Goal: Communication & Community: Answer question/provide support

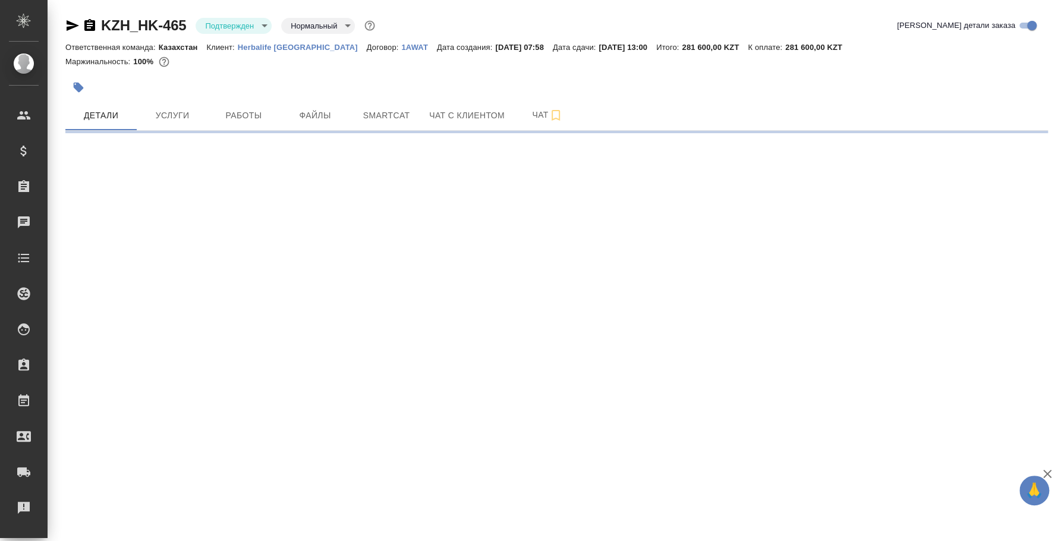
select select "RU"
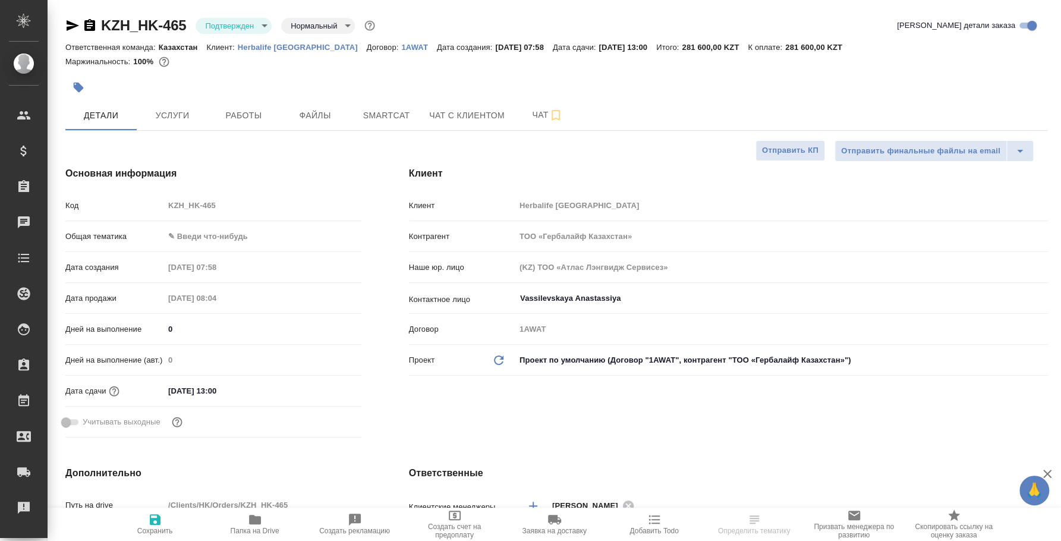
type textarea "x"
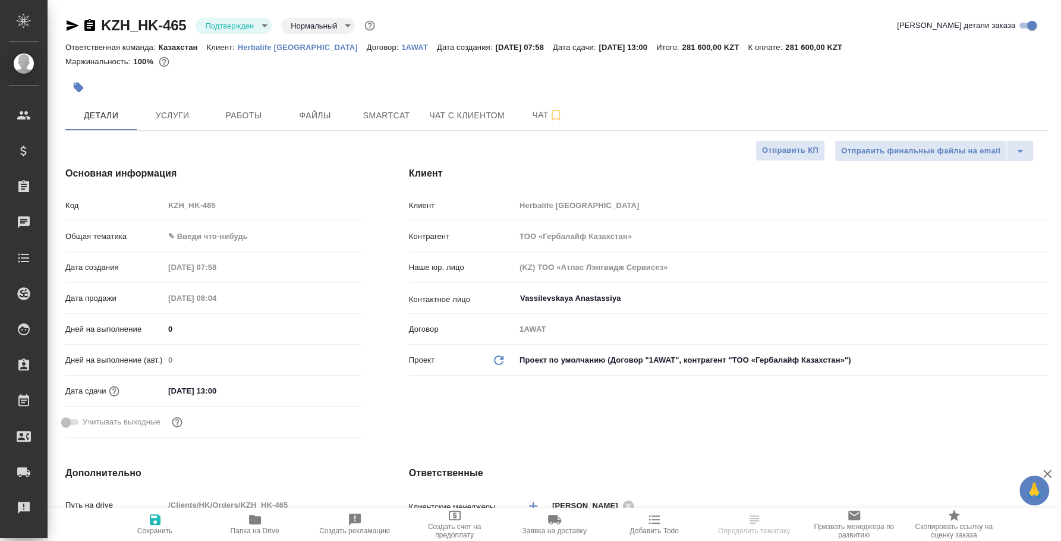
type textarea "x"
type input "Юридический"
type input "[PERSON_NAME]"
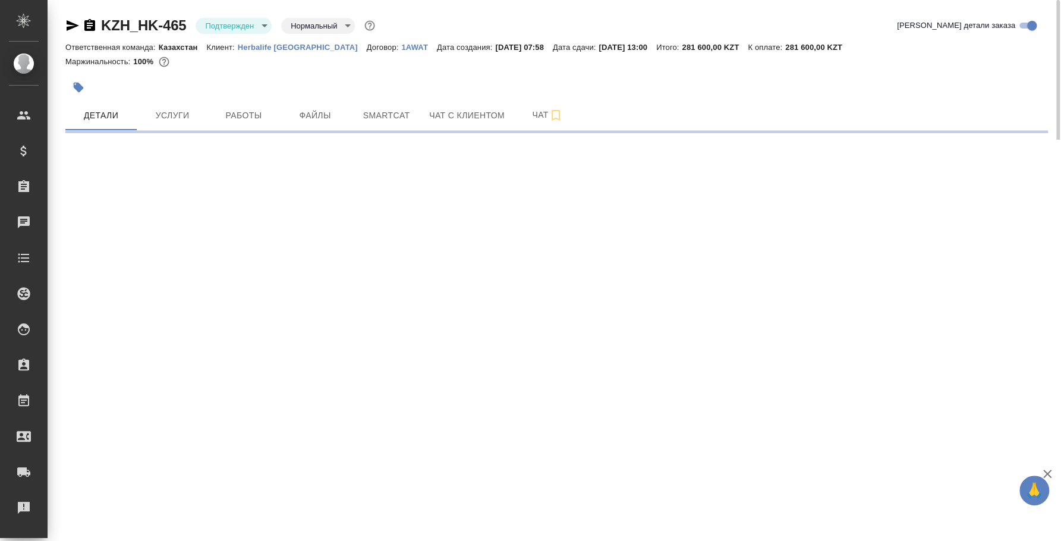
select select "RU"
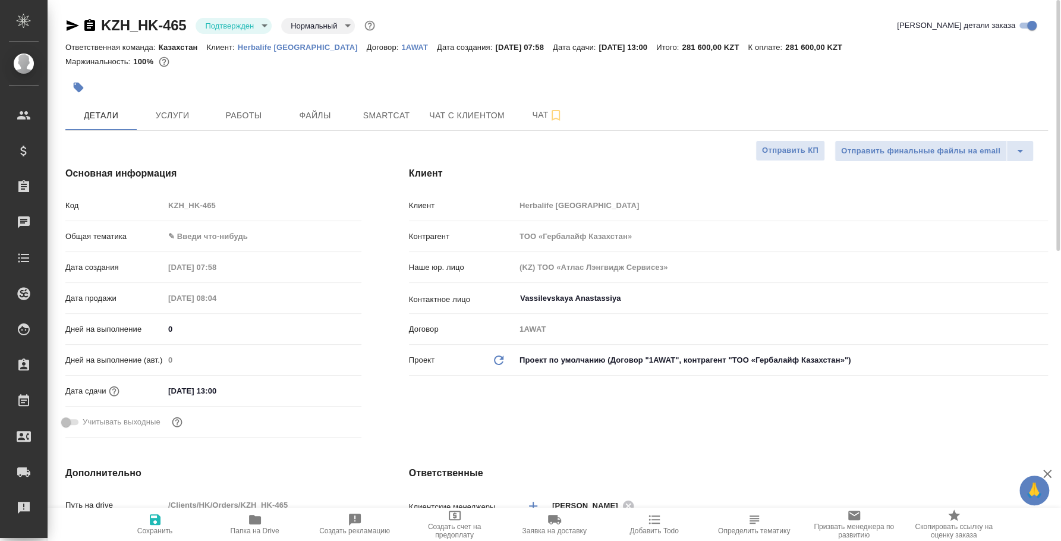
type textarea "x"
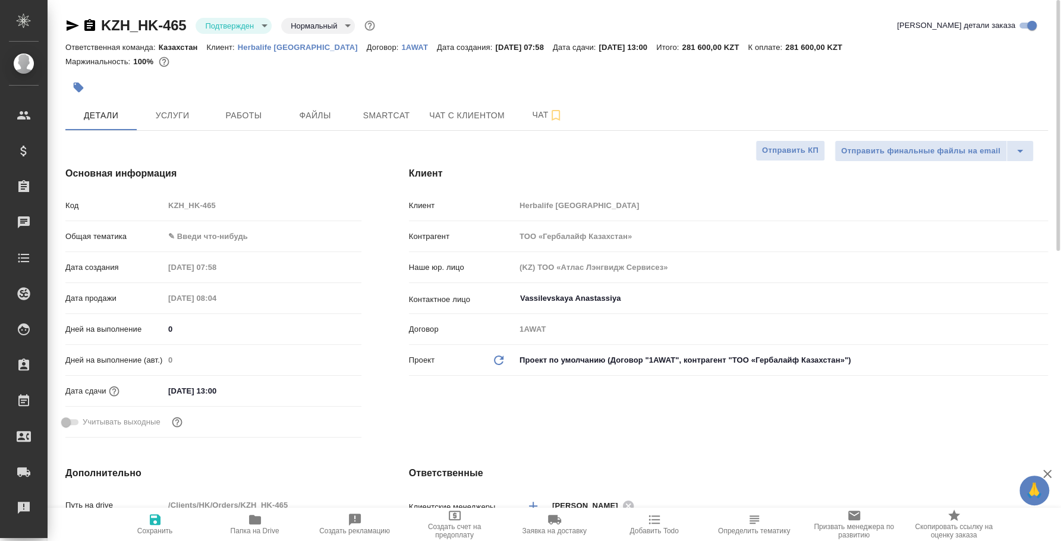
type textarea "x"
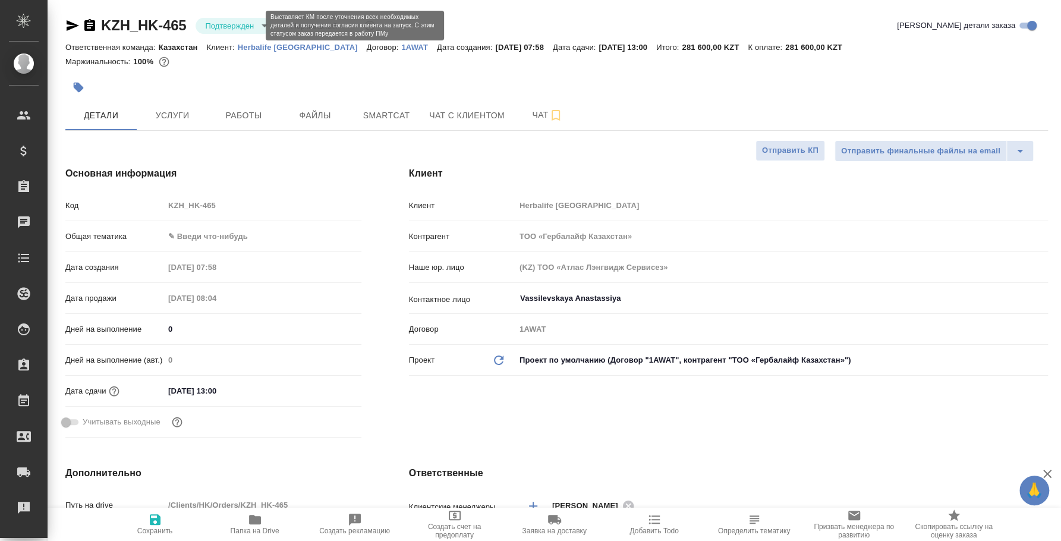
click at [244, 24] on body "🙏 .cls-1 fill:#fff; AWATERA Fedotova Irina Клиенты Спецификации Заказы 0 Чаты T…" at bounding box center [530, 270] width 1061 height 541
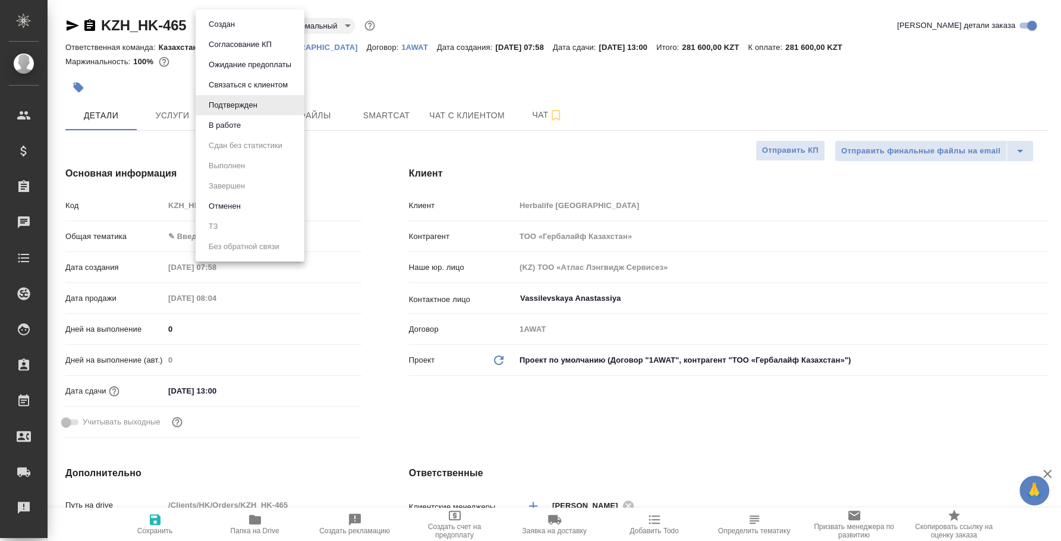
click at [240, 122] on button "В работе" at bounding box center [224, 125] width 39 height 13
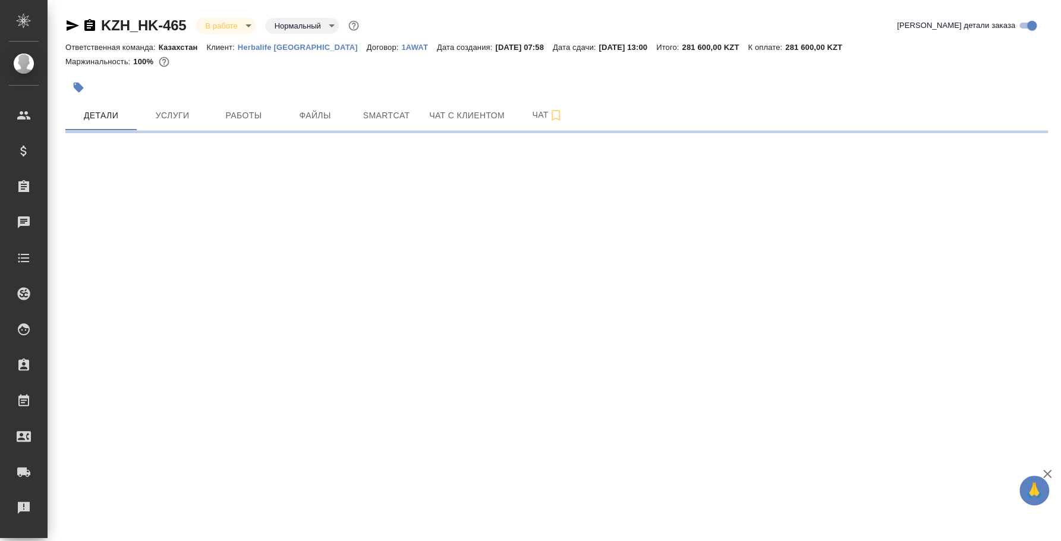
select select "RU"
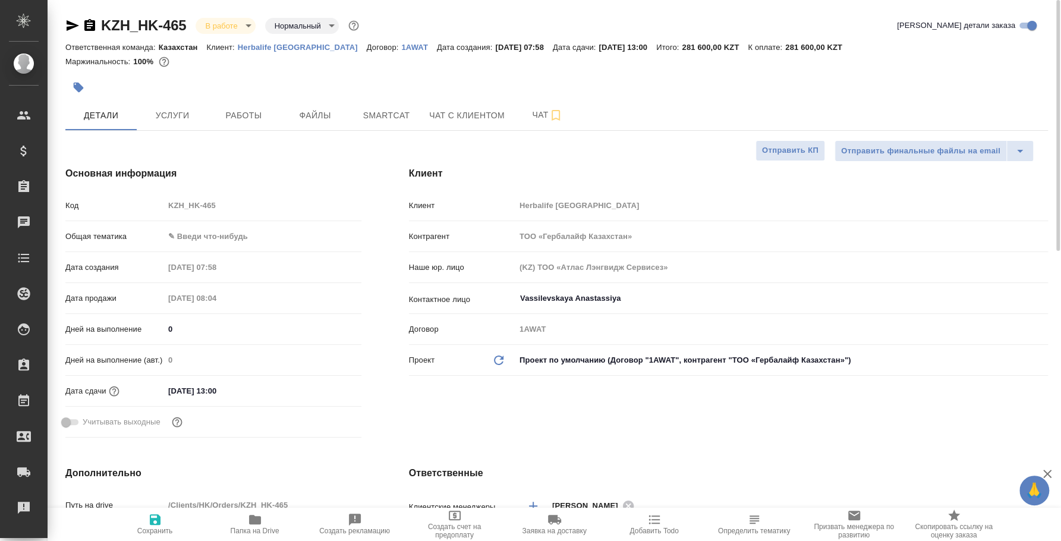
type textarea "x"
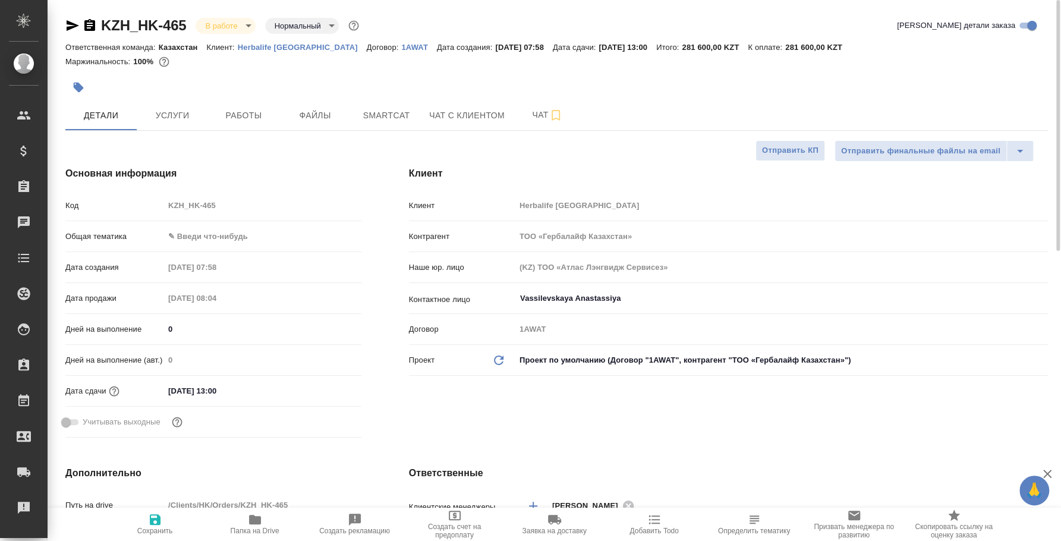
type textarea "x"
click at [226, 114] on span "Работы" at bounding box center [243, 115] width 57 height 15
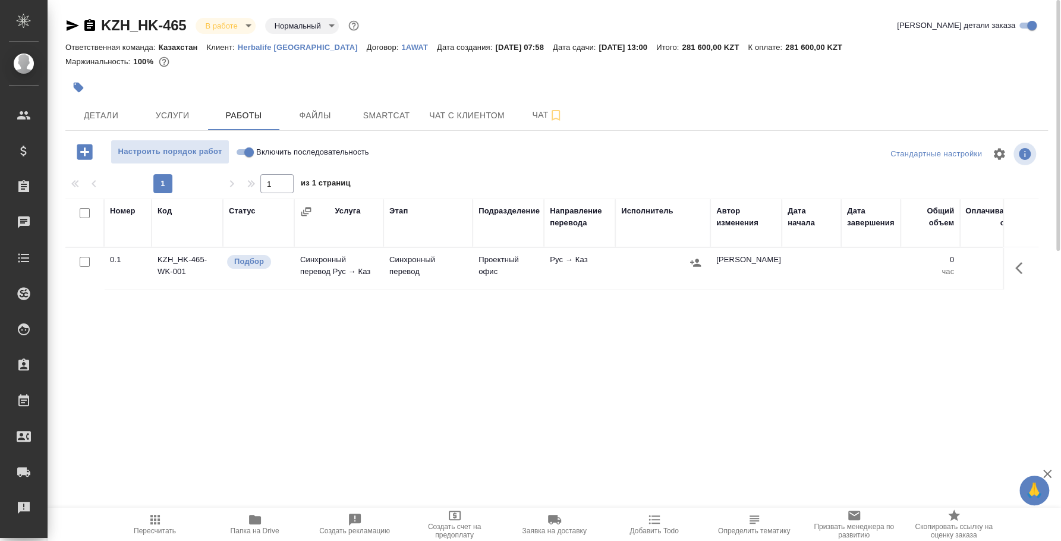
scroll to position [0, 421]
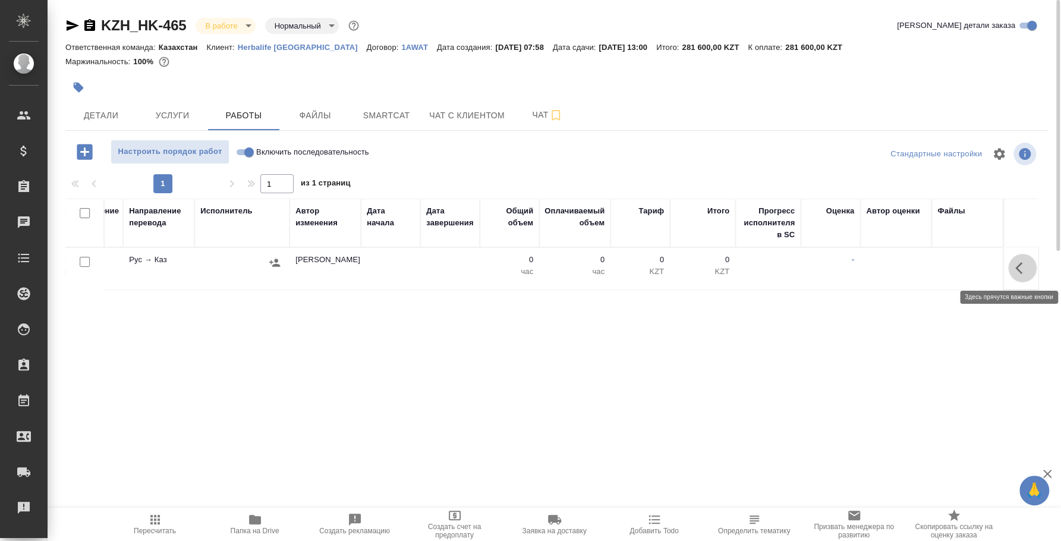
click at [1025, 263] on icon "button" at bounding box center [1023, 268] width 14 height 14
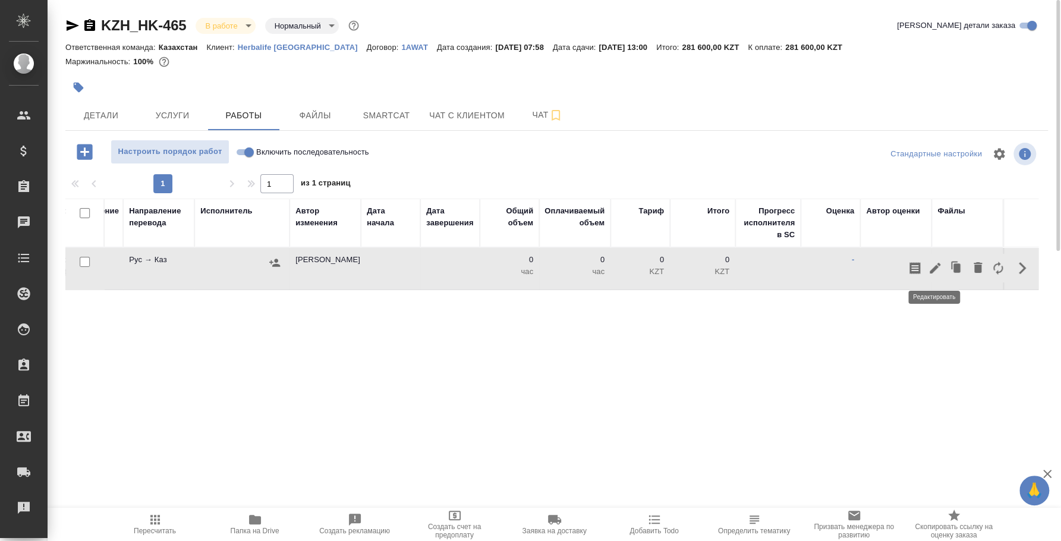
click at [936, 262] on icon "button" at bounding box center [935, 268] width 14 height 14
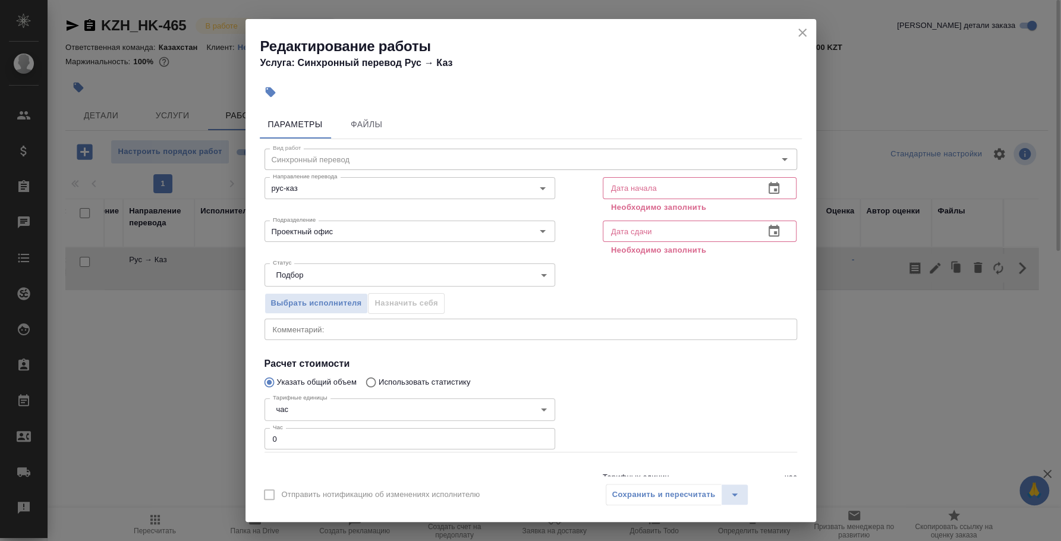
click at [767, 190] on icon "button" at bounding box center [774, 188] width 14 height 14
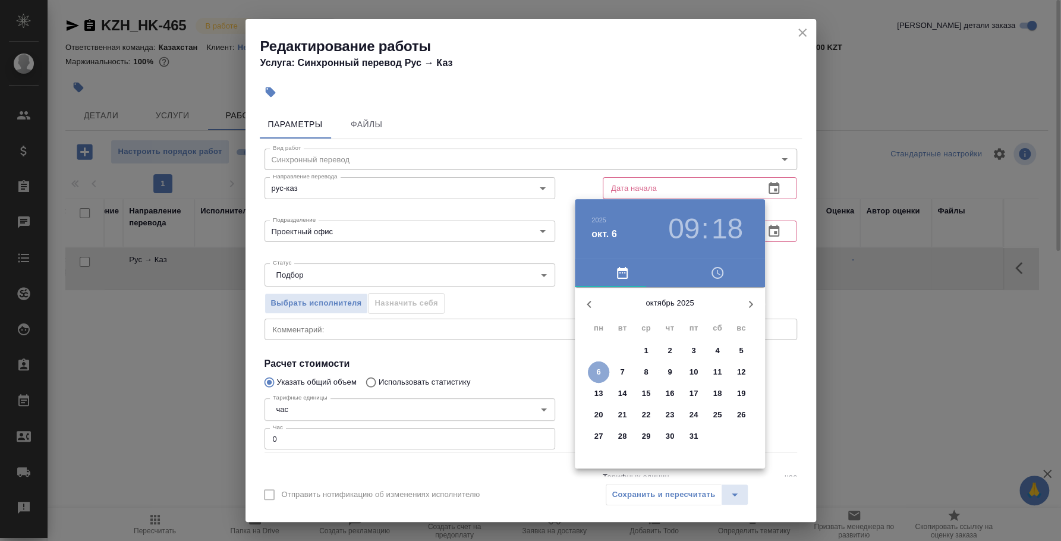
click at [598, 371] on p "6" at bounding box center [598, 372] width 4 height 12
type input "06.10.2025 09:18"
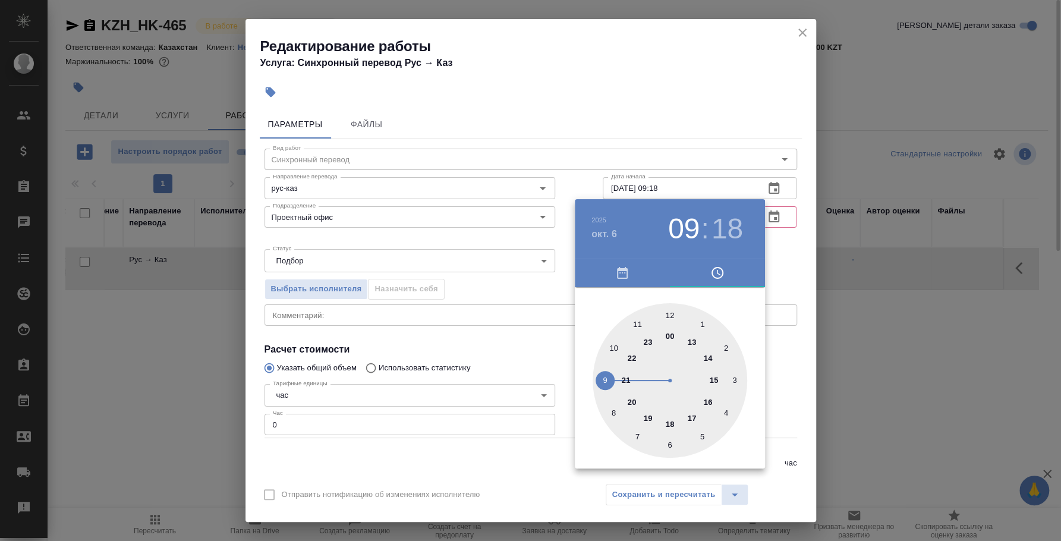
click at [794, 256] on div at bounding box center [530, 270] width 1061 height 541
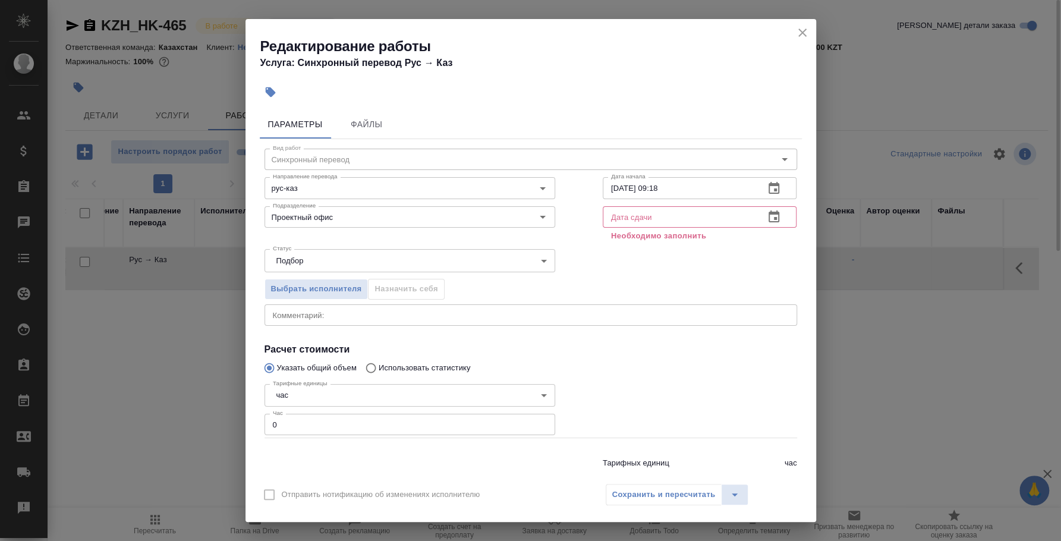
click at [760, 209] on button "button" at bounding box center [774, 217] width 29 height 29
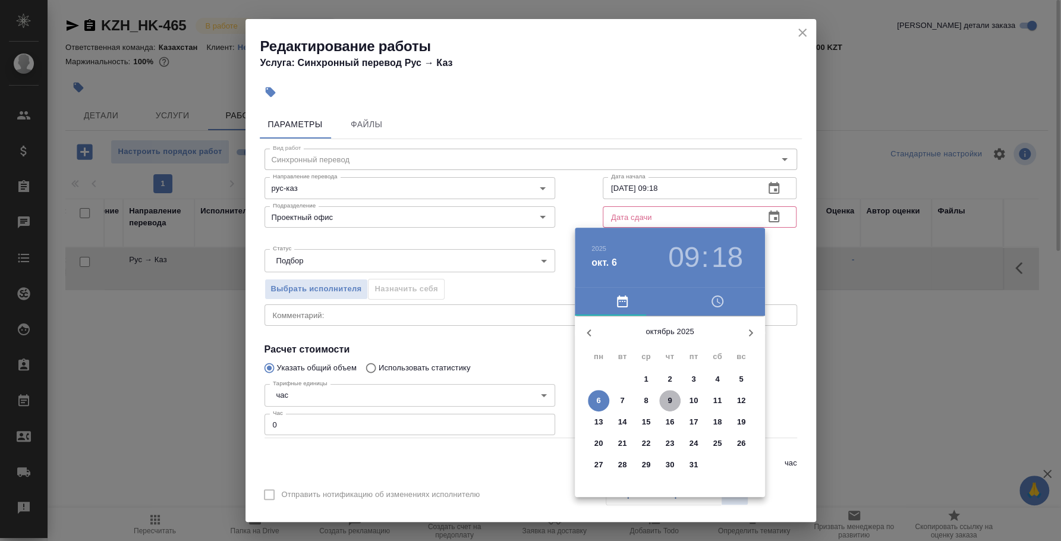
click at [665, 403] on span "9" at bounding box center [669, 401] width 21 height 12
type input "09.10.2025 09:18"
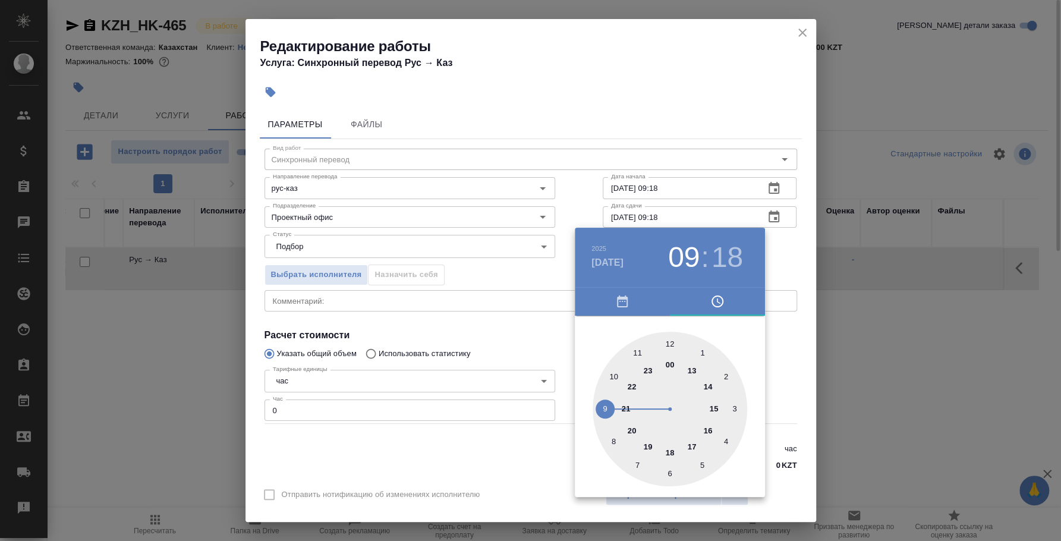
click at [780, 255] on div at bounding box center [530, 270] width 1061 height 541
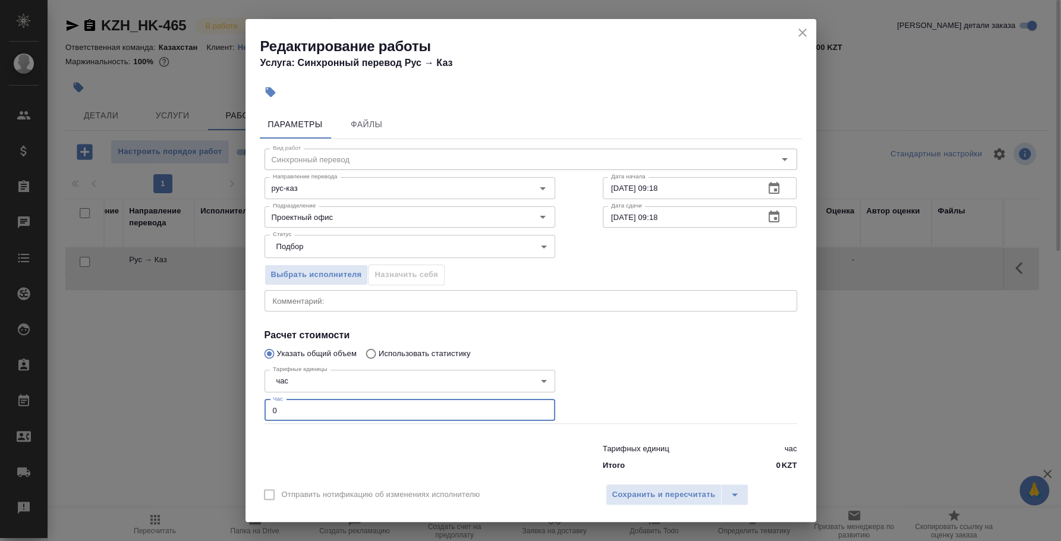
drag, startPoint x: 307, startPoint y: 410, endPoint x: 218, endPoint y: 393, distance: 90.8
click at [218, 393] on div "Редактирование работы Услуга: Синхронный перевод Рус → Каз Параметры Файлы Вид …" at bounding box center [530, 270] width 1061 height 541
type input "4"
click at [646, 498] on span "Сохранить и пересчитать" at bounding box center [663, 495] width 103 height 14
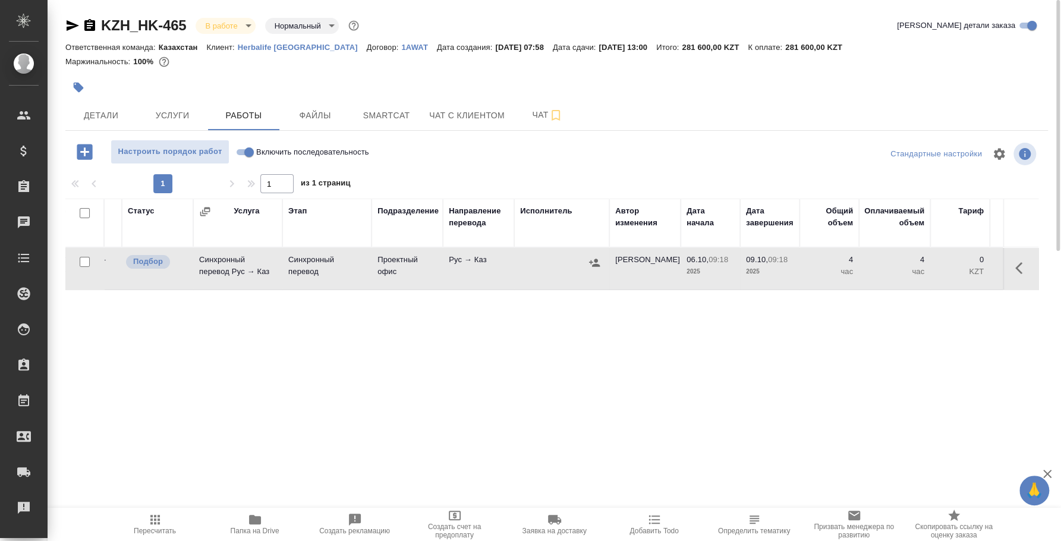
scroll to position [0, 0]
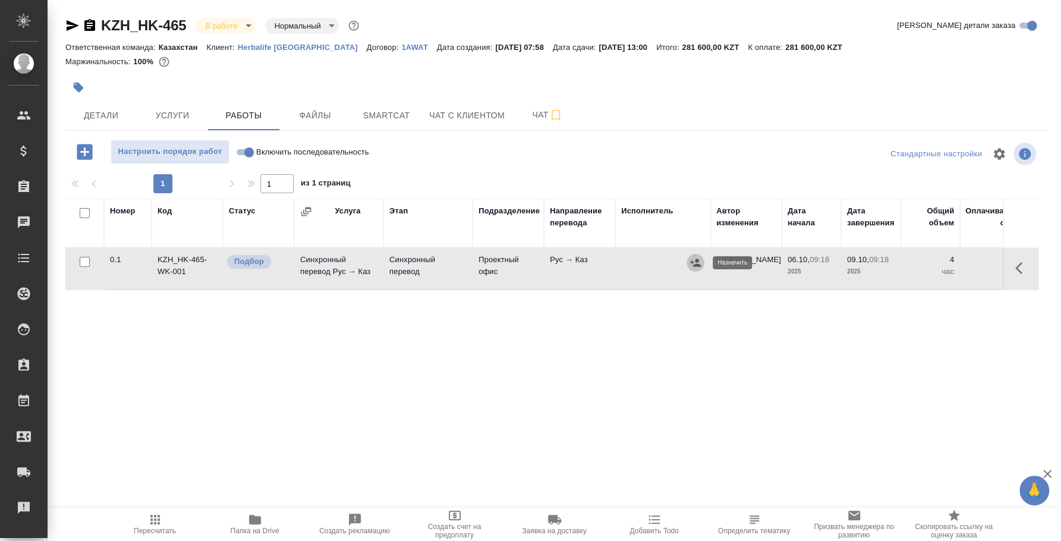
click at [700, 265] on icon "button" at bounding box center [696, 263] width 12 height 12
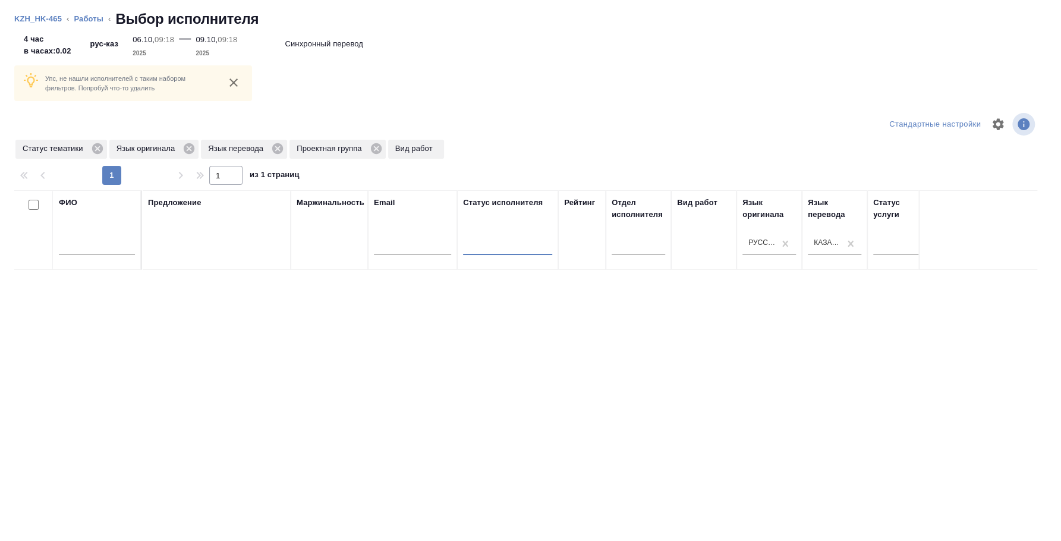
click at [74, 253] on input "text" at bounding box center [97, 247] width 76 height 15
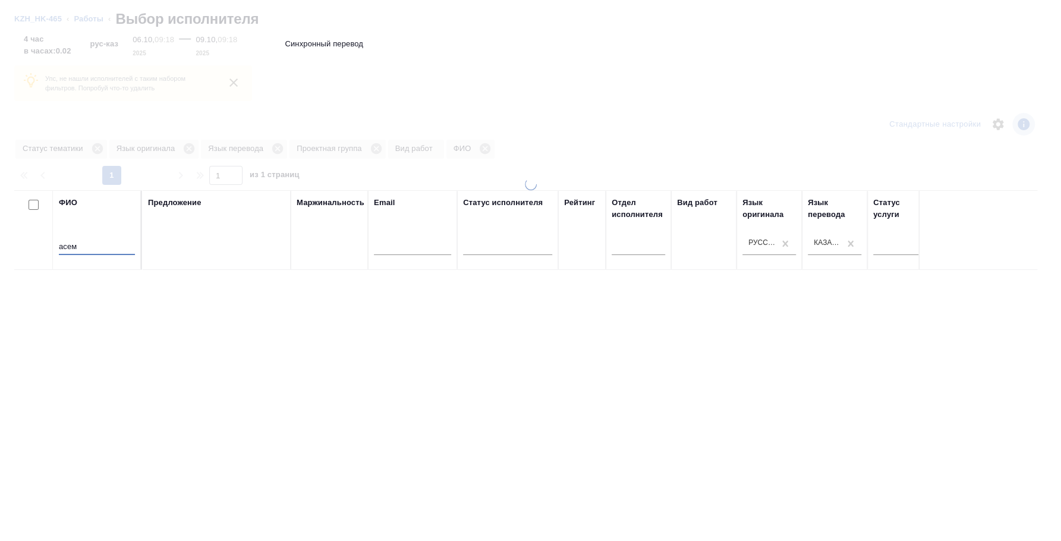
type input "асем"
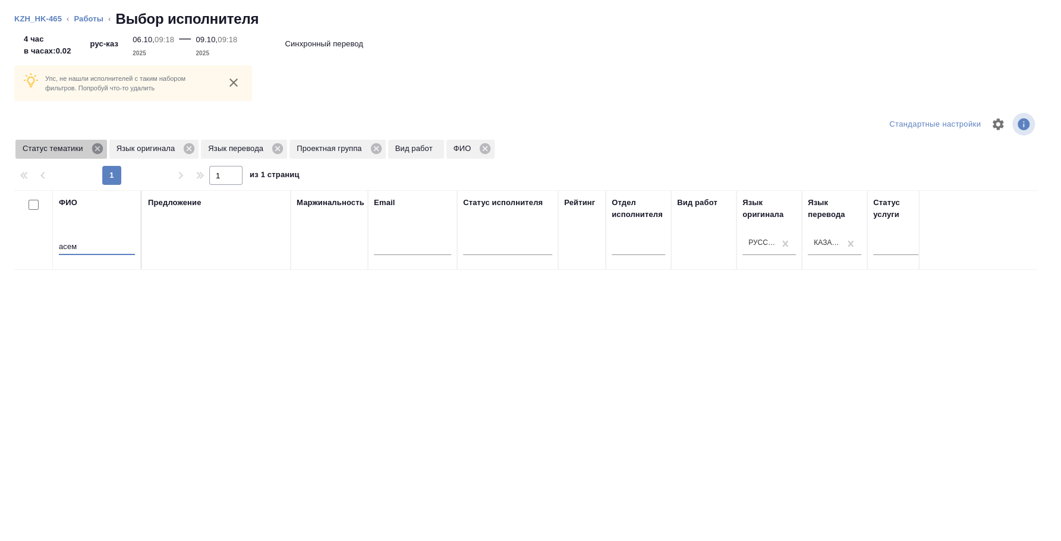
click at [93, 148] on icon at bounding box center [97, 148] width 11 height 11
click at [93, 148] on icon at bounding box center [95, 148] width 11 height 11
click at [93, 148] on icon at bounding box center [92, 148] width 11 height 11
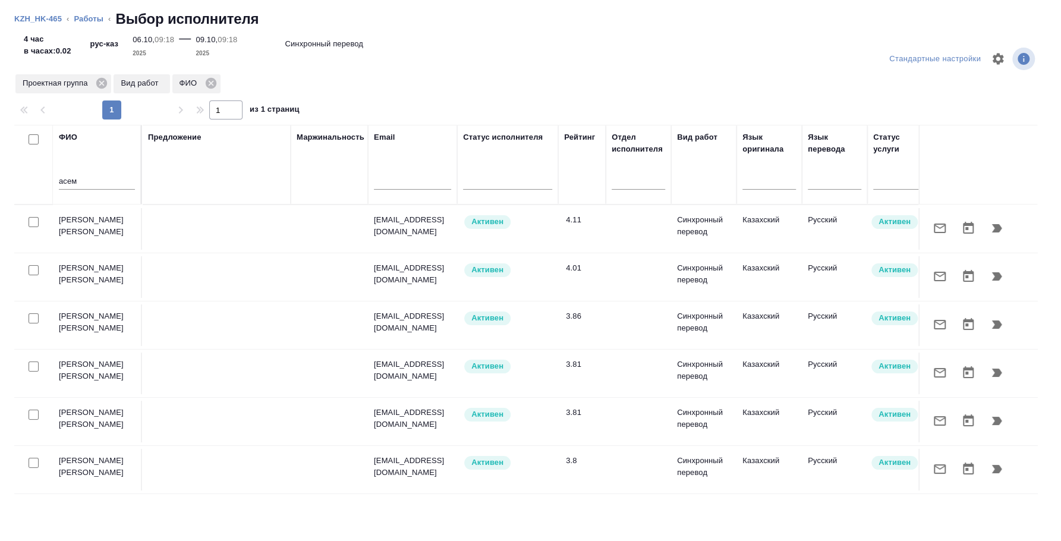
click at [31, 219] on input "checkbox" at bounding box center [34, 222] width 10 height 10
checkbox input "true"
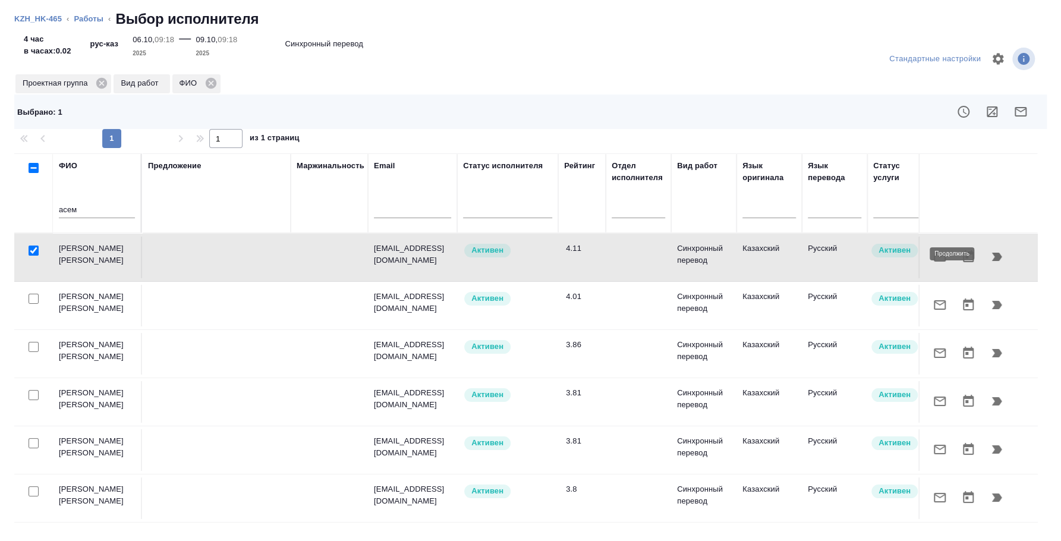
click at [1003, 250] on icon "button" at bounding box center [997, 257] width 14 height 14
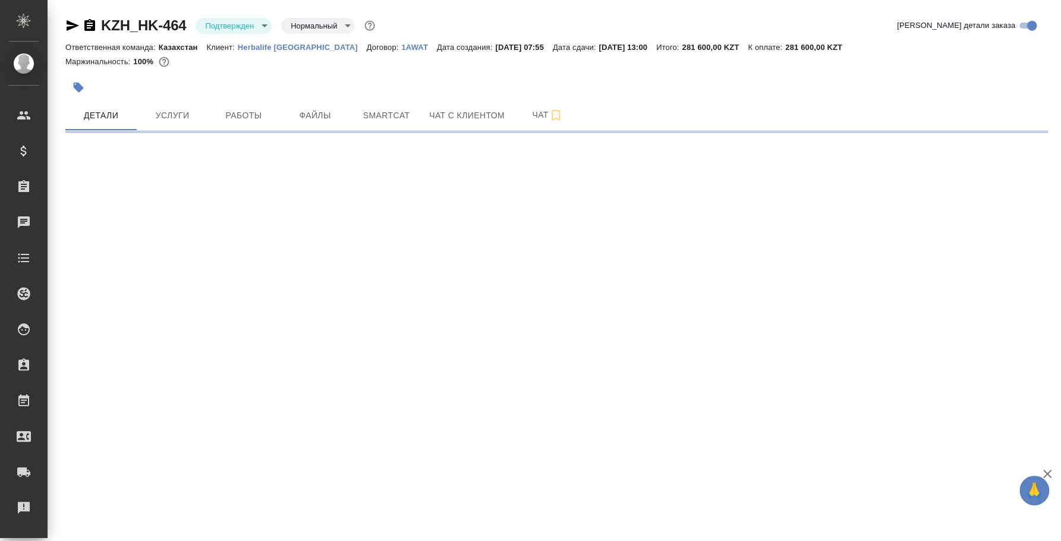
select select "RU"
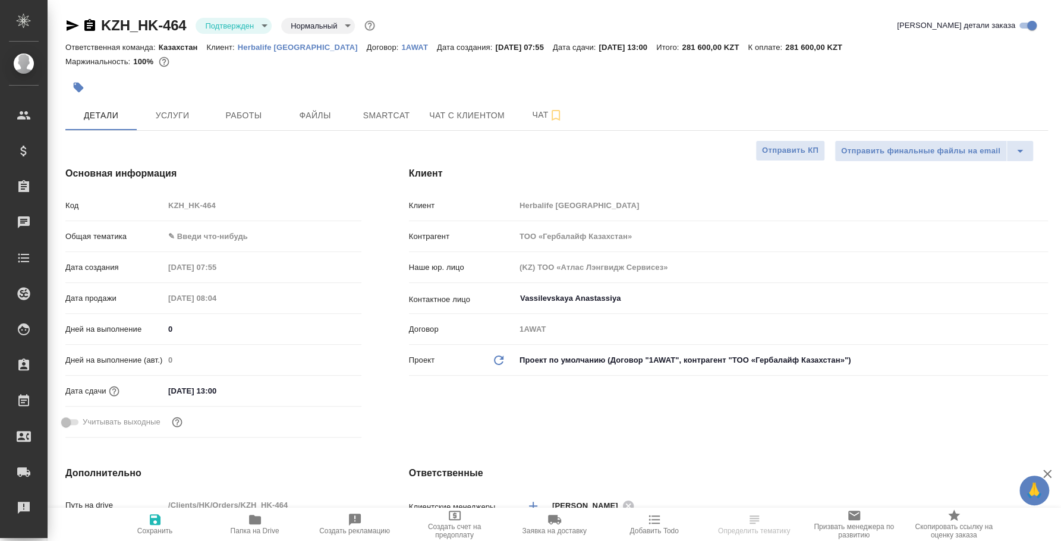
type textarea "x"
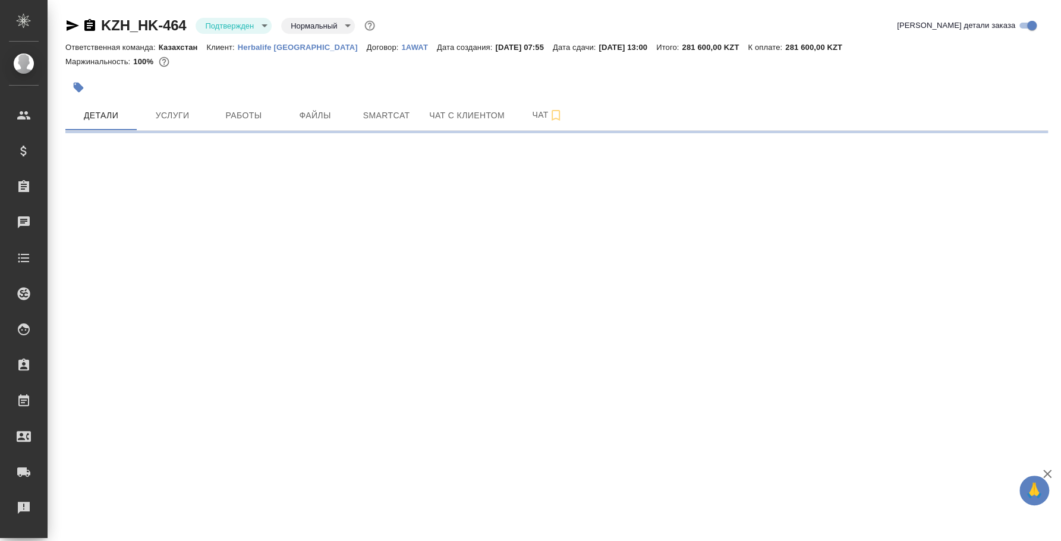
select select "RU"
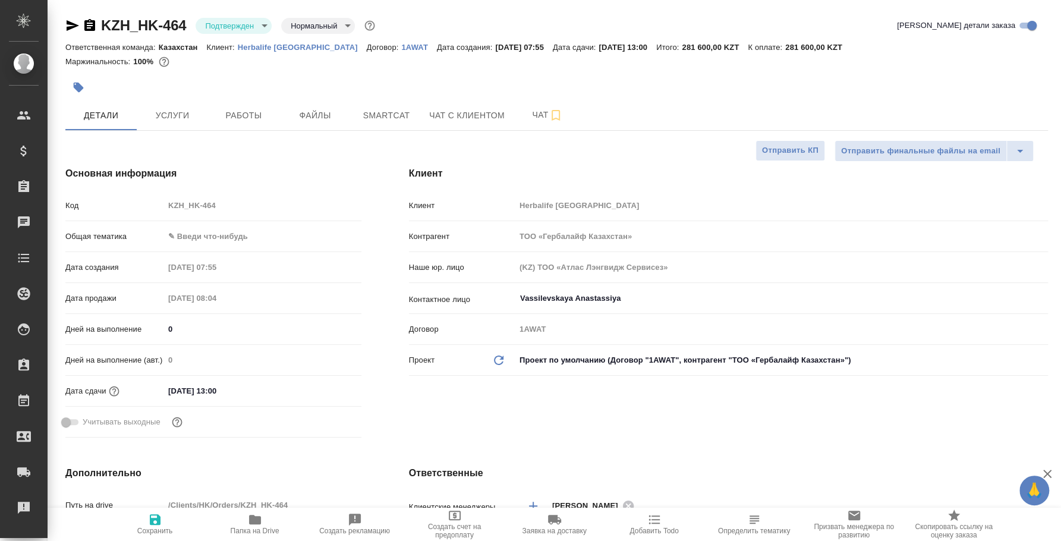
type textarea "x"
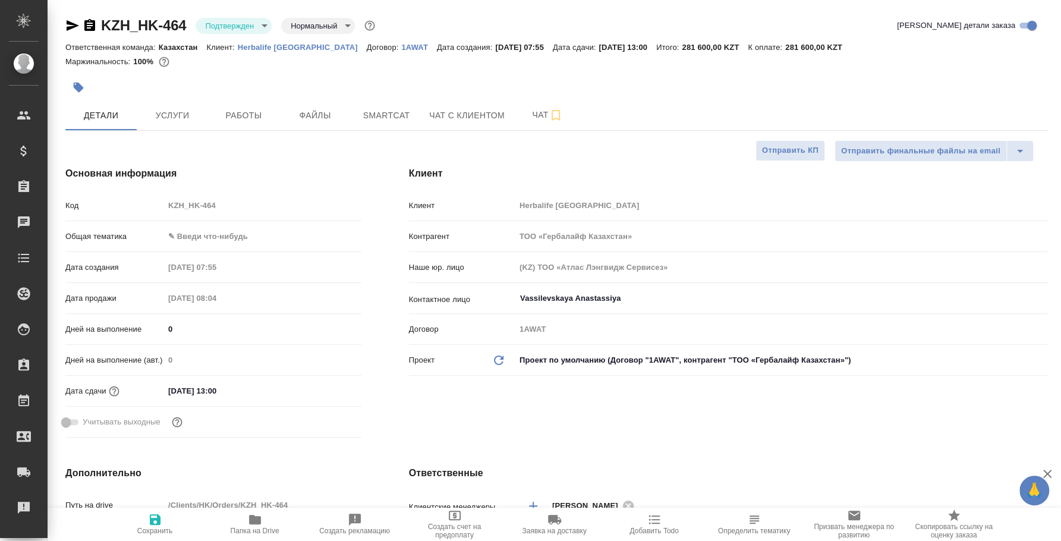
type textarea "x"
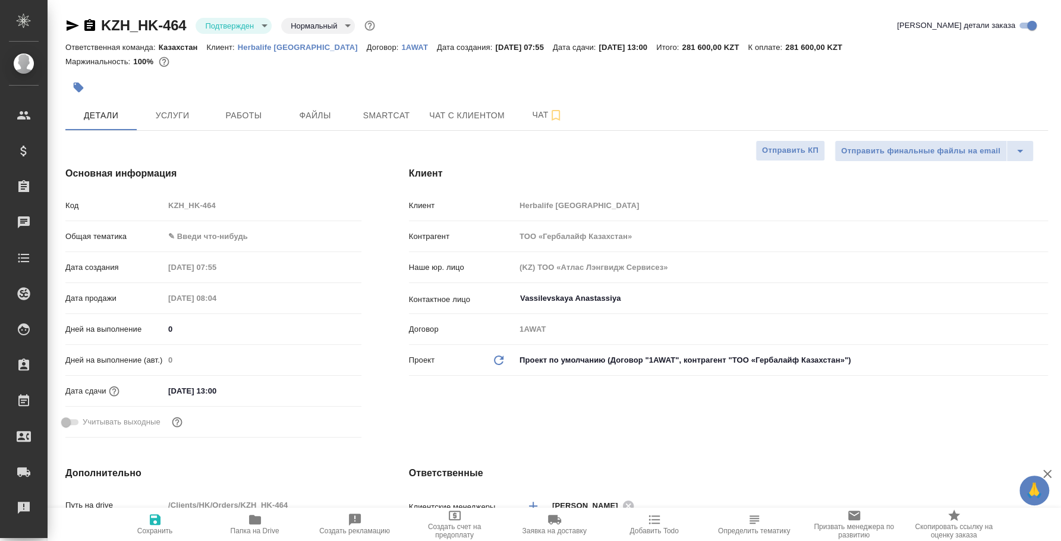
type textarea "x"
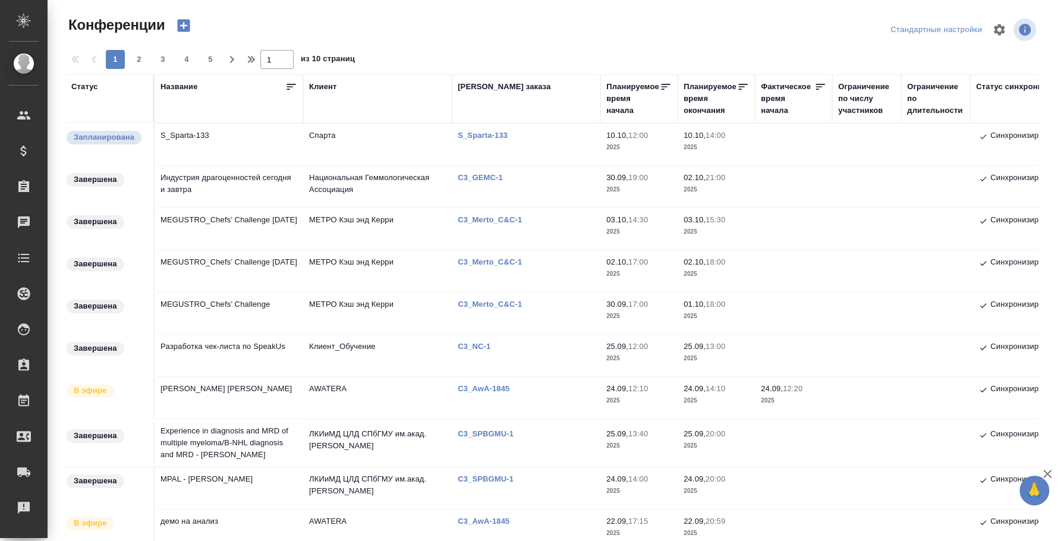
click at [205, 139] on td "S_Sparta-133" at bounding box center [229, 145] width 149 height 42
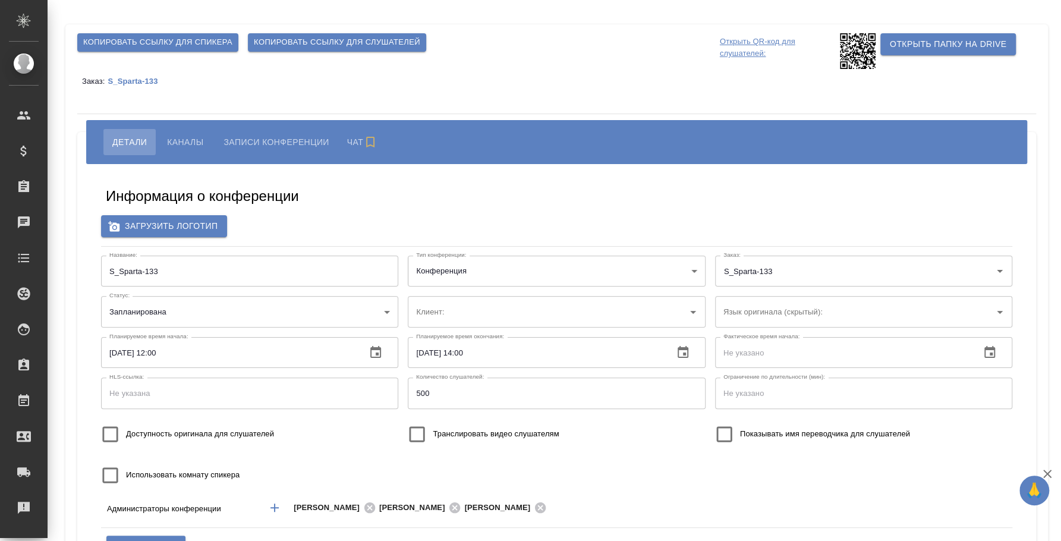
type input "Спарта"
click at [152, 78] on p "S_Sparta-133" at bounding box center [137, 81] width 59 height 9
click at [941, 98] on div "Копировать ссылку для спикера Копировать ссылку для слушателей Открыть QR-код д…" at bounding box center [556, 318] width 983 height 588
click at [719, 196] on div "Информация о конференции" at bounding box center [557, 199] width 902 height 24
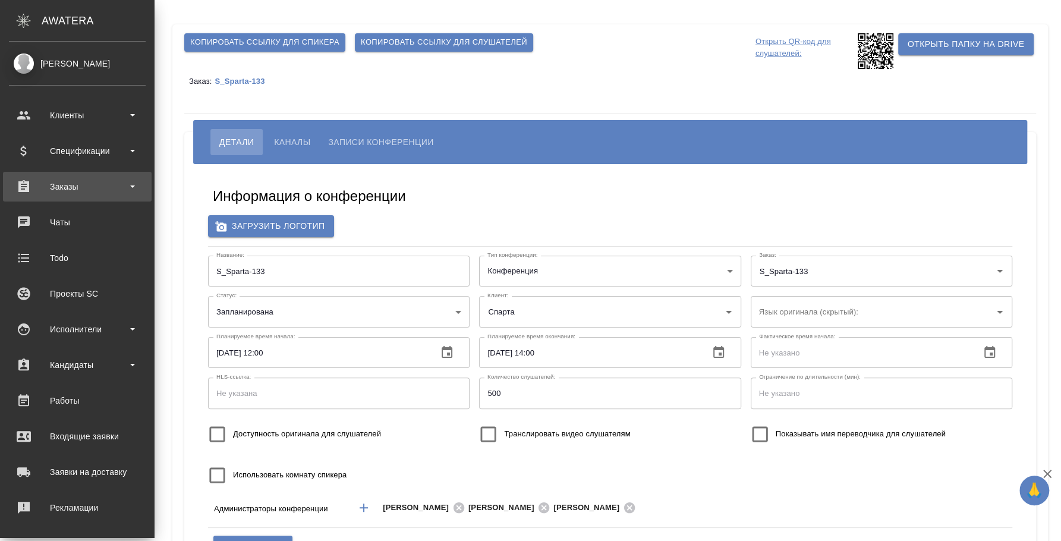
click at [71, 176] on div "Заказы" at bounding box center [77, 187] width 149 height 30
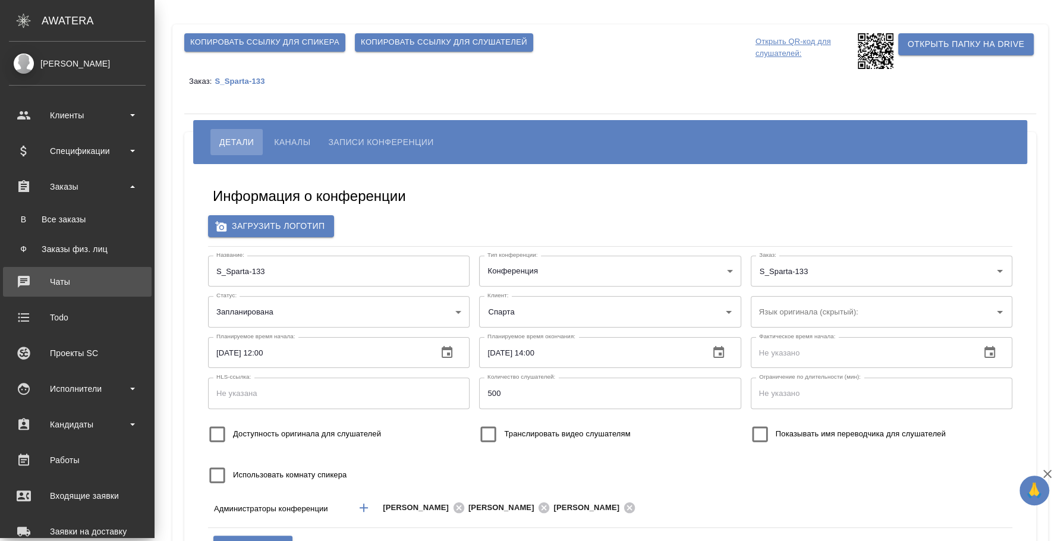
click at [74, 285] on div "Чаты" at bounding box center [77, 282] width 137 height 18
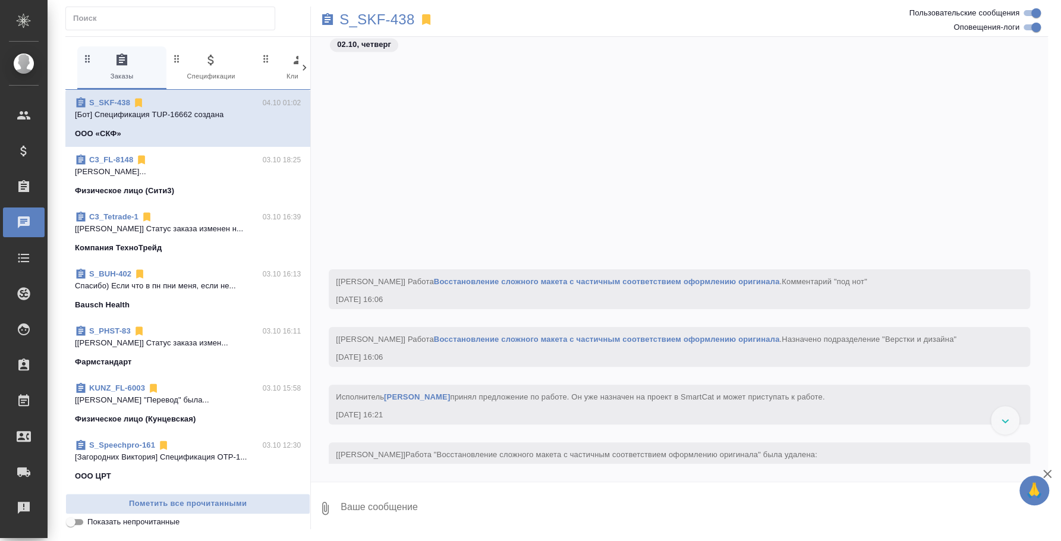
scroll to position [4055, 0]
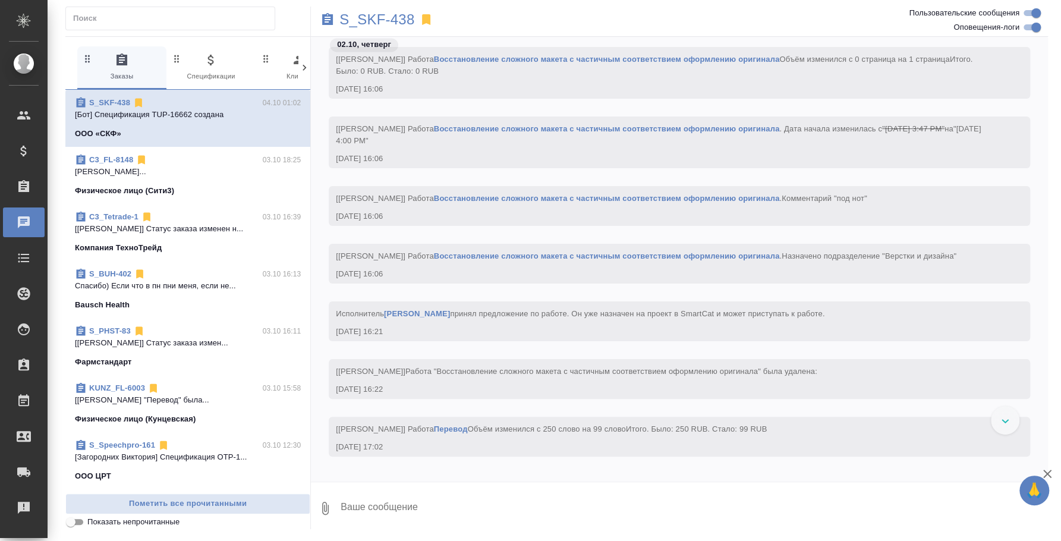
click at [199, 239] on span "C3_Tetrade-1 03.10 16:39 [Галишева Мария] Статус заказа изменен н... Компания Т…" at bounding box center [188, 232] width 226 height 43
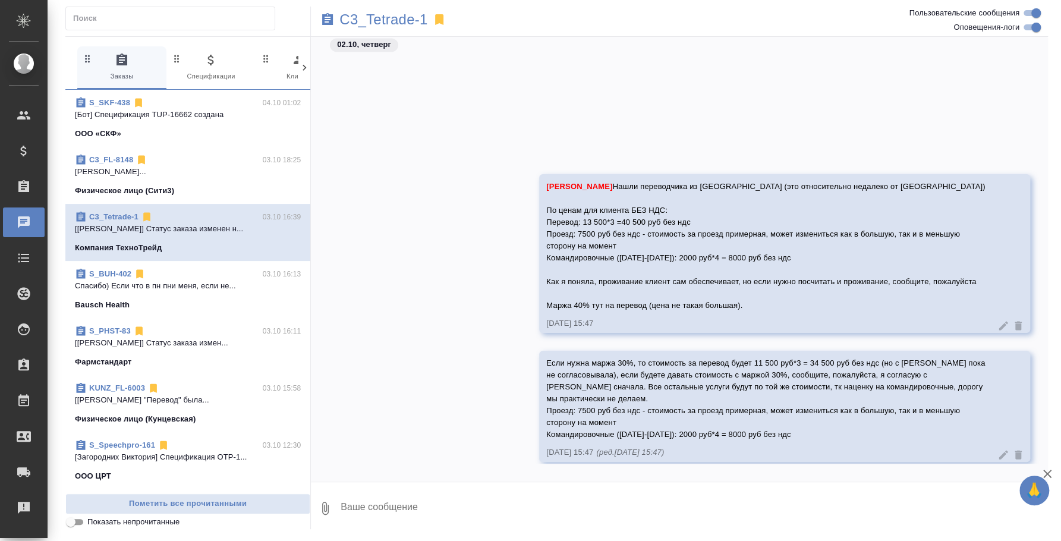
scroll to position [1474, 0]
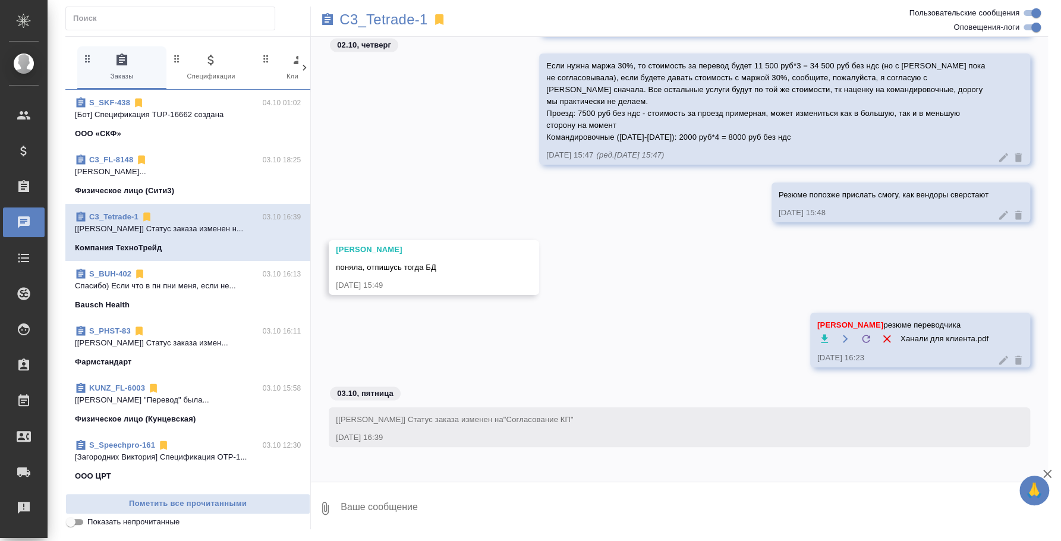
click at [535, 515] on textarea at bounding box center [694, 508] width 709 height 40
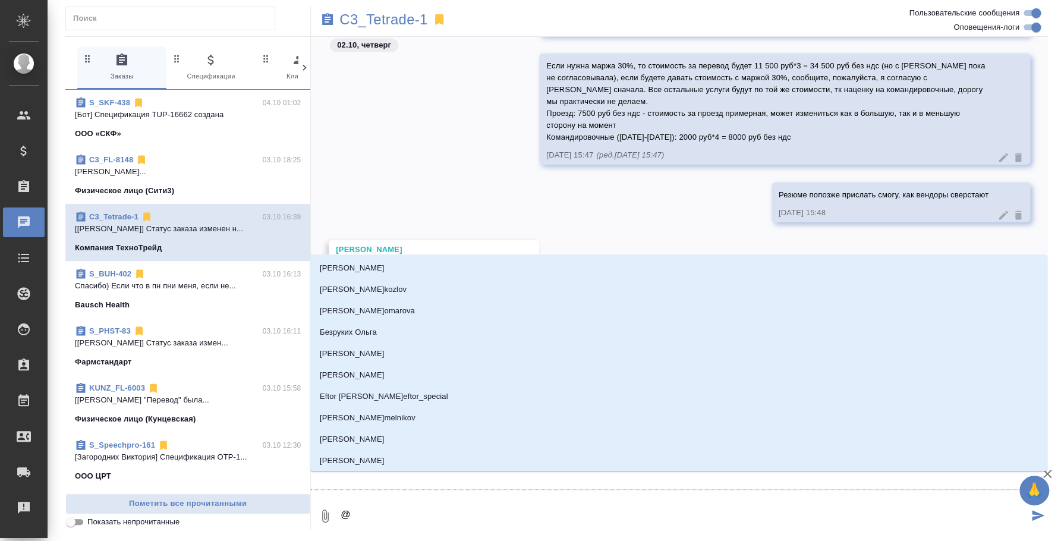
type textarea "@u"
type input "u"
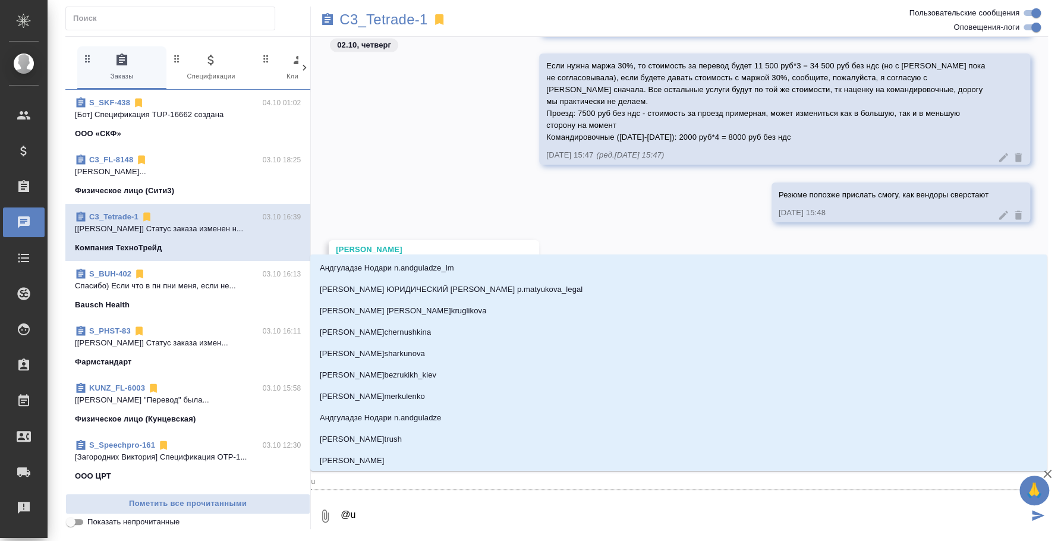
type textarea "@u'f"
type input "u'f"
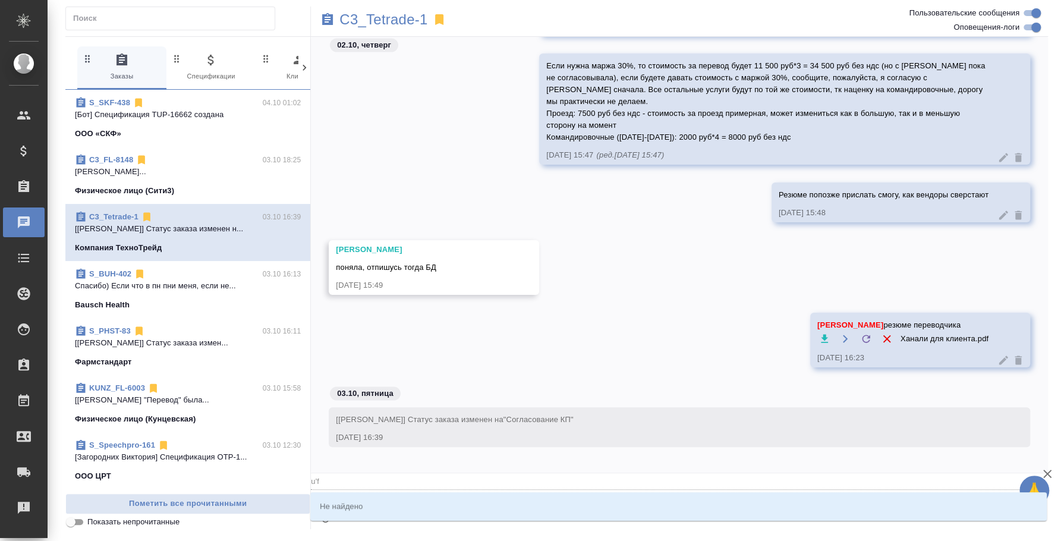
type textarea "@"
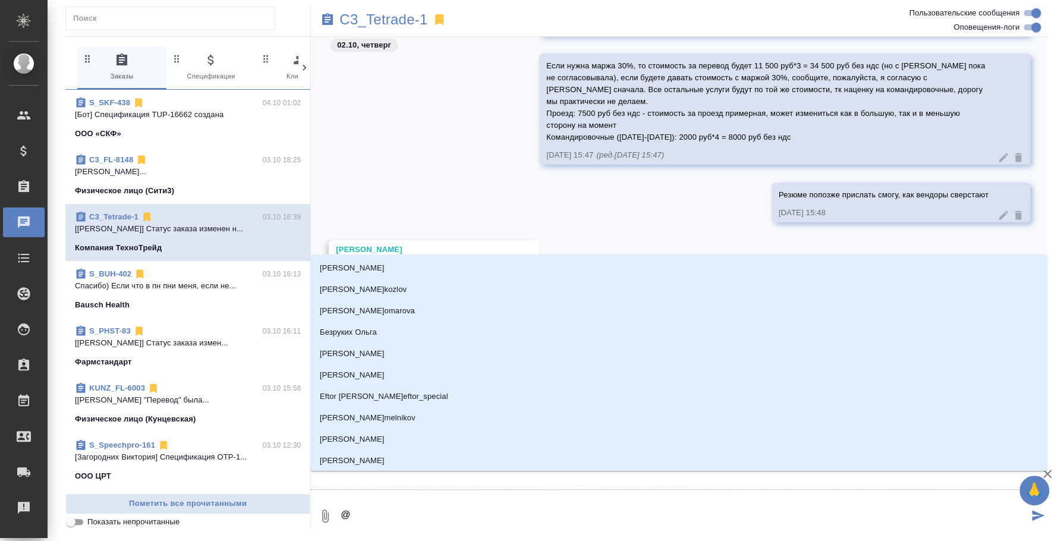
type textarea "@г"
type input "г"
type textarea "@га"
type input "га"
type textarea "@гал"
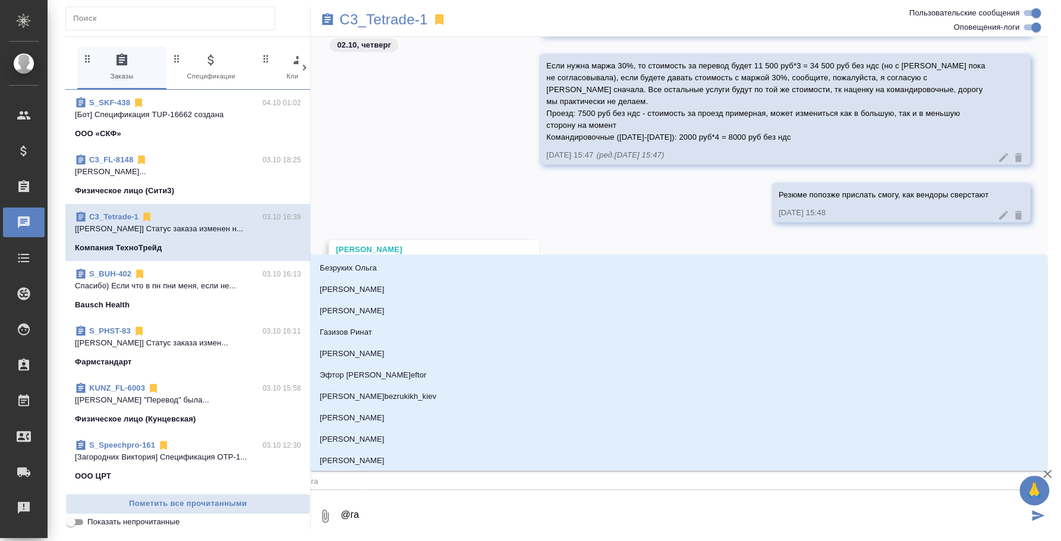
type input "гал"
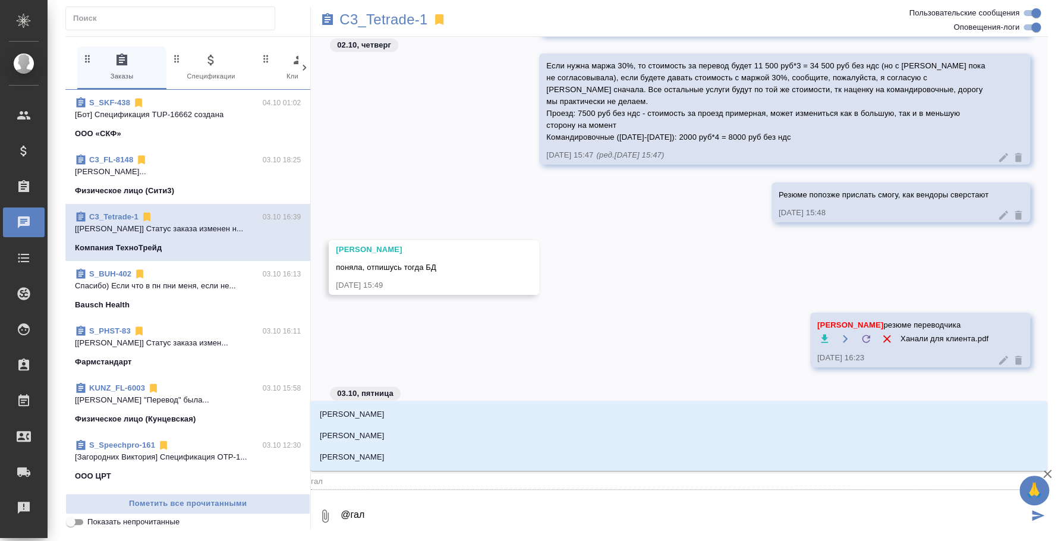
type textarea "@гали"
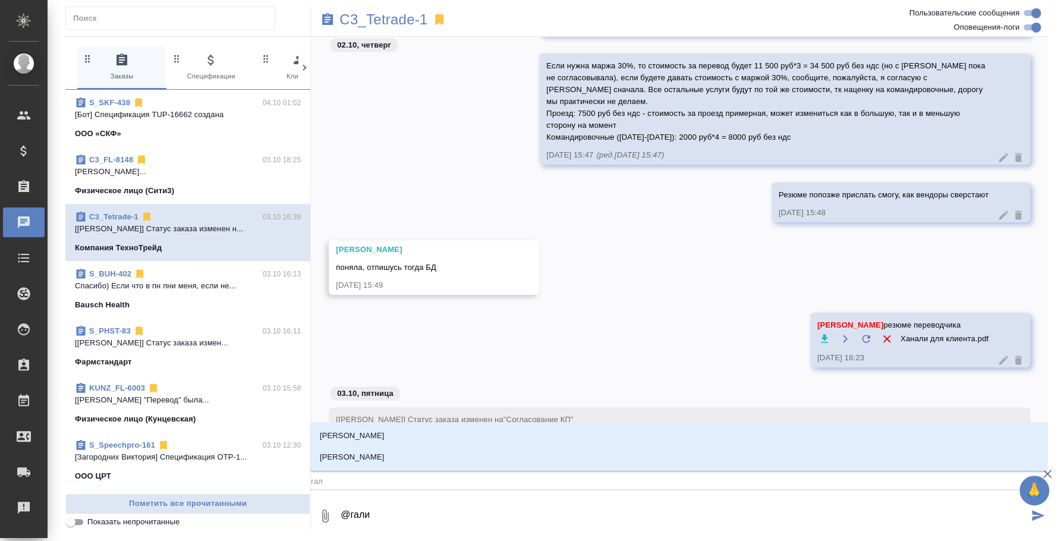
type input "гали"
type textarea "@галиг"
type input "галиг"
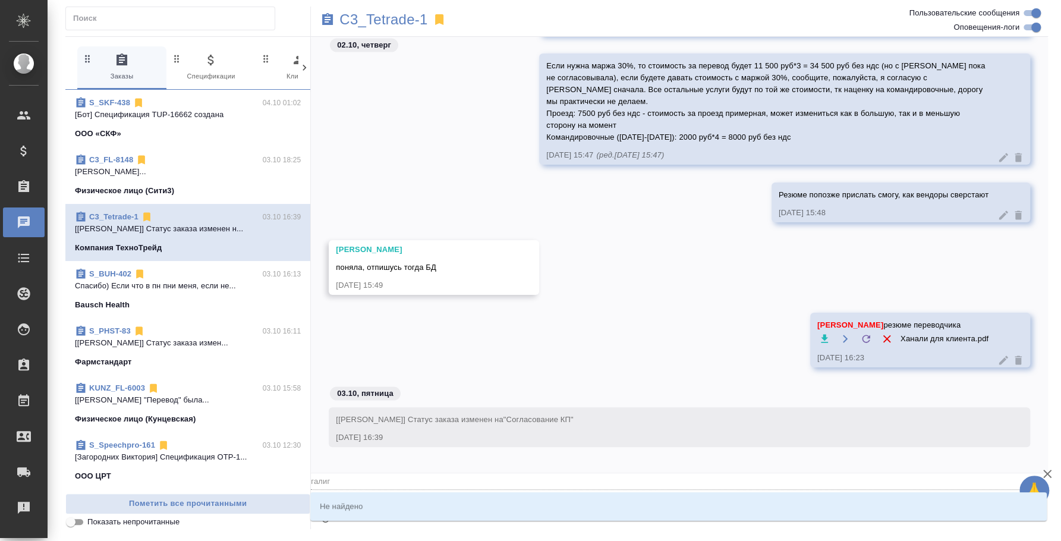
type textarea "@гали"
type input "гали"
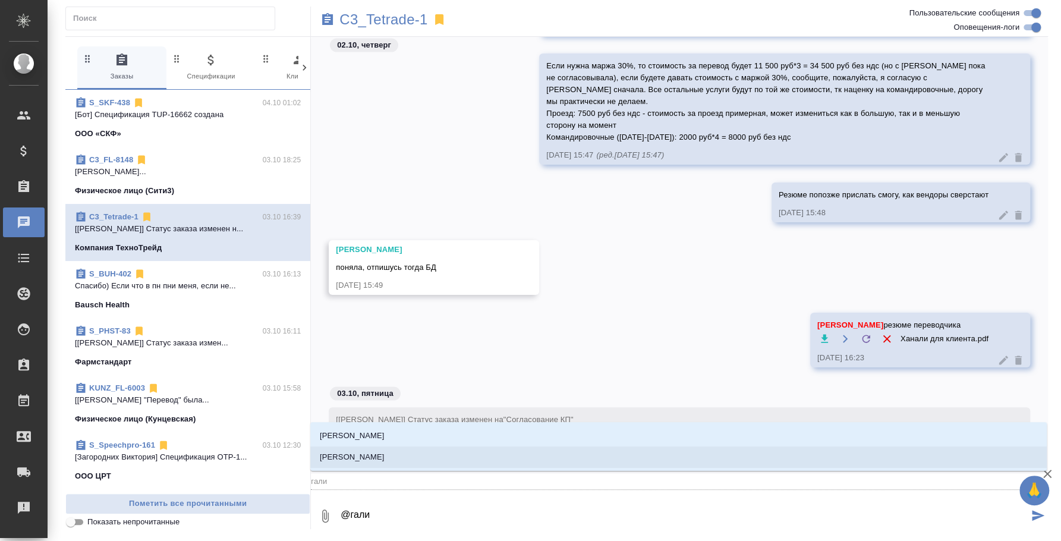
click at [462, 457] on li "Галишева Мария" at bounding box center [678, 457] width 737 height 21
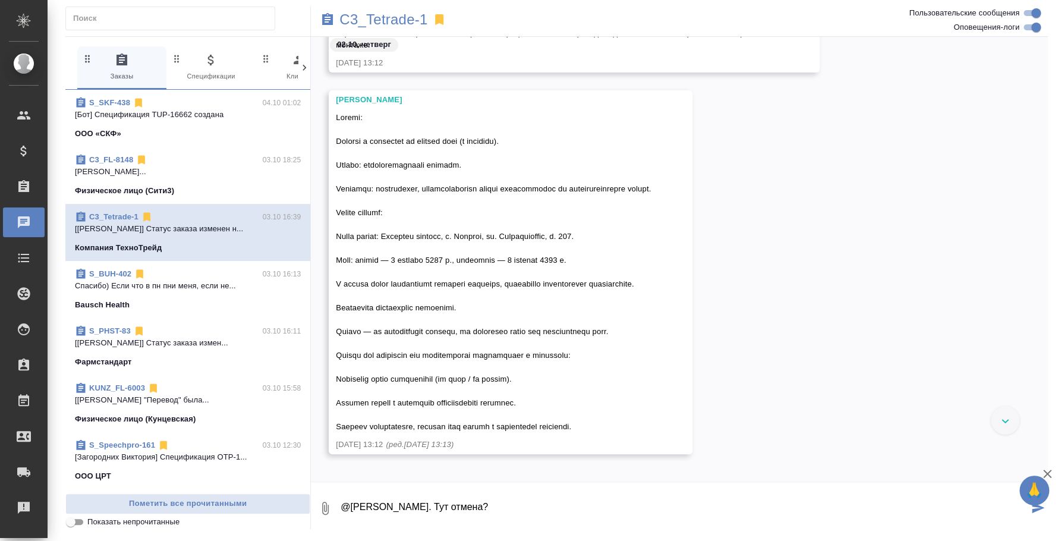
scroll to position [47, 0]
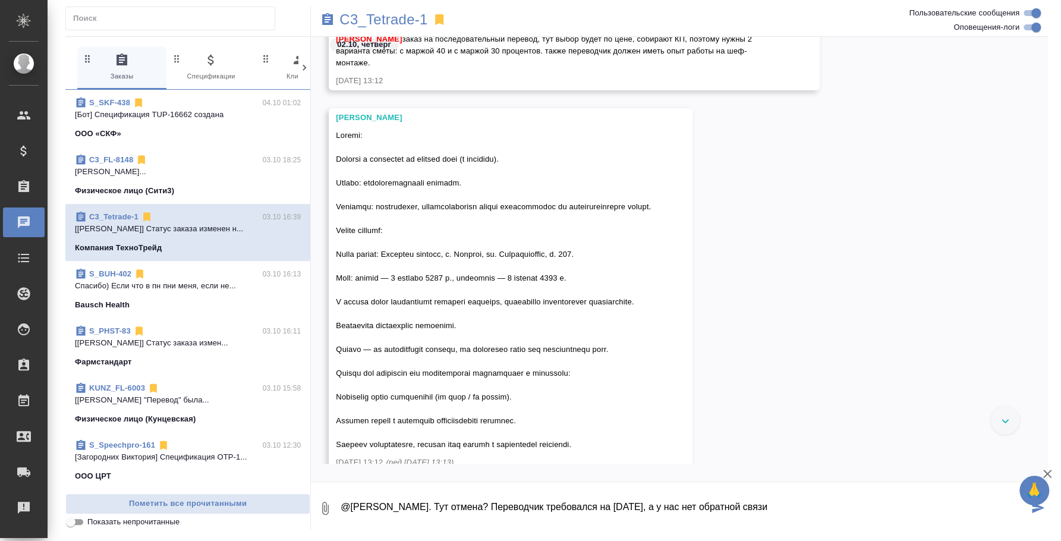
type textarea "@Галишева Мария Приветик. Тут отмена? Переводчик требовался на завтра, а у нас …"
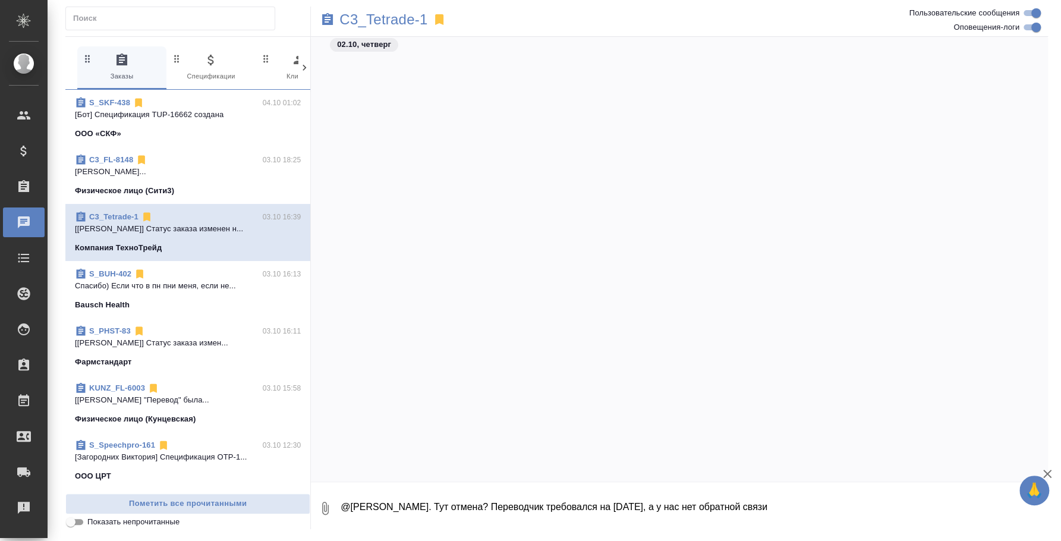
scroll to position [1243, 0]
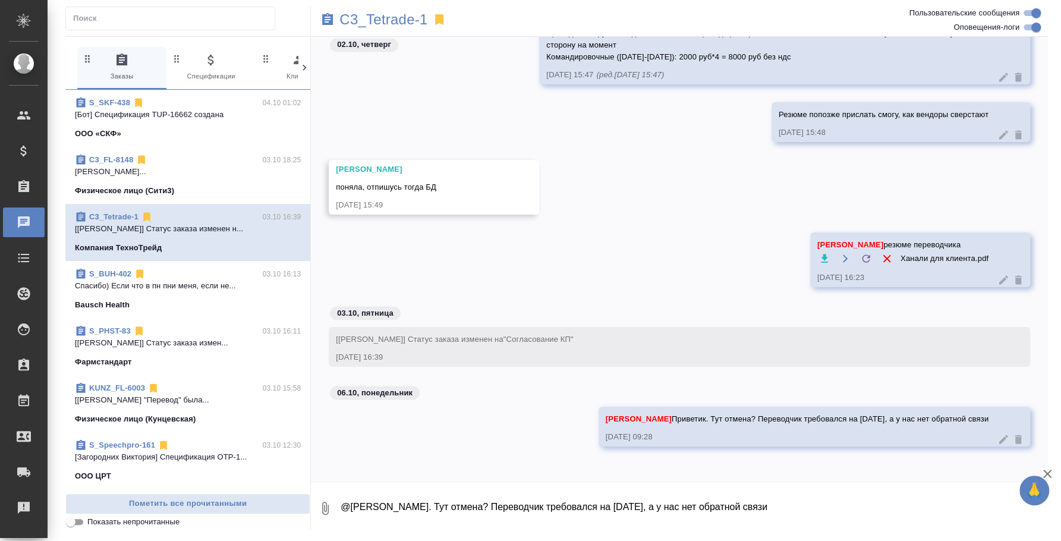
click at [133, 289] on p "Спасибо) Если что в пн пни меня, если не..." at bounding box center [188, 286] width 226 height 12
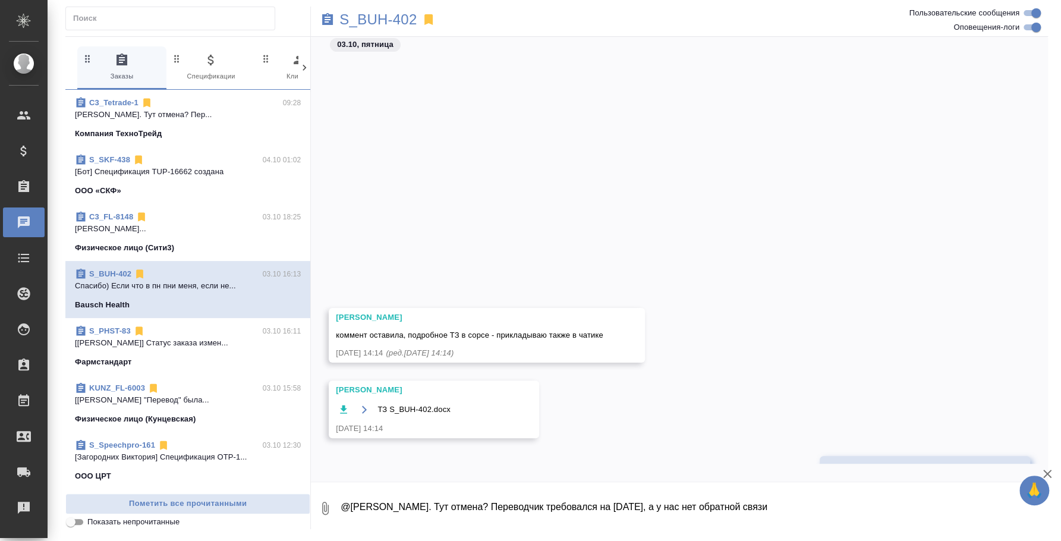
scroll to position [303, 0]
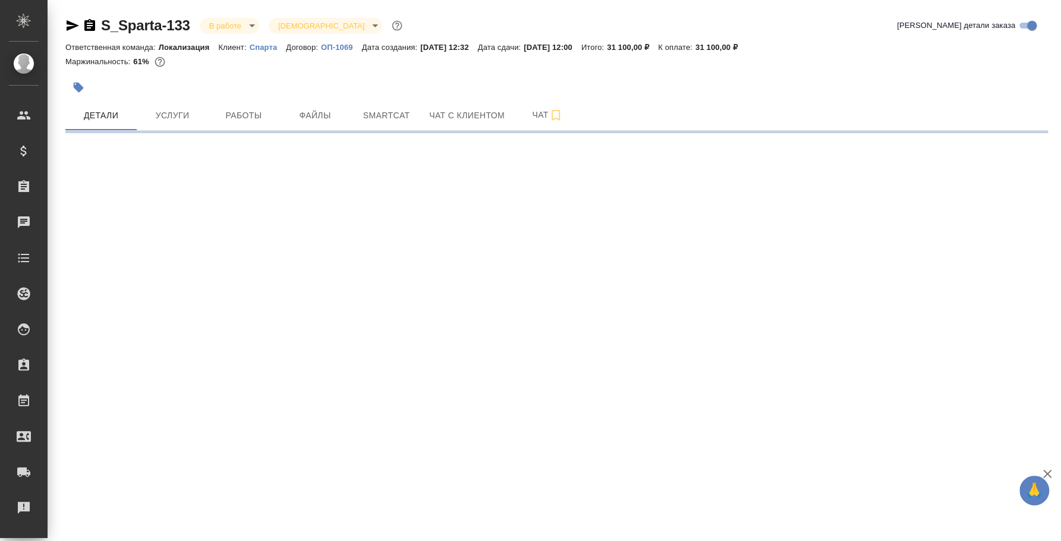
select select "RU"
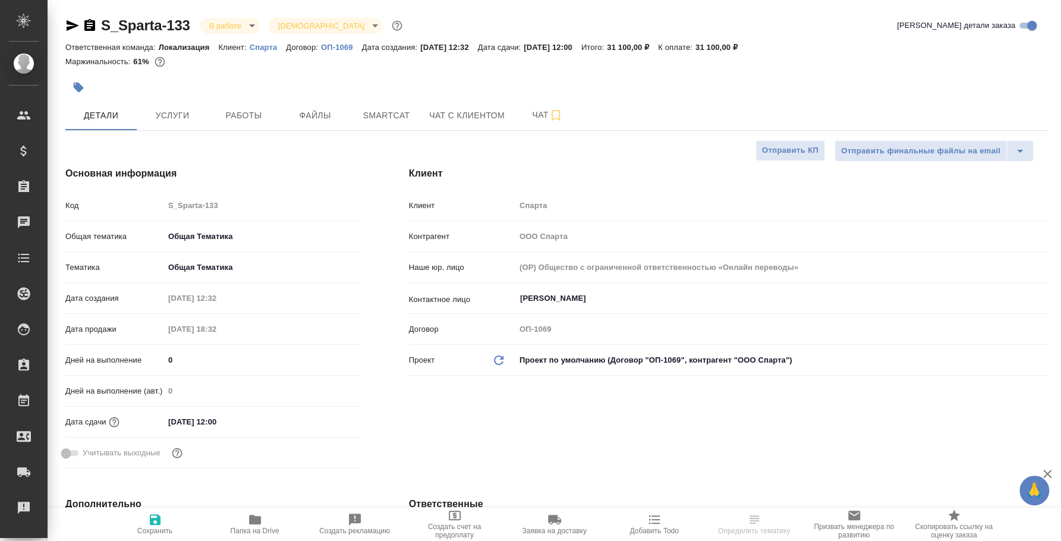
type textarea "x"
click at [532, 111] on span "Чат" at bounding box center [547, 115] width 57 height 15
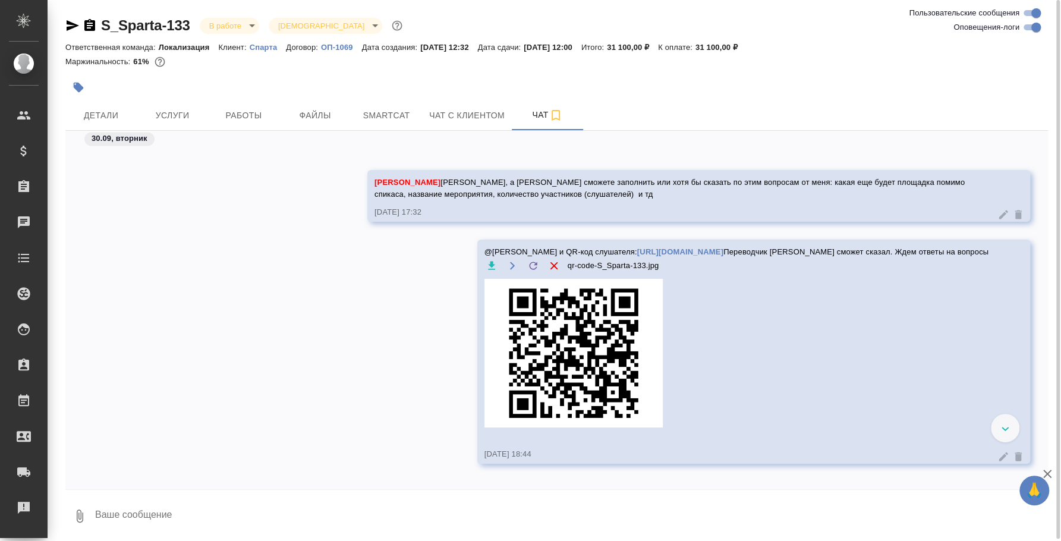
scroll to position [1366, 0]
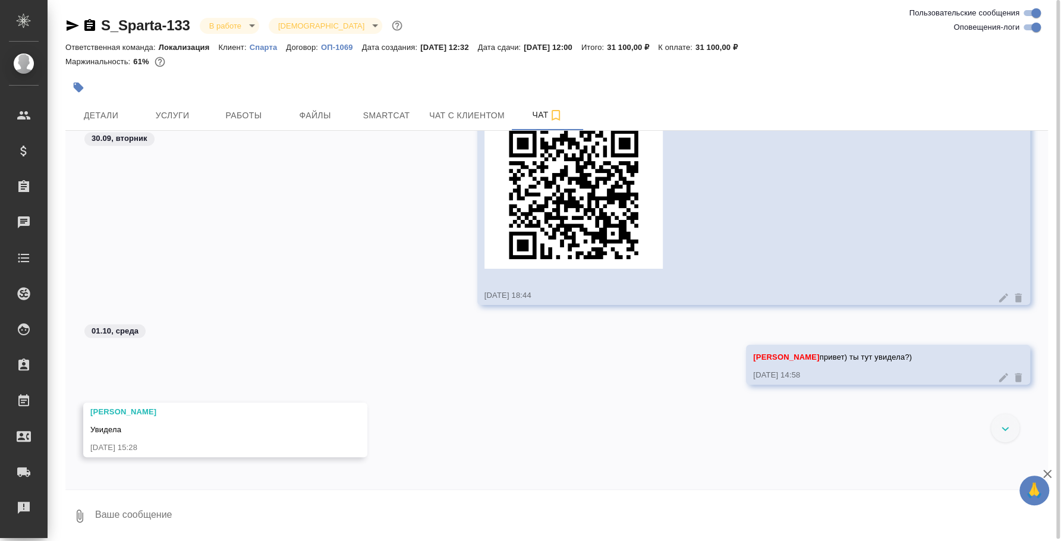
click at [331, 504] on textarea at bounding box center [571, 516] width 954 height 40
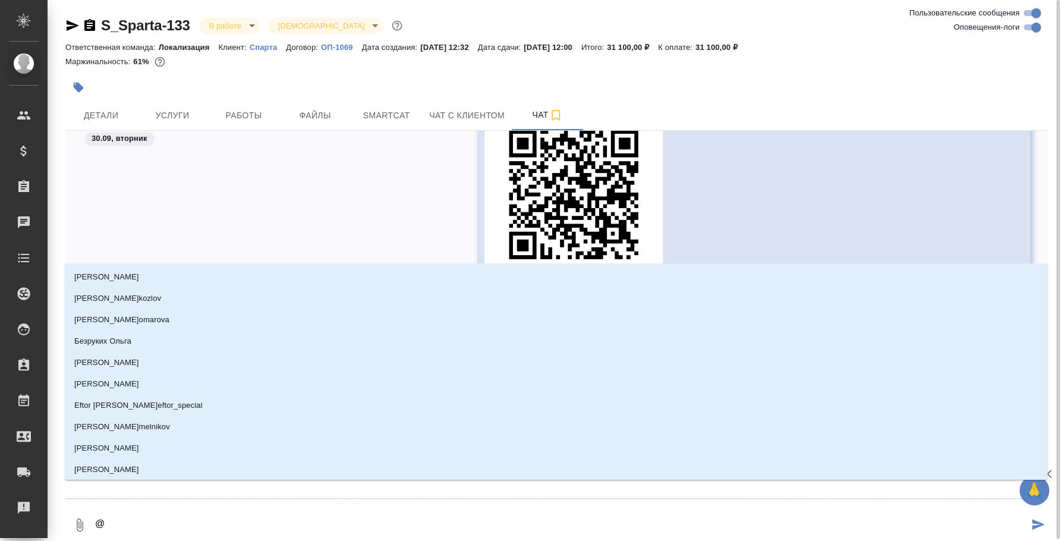
type textarea "@v"
type input "v"
type textarea "@va"
type input "va"
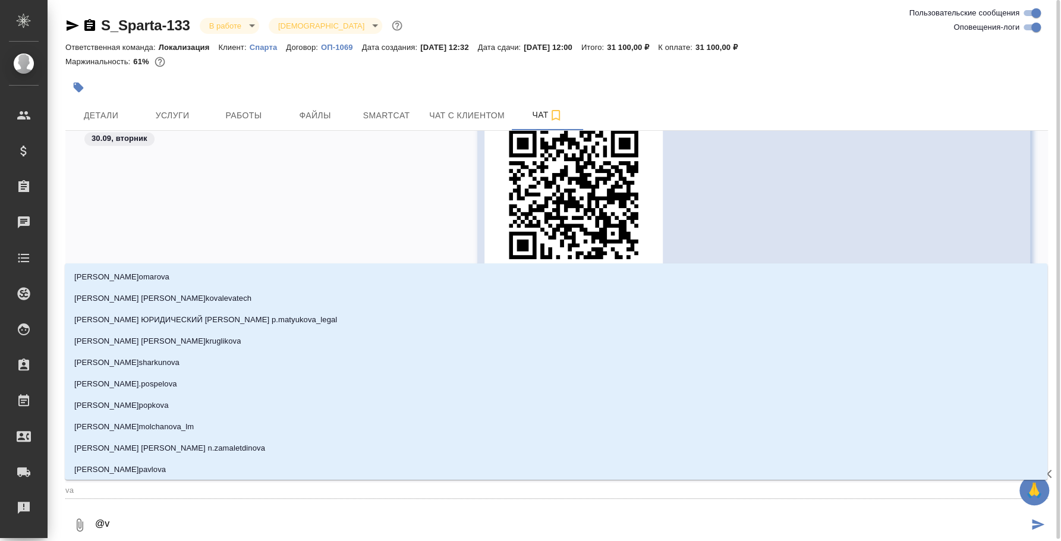
type textarea "@"
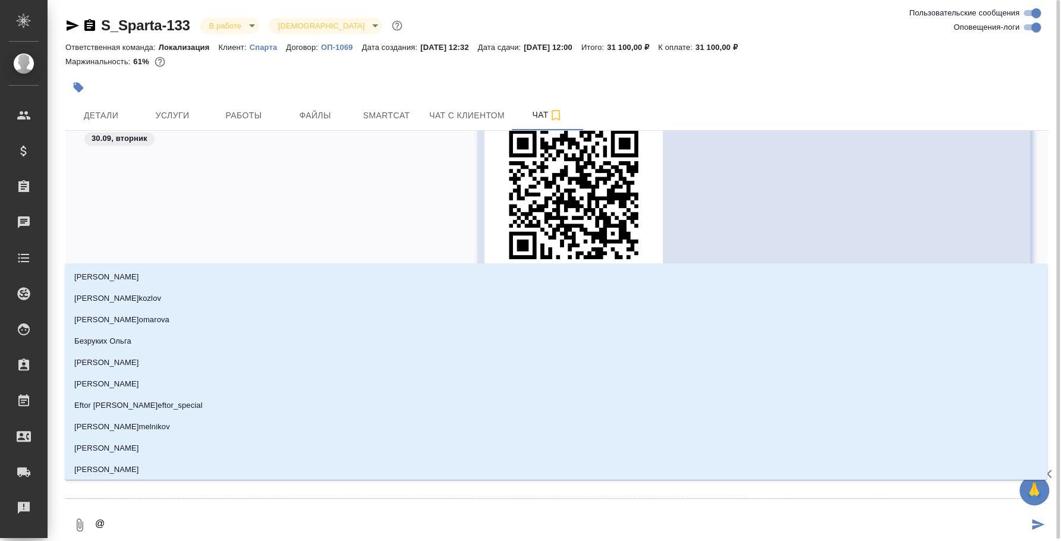
type textarea "@и"
type input "и"
type textarea "@иф"
type input "иф"
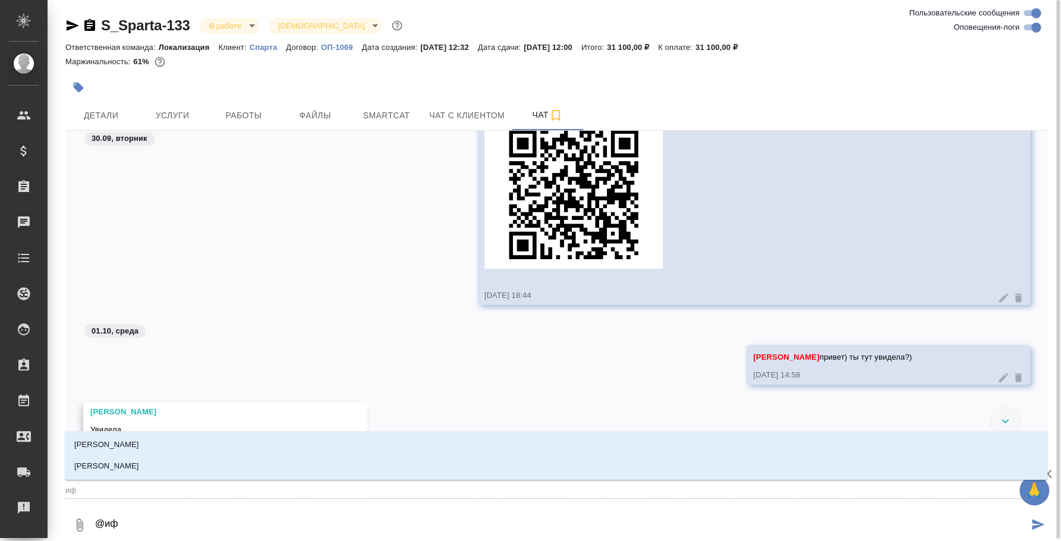
type textarea "@ифд"
type input "ифд"
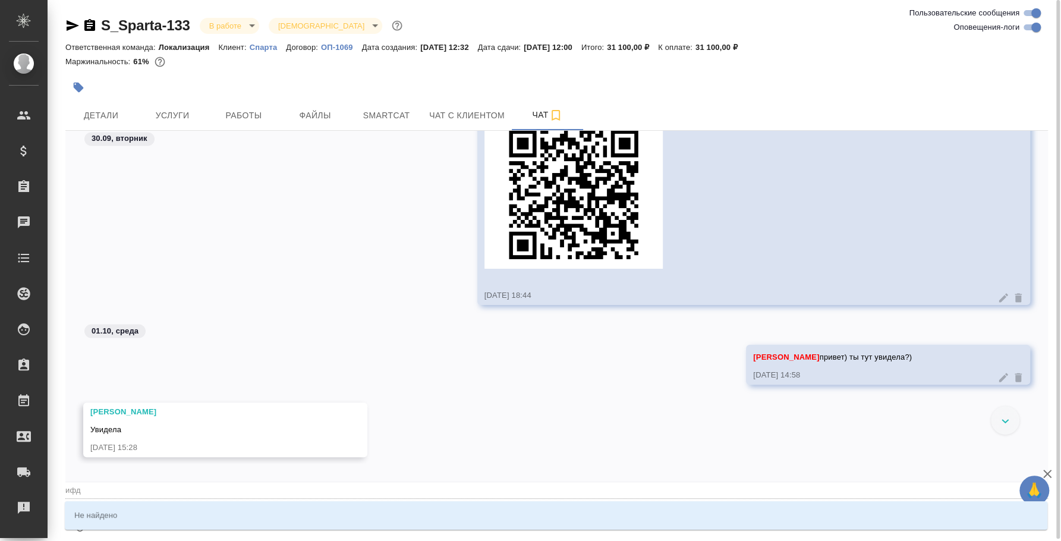
type textarea "@ифдф"
type input "ифдф"
type textarea "@ифд"
type input "ифд"
type textarea "@иф"
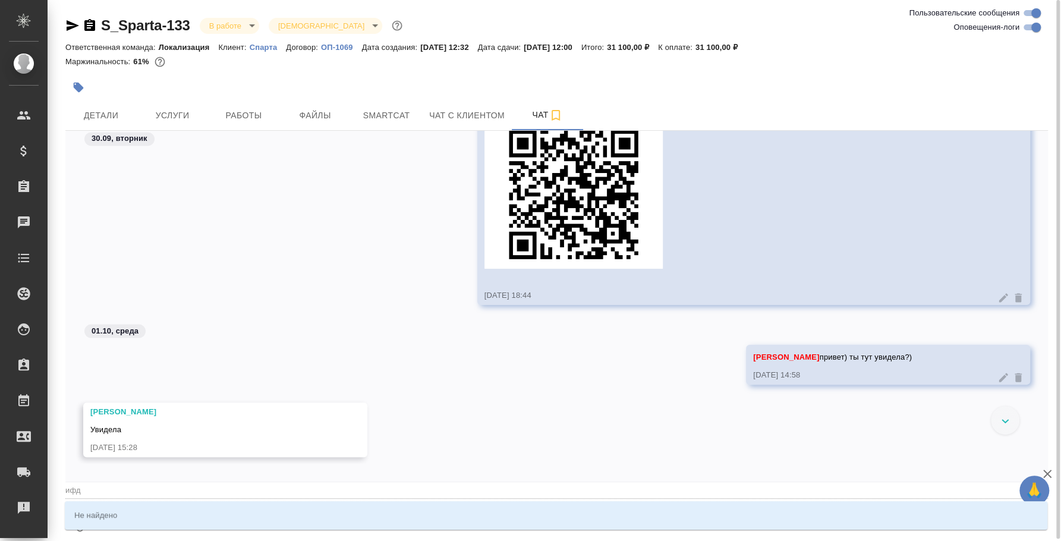
type input "иф"
type textarea "@и"
type input "и"
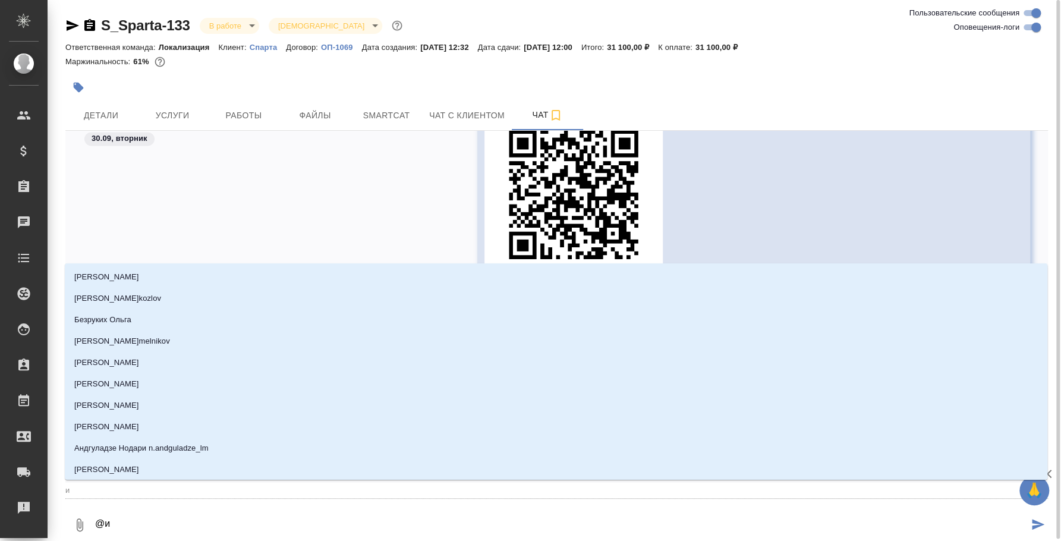
type textarea "@"
type textarea "@d"
type input "d"
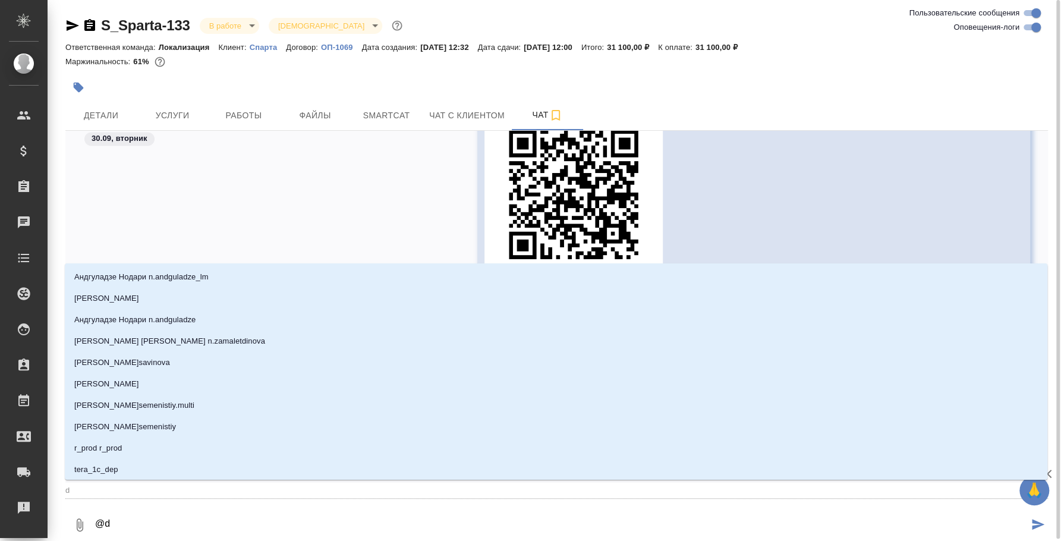
type textarea "@df"
type input "df"
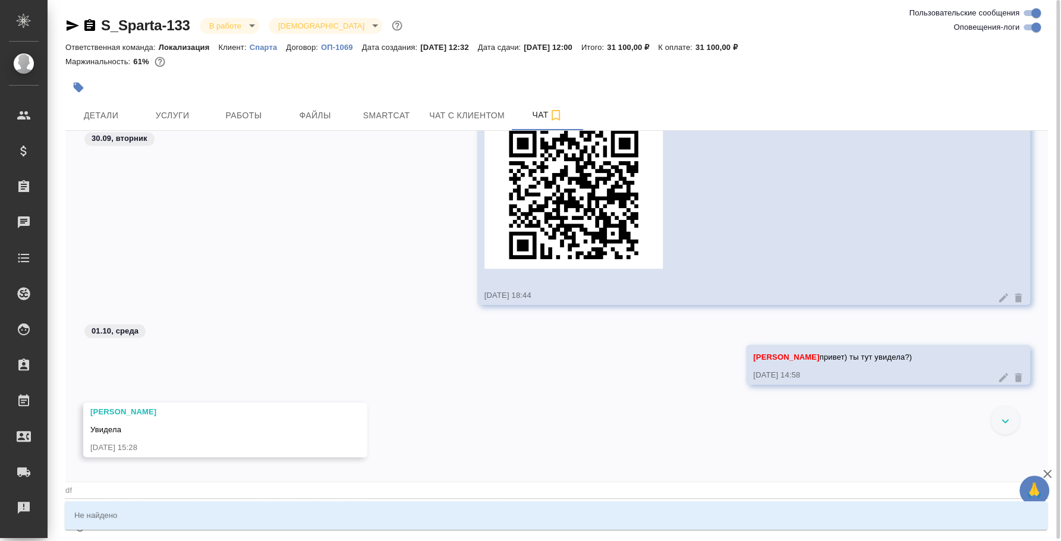
type textarea "@d"
type input "d"
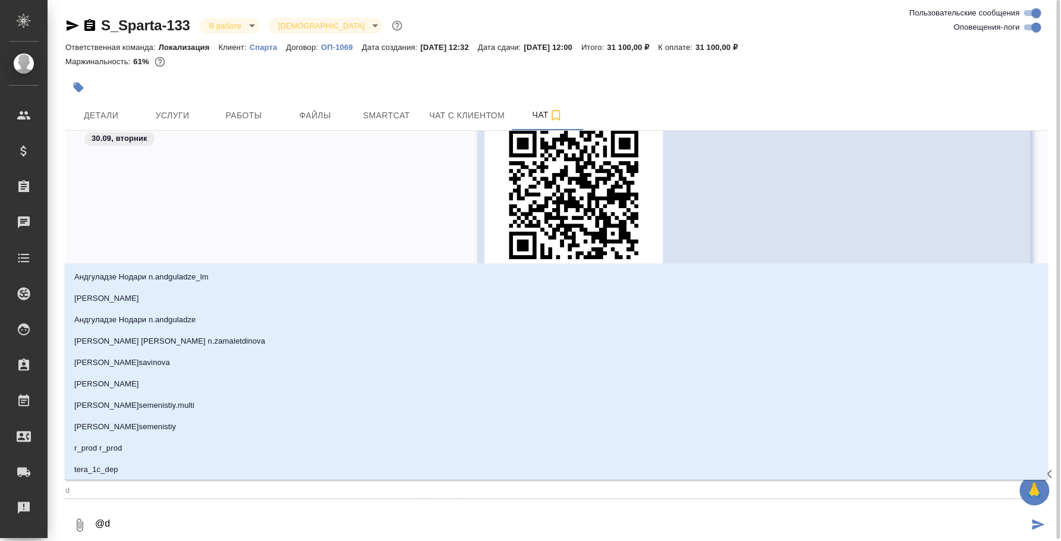
type textarea "@"
type textarea "@d"
type input "d"
type textarea "@d'f"
type input "d'f"
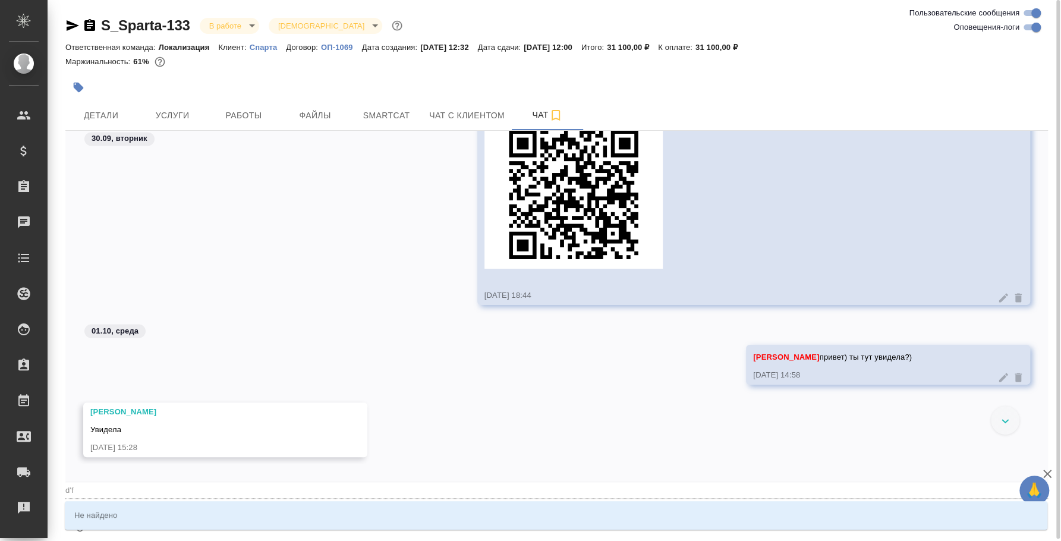
type textarea "@"
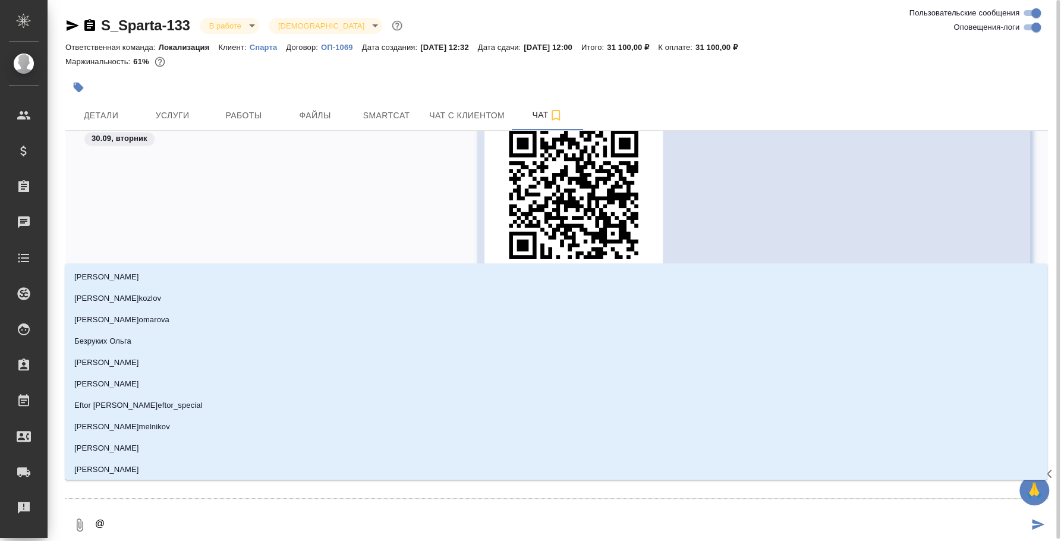
type textarea "@в"
type input "в"
type textarea "@ва"
type input "ва"
type textarea "@вал"
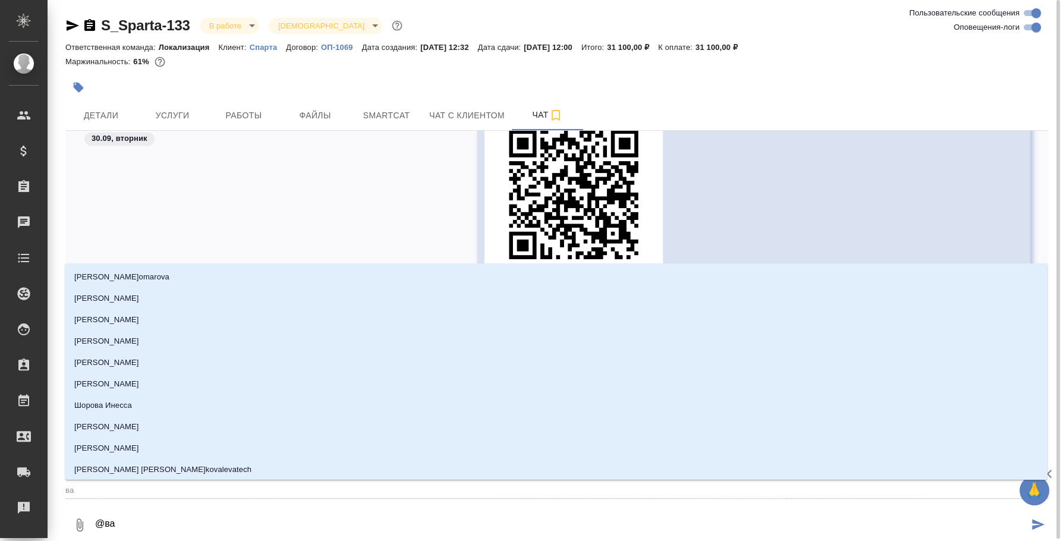
type input "вал"
type textarea "@валф"
type input "валф"
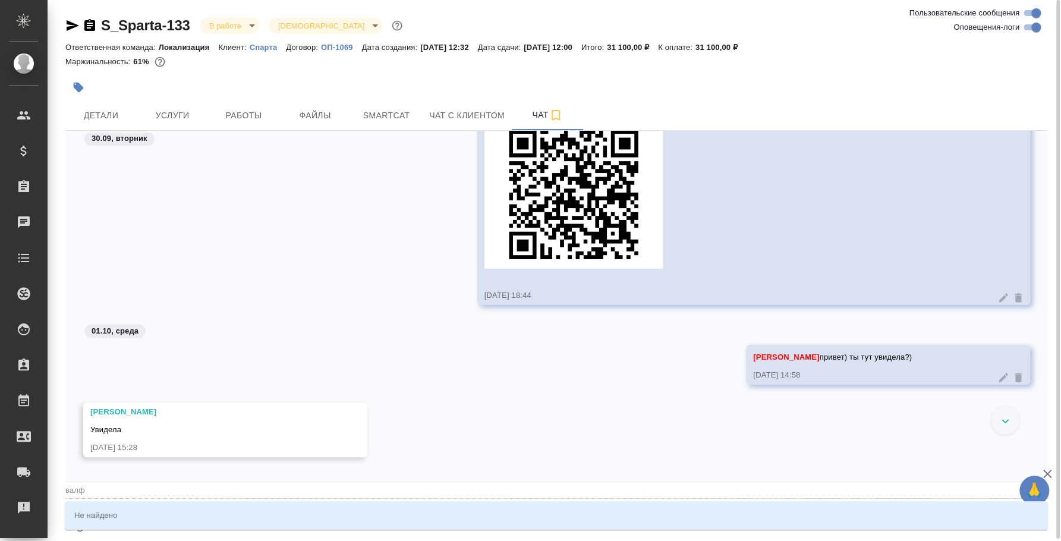
type textarea "@вал"
type input "вал"
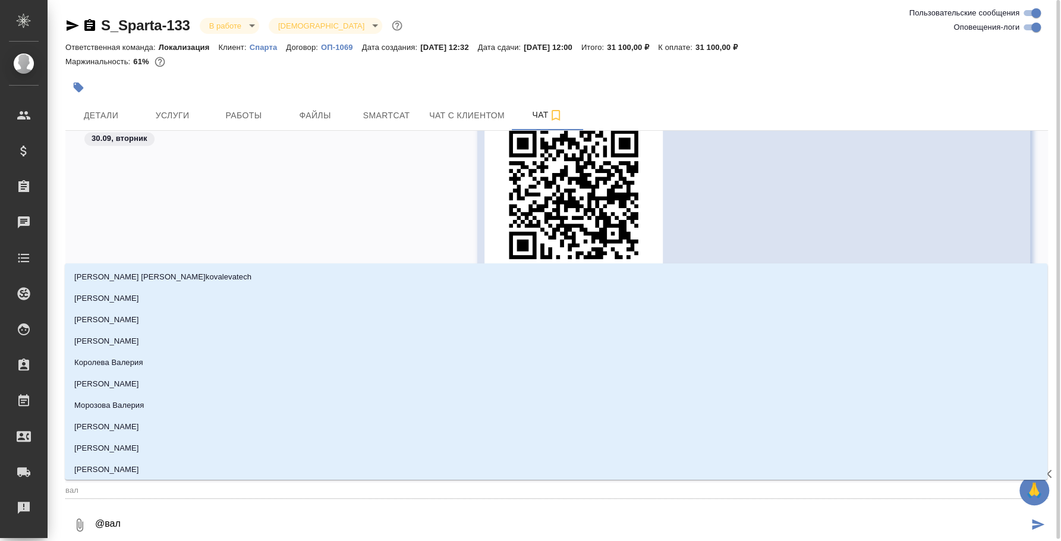
type textarea "@валя"
type input "валя"
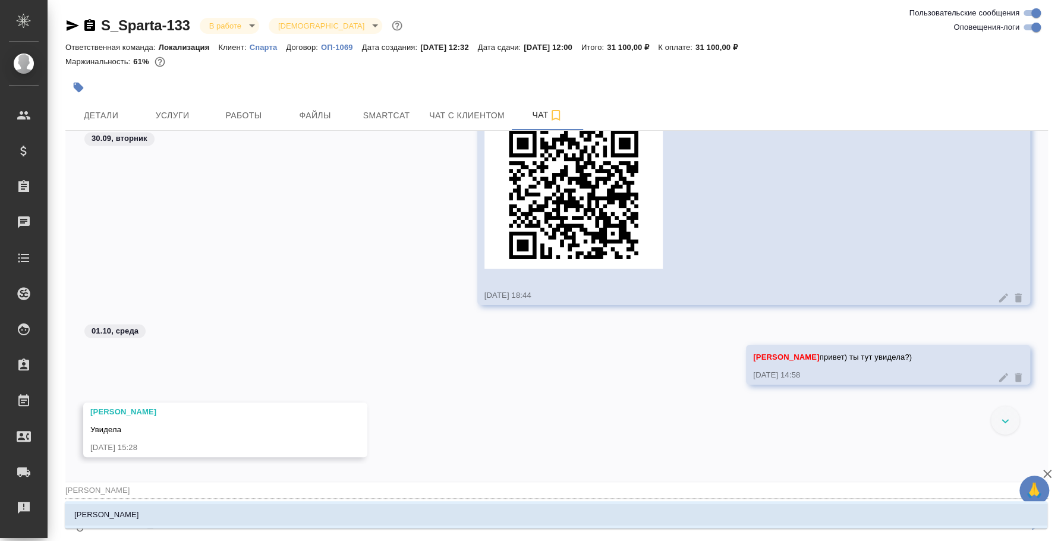
click at [328, 510] on li "Валяева Анна" at bounding box center [556, 514] width 983 height 21
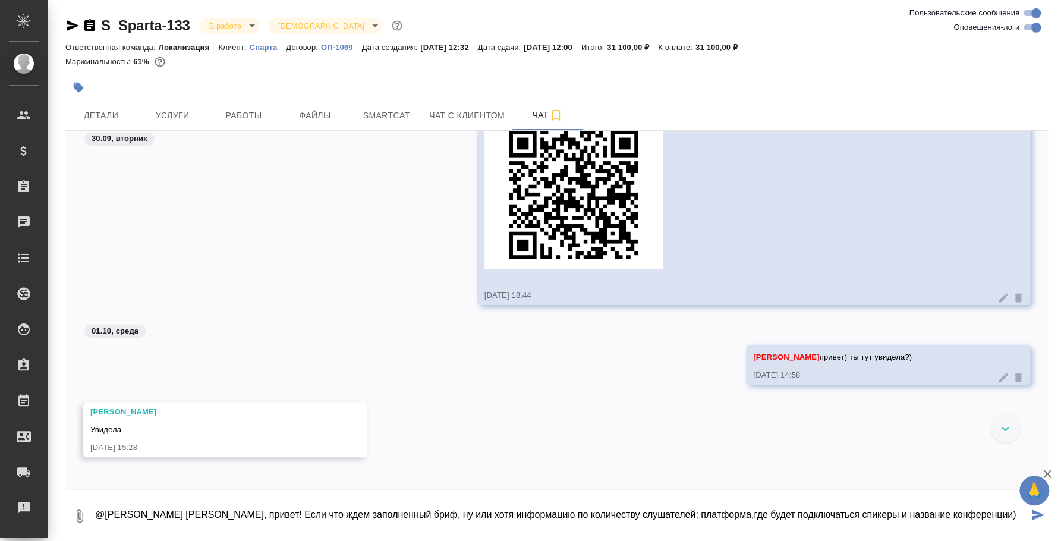
type textarea "@Валяева Анна Аня, привет! Если что ждем заполненный бриф, ну или хотя информац…"
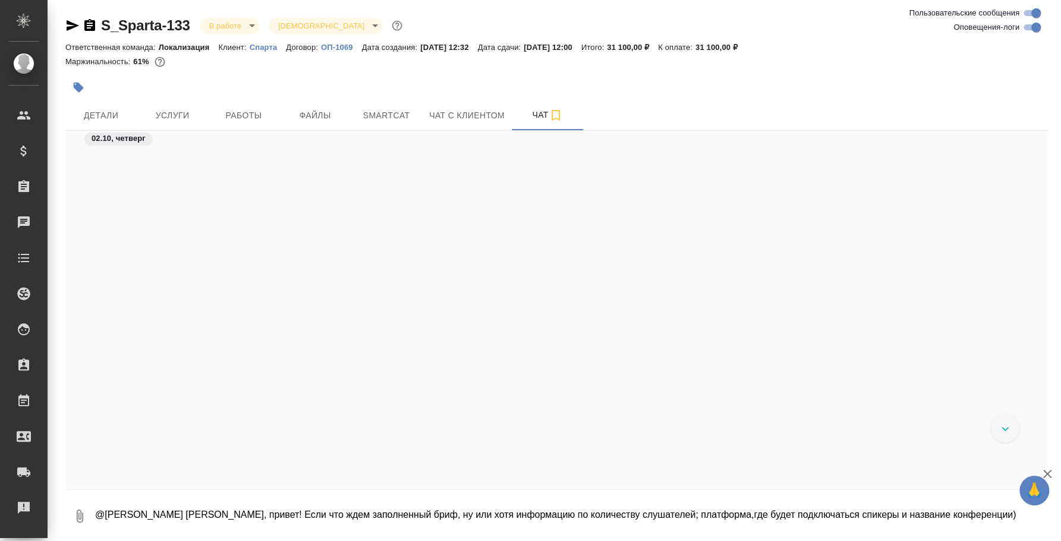
scroll to position [2572, 0]
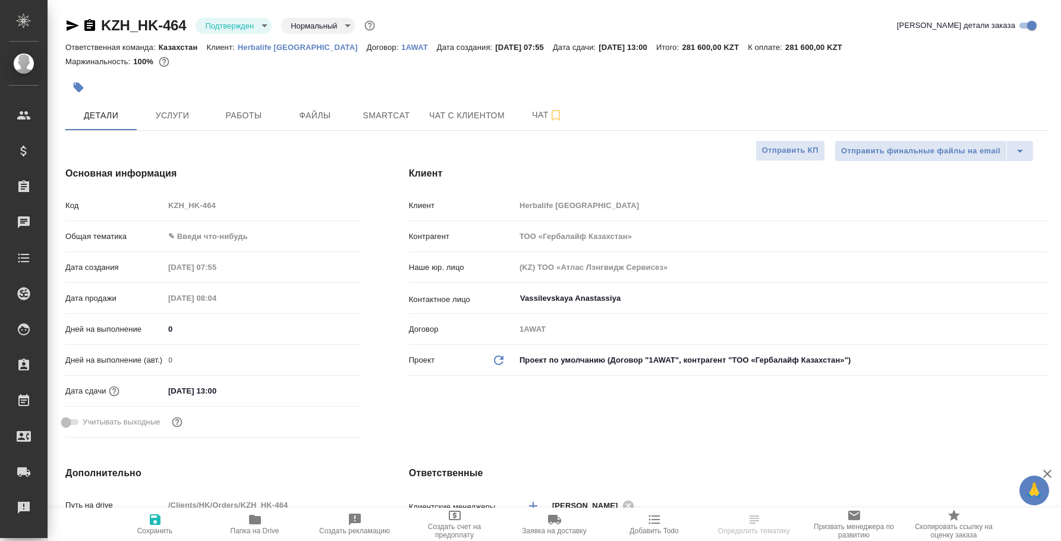
select select "RU"
type textarea "x"
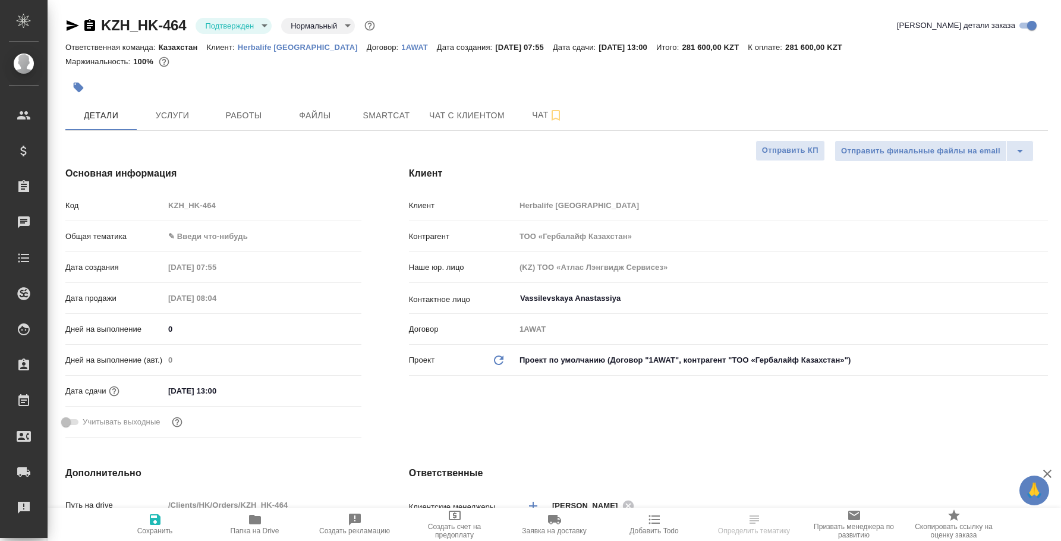
type textarea "x"
click at [230, 111] on span "Работы" at bounding box center [243, 115] width 57 height 15
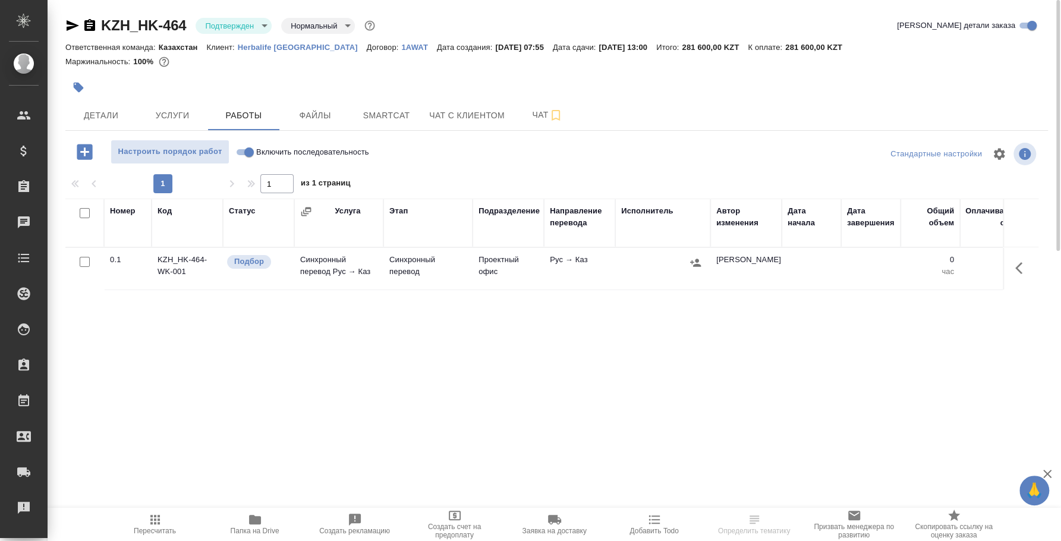
click at [239, 153] on input "Включить последовательность" at bounding box center [249, 152] width 43 height 14
checkbox input "true"
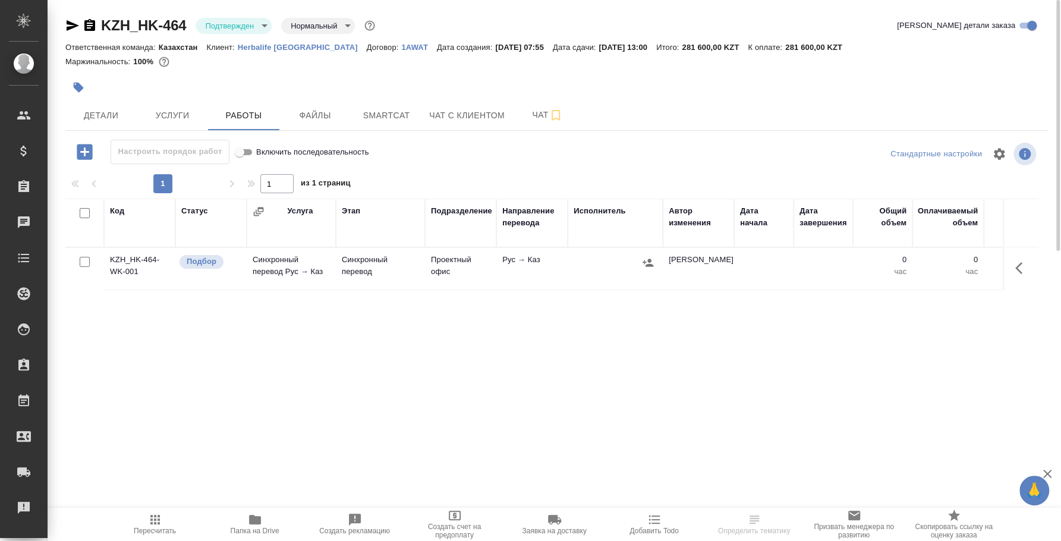
click at [1023, 269] on icon "button" at bounding box center [1023, 268] width 14 height 14
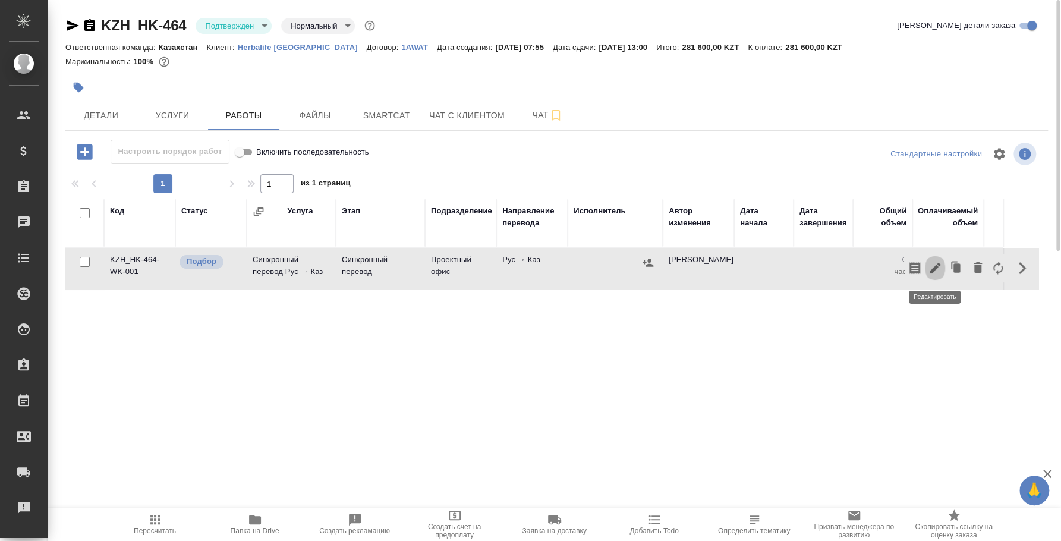
click at [937, 267] on icon "button" at bounding box center [935, 268] width 11 height 11
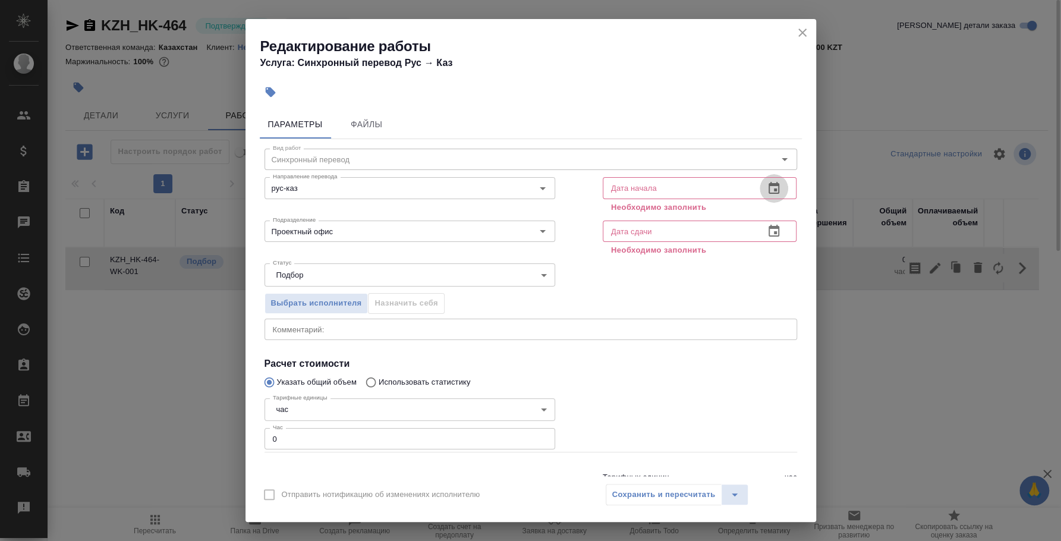
click at [769, 183] on icon "button" at bounding box center [774, 188] width 11 height 12
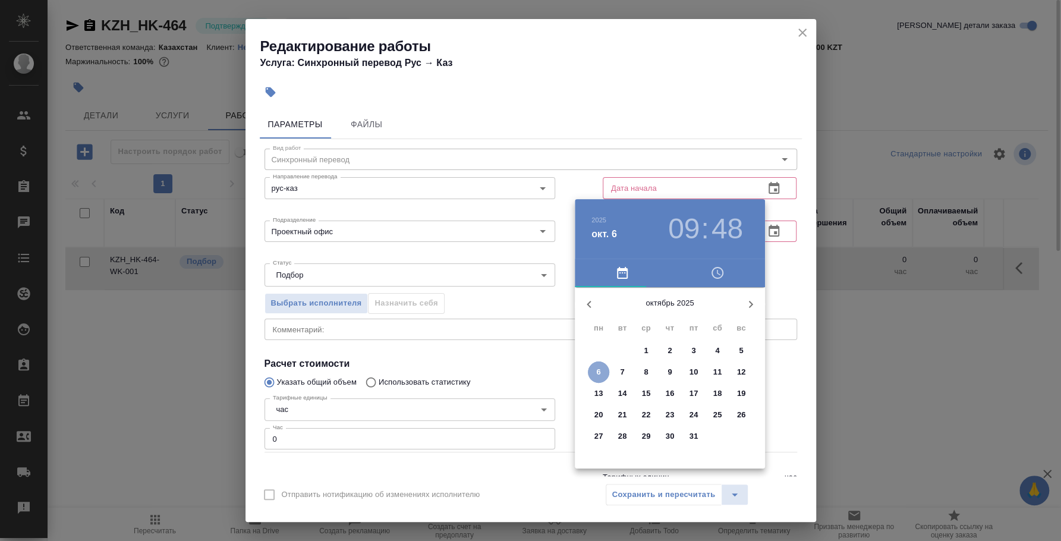
click at [592, 363] on button "6" at bounding box center [598, 372] width 21 height 21
type input "06.10.2025 09:48"
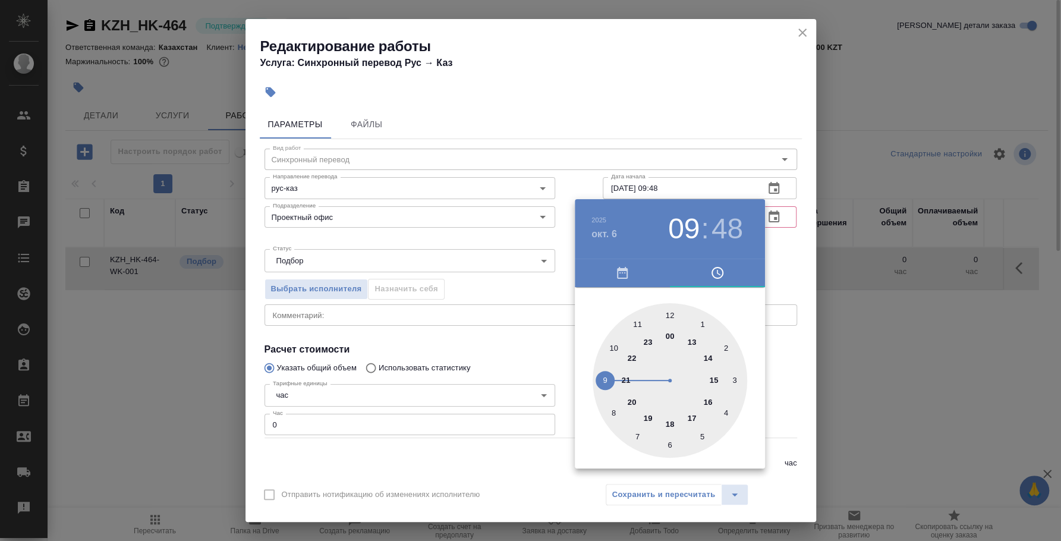
click at [777, 268] on div at bounding box center [530, 270] width 1061 height 541
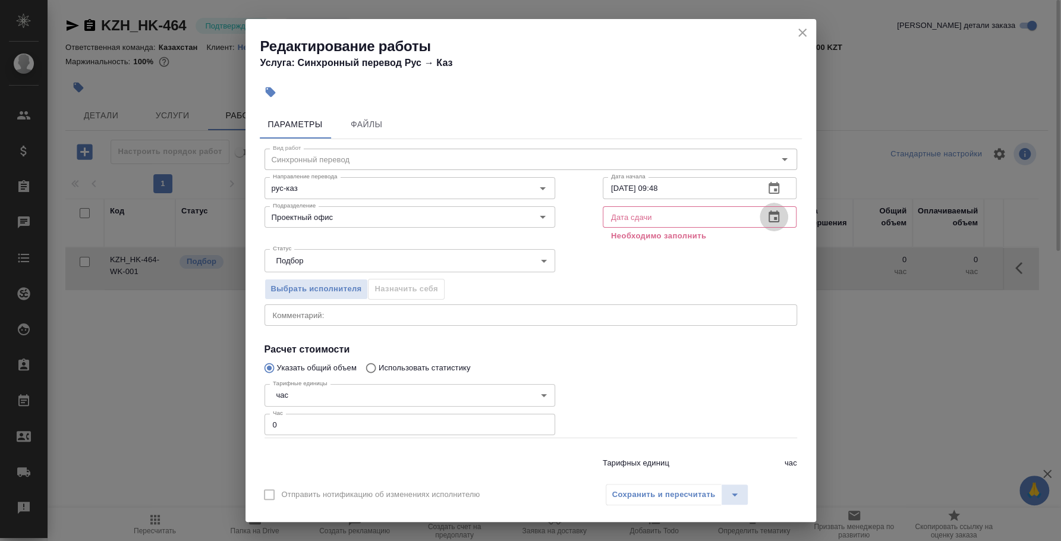
click at [769, 222] on icon "button" at bounding box center [774, 217] width 14 height 14
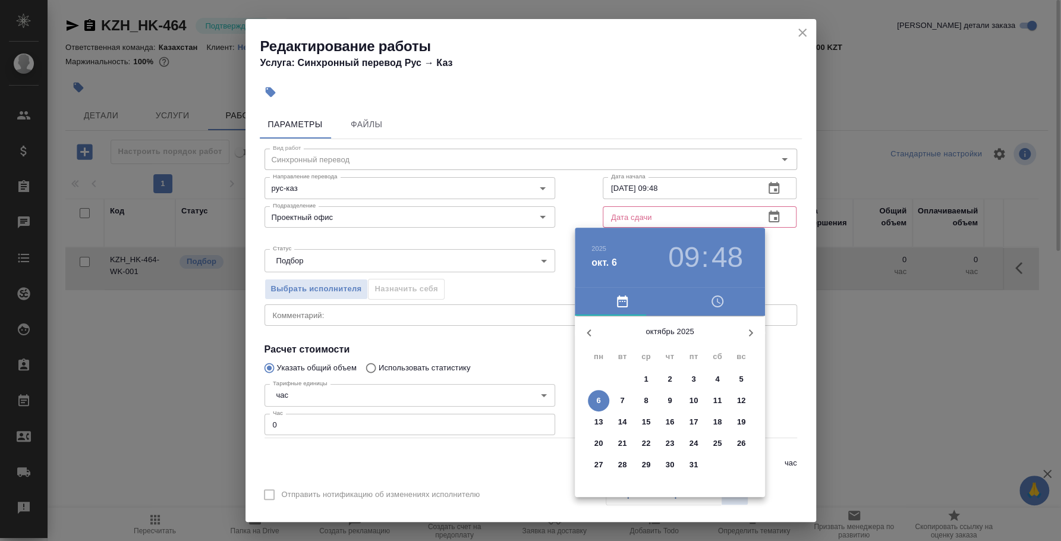
click at [766, 216] on div at bounding box center [530, 270] width 1061 height 541
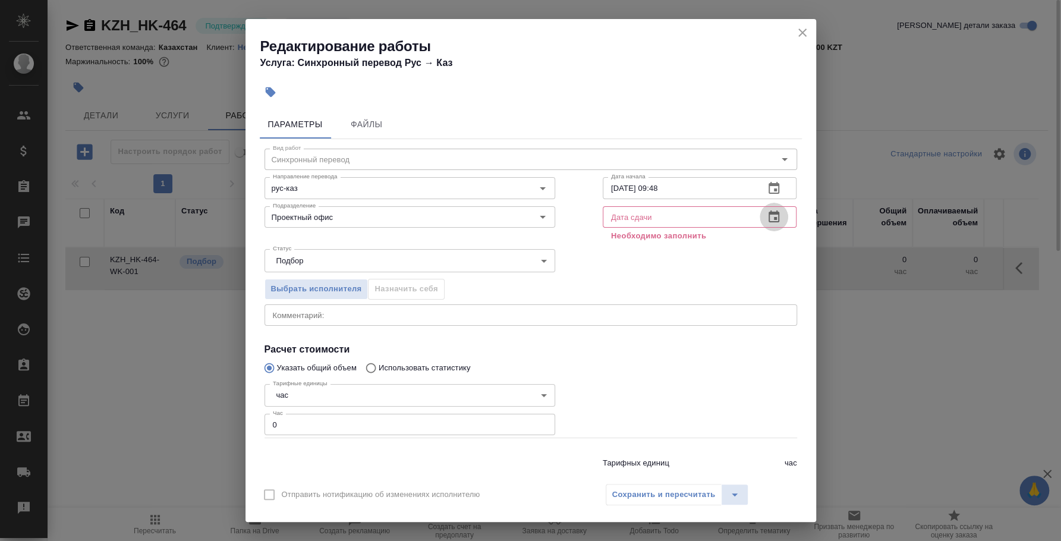
click at [769, 215] on icon "button" at bounding box center [774, 217] width 11 height 12
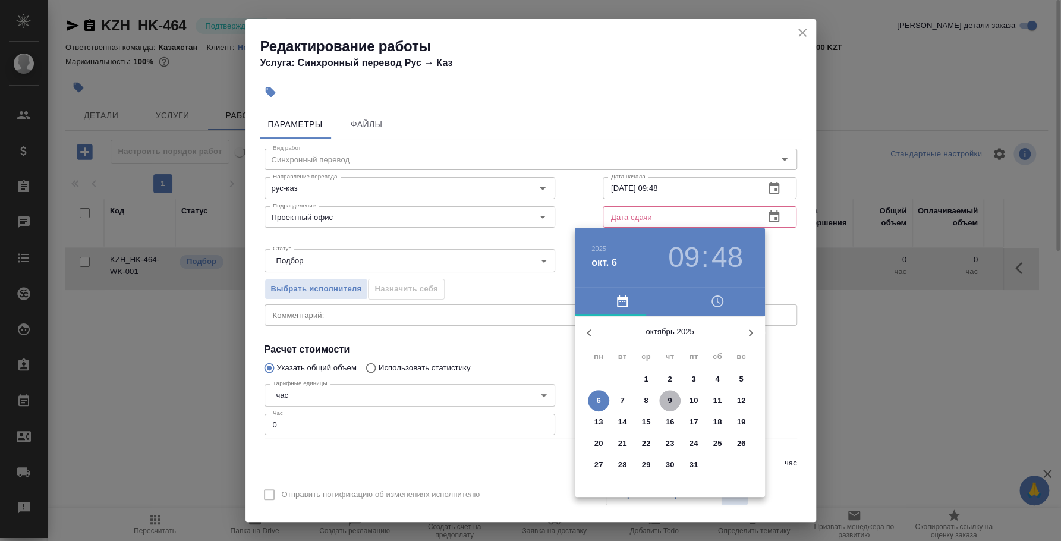
click at [666, 400] on span "9" at bounding box center [669, 401] width 21 height 12
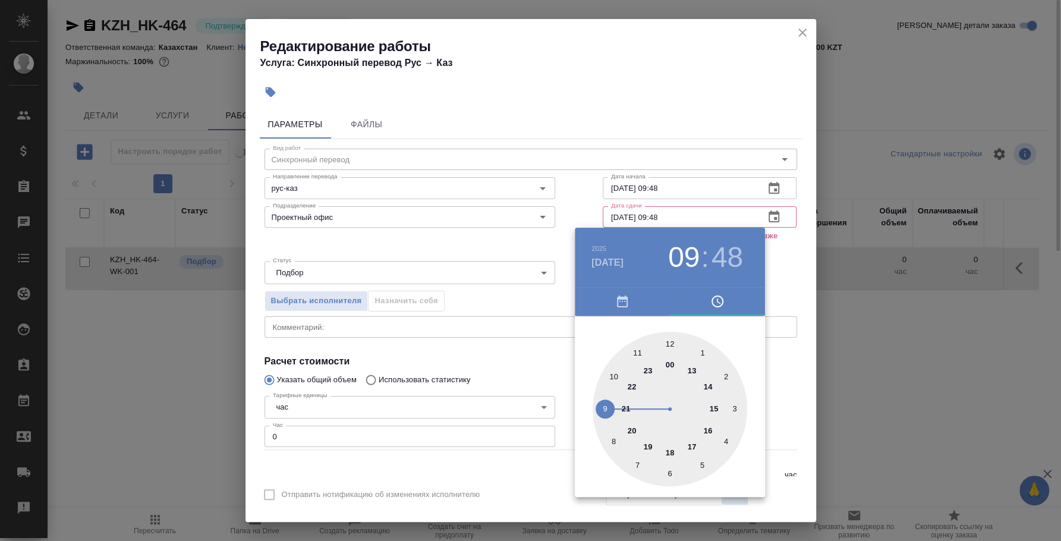
click at [788, 265] on div at bounding box center [530, 270] width 1061 height 541
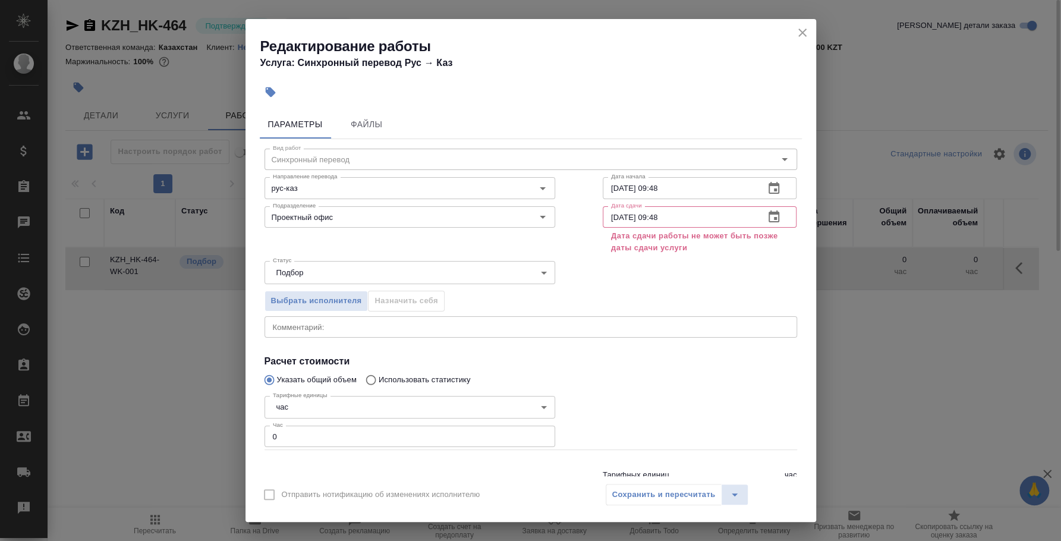
click at [767, 213] on icon "button" at bounding box center [774, 217] width 14 height 14
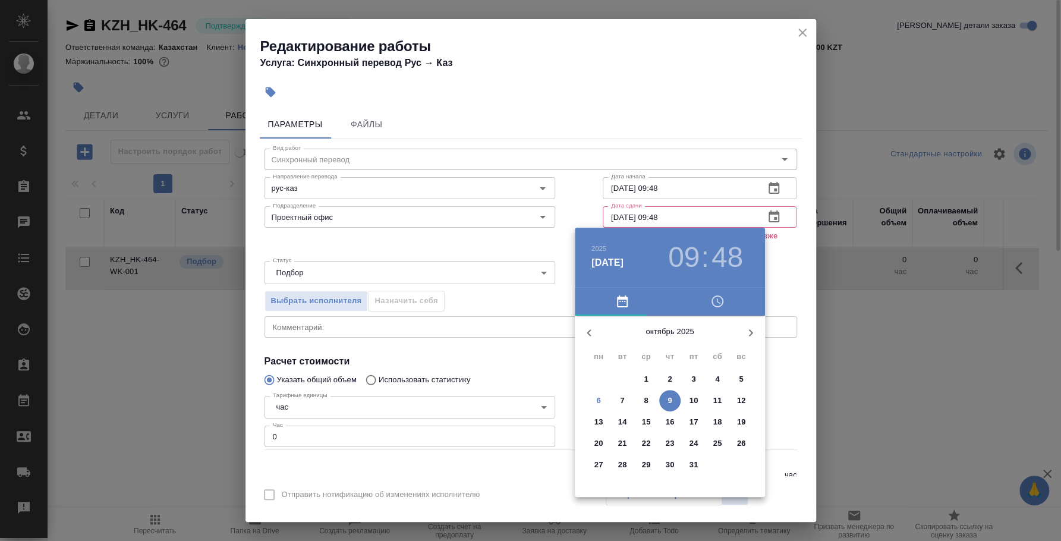
click at [649, 395] on span "8" at bounding box center [646, 401] width 21 height 12
type input "08.10.2025 09:48"
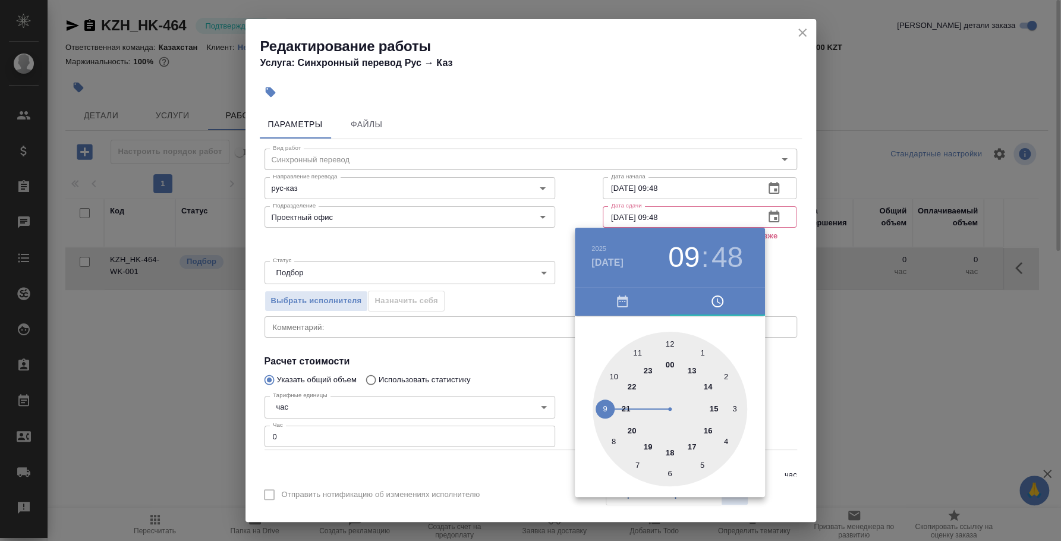
click at [784, 268] on div at bounding box center [530, 270] width 1061 height 541
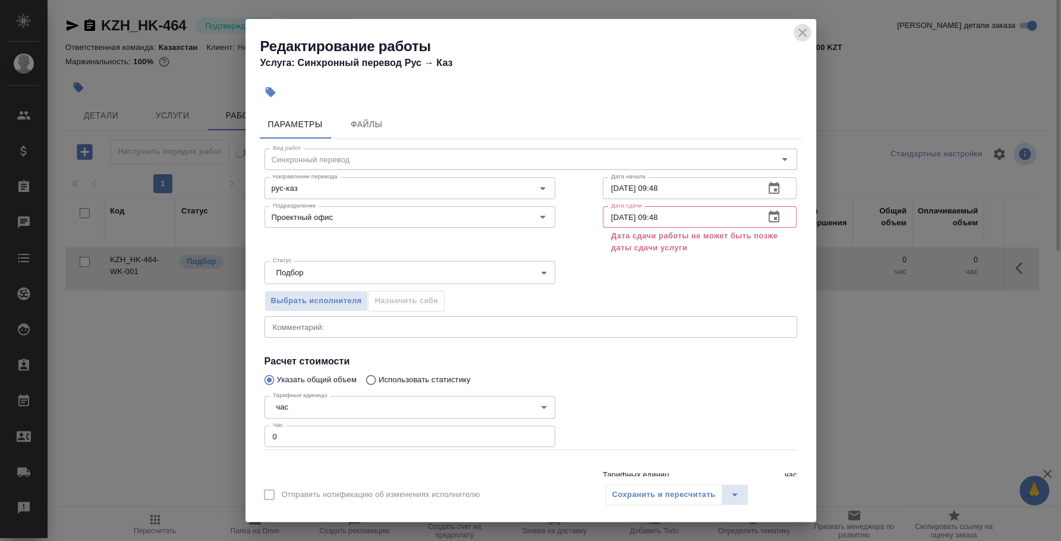
click at [800, 26] on icon "close" at bounding box center [803, 33] width 14 height 14
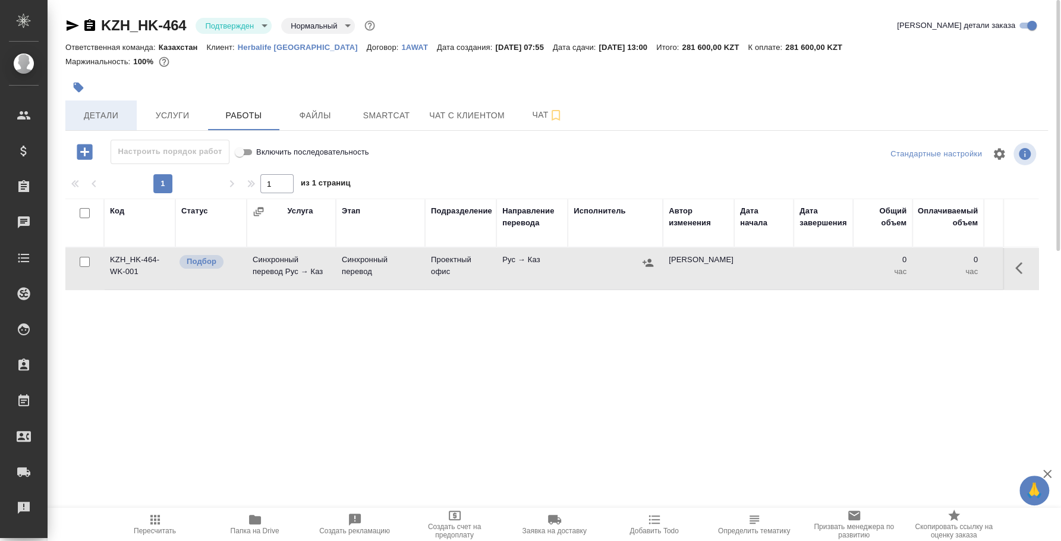
click at [119, 114] on span "Детали" at bounding box center [101, 115] width 57 height 15
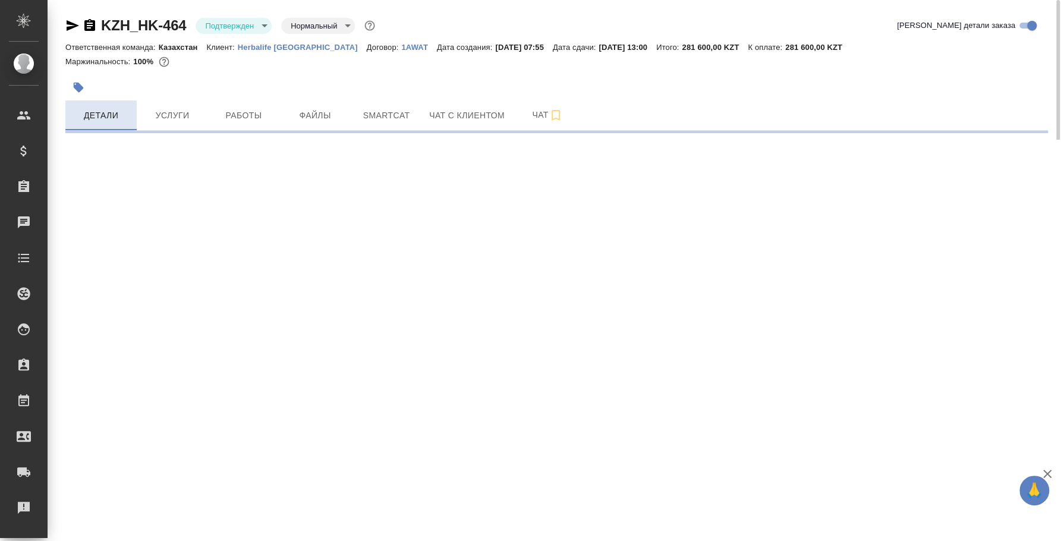
select select "RU"
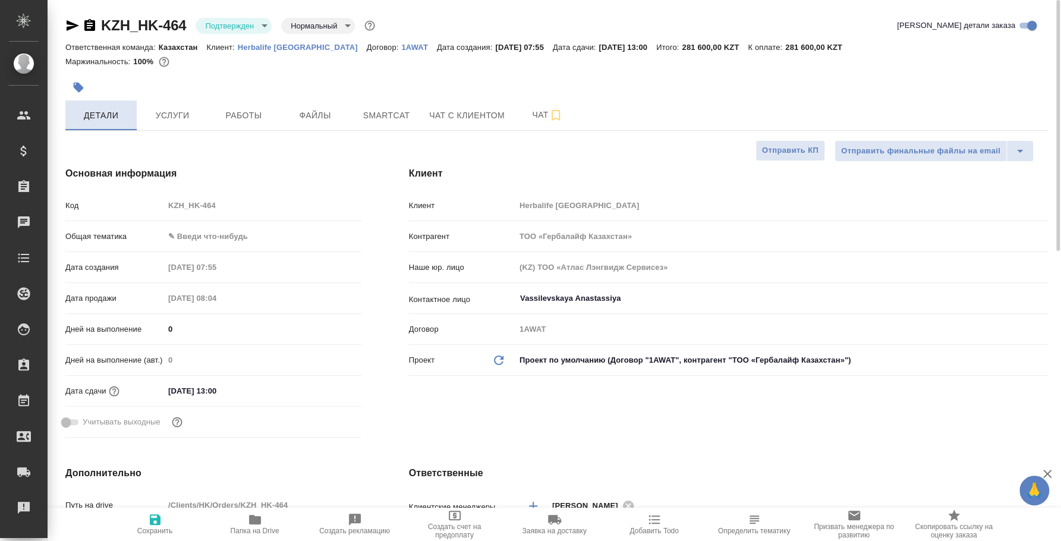
type textarea "x"
click at [244, 111] on span "Работы" at bounding box center [243, 115] width 57 height 15
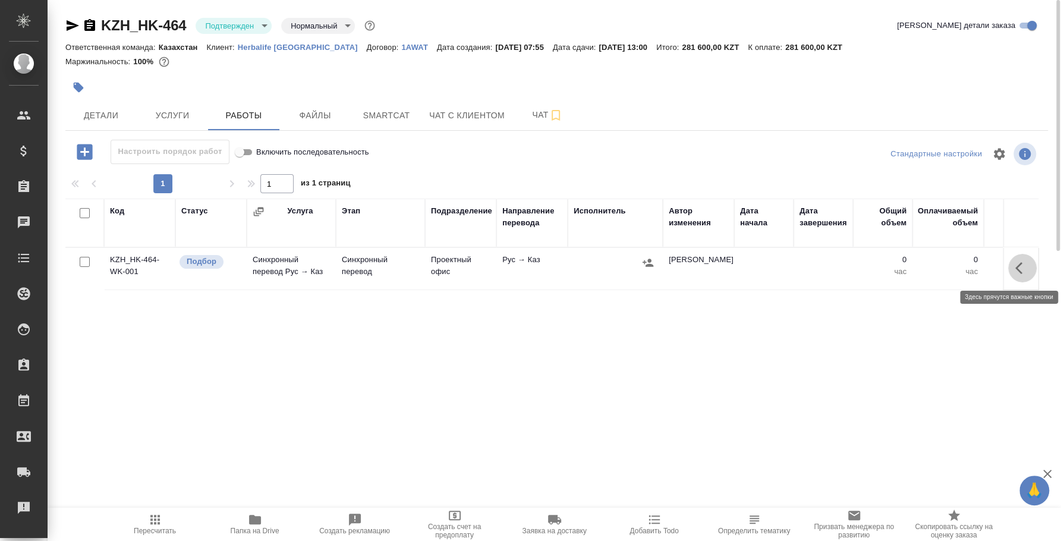
click at [1029, 272] on icon "button" at bounding box center [1023, 268] width 14 height 14
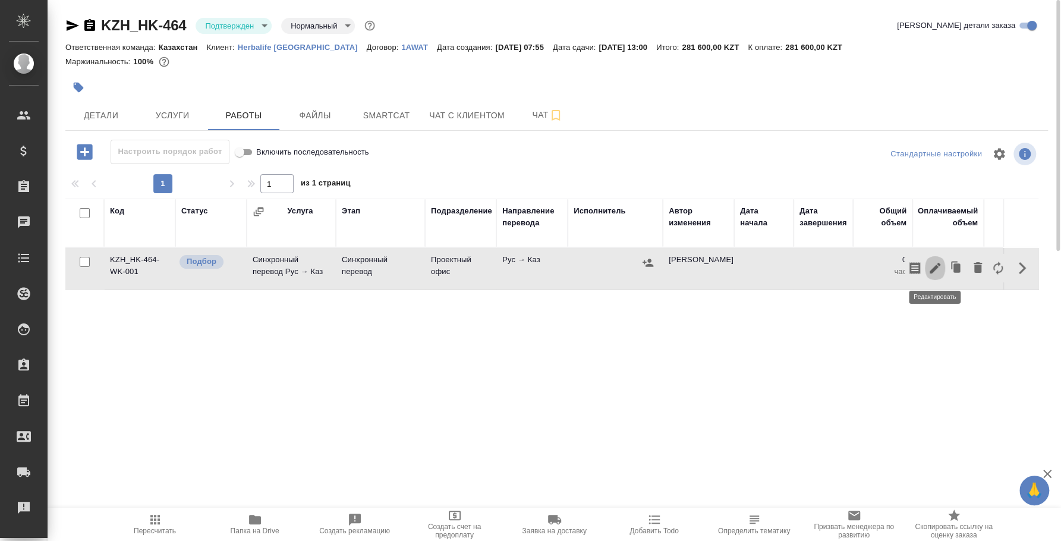
click at [938, 269] on icon "button" at bounding box center [935, 268] width 14 height 14
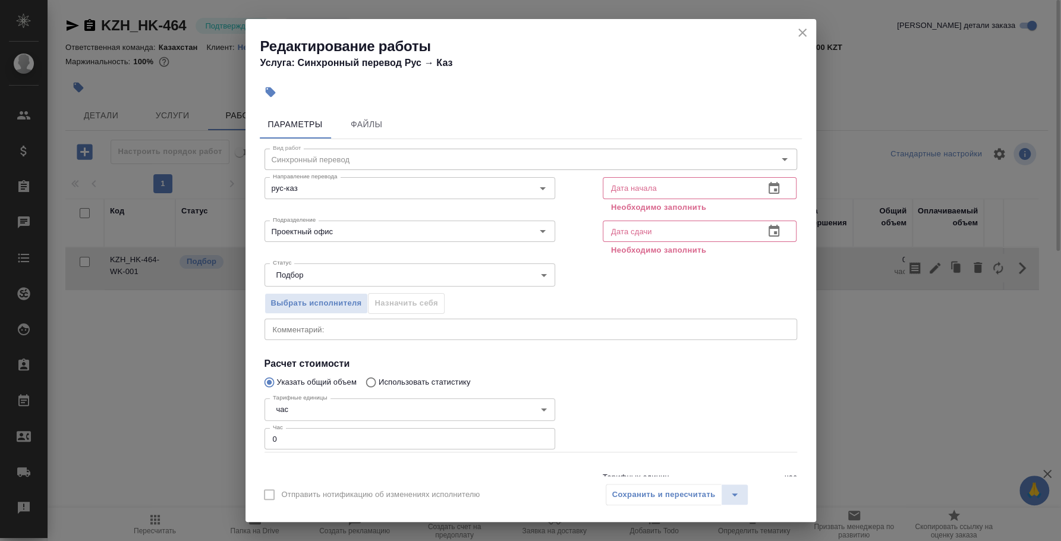
click at [767, 189] on icon "button" at bounding box center [774, 188] width 14 height 14
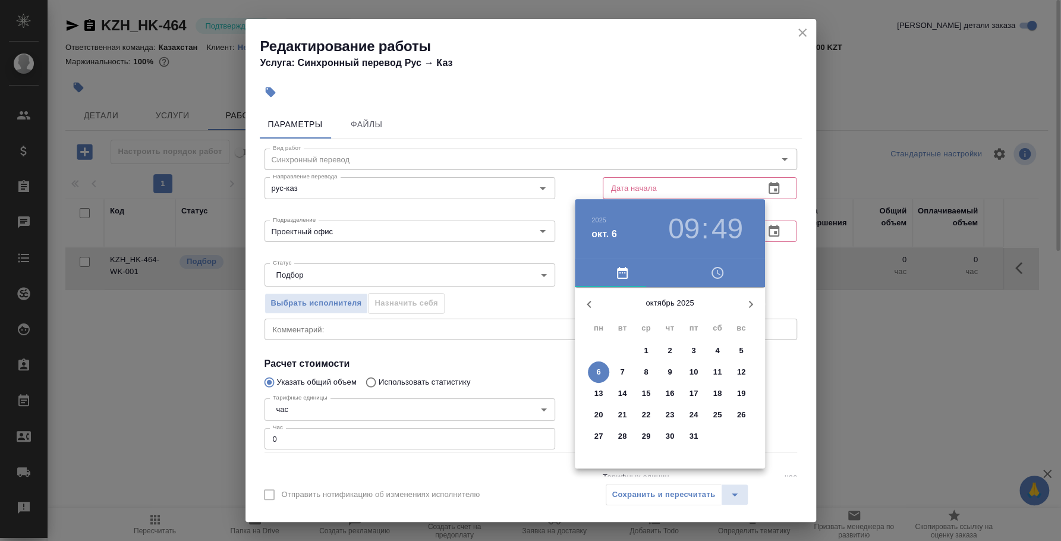
click at [594, 366] on button "6" at bounding box center [598, 372] width 21 height 21
type input "06.10.2025 09:49"
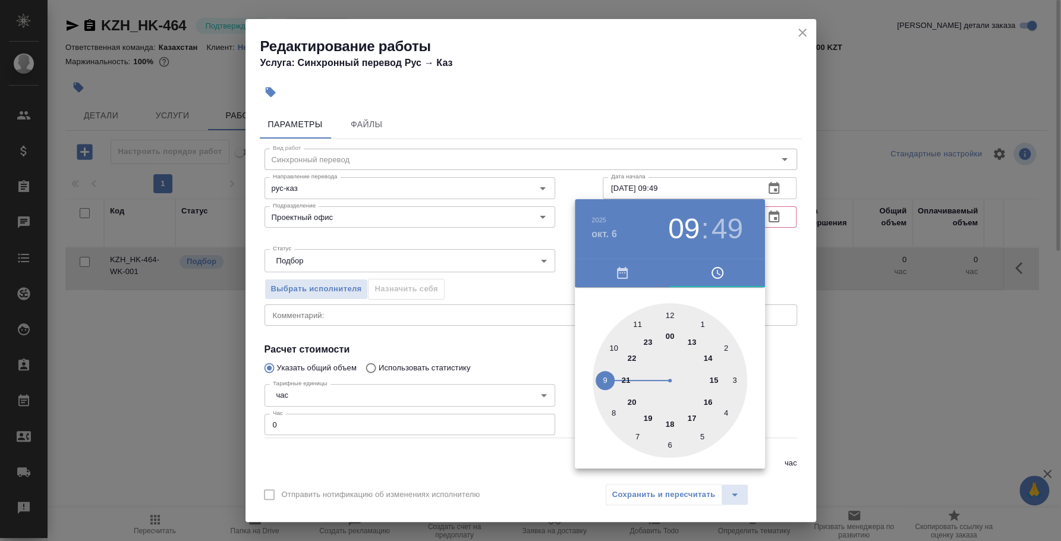
click at [756, 353] on div "00 1 2 3 4 5 6 7 8 9 10 11 12 13 14 15 16 17 18 19 20 21 22 23" at bounding box center [670, 380] width 190 height 155
click at [777, 344] on div at bounding box center [530, 270] width 1061 height 541
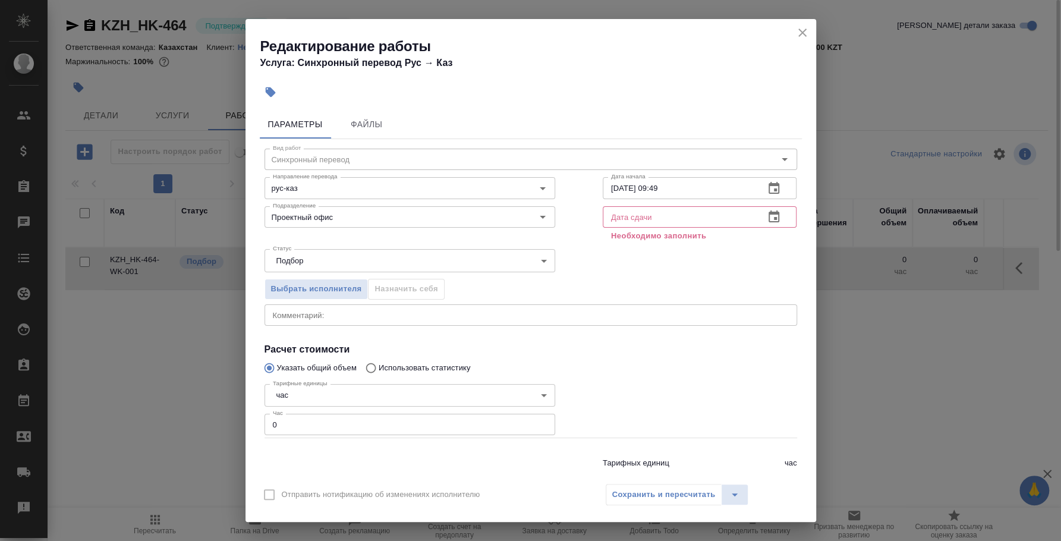
click at [769, 215] on icon "button" at bounding box center [774, 217] width 14 height 14
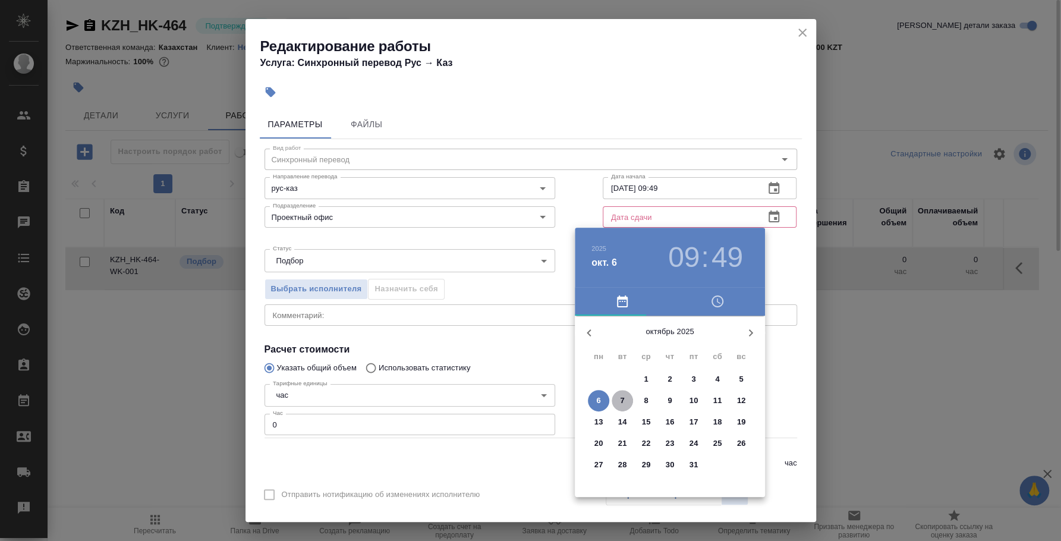
click at [619, 396] on span "7" at bounding box center [622, 401] width 21 height 12
type input "07.10.2025 09:49"
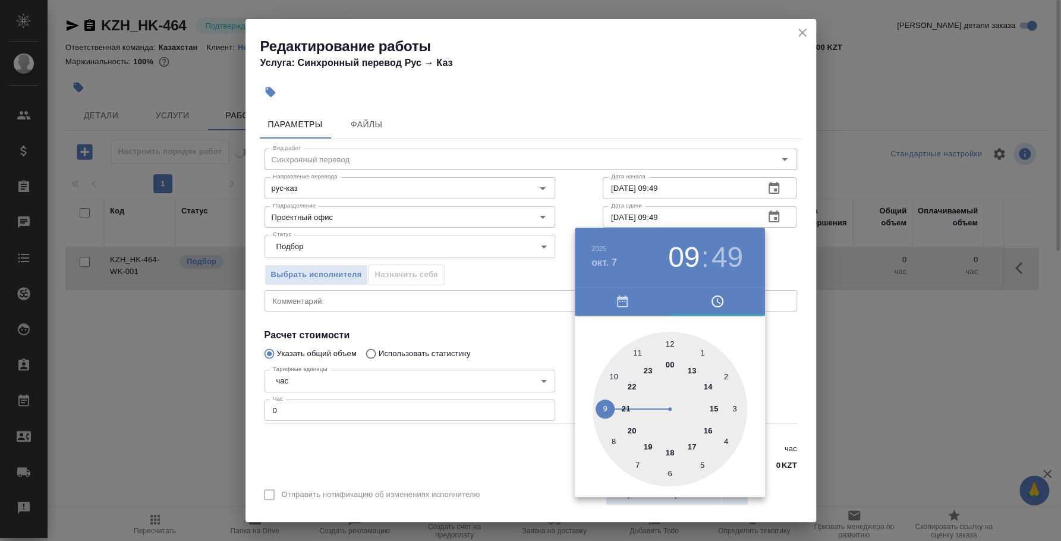
click at [786, 338] on div at bounding box center [530, 270] width 1061 height 541
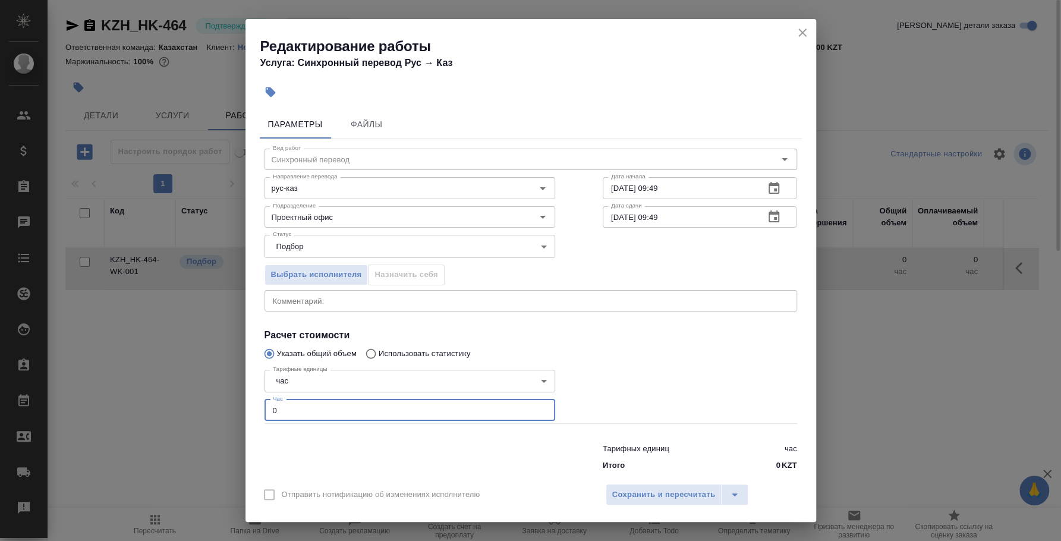
drag, startPoint x: 312, startPoint y: 402, endPoint x: 219, endPoint y: 389, distance: 93.0
click at [219, 389] on div "Редактирование работы Услуга: Синхронный перевод Рус → Каз Параметры Файлы Вид …" at bounding box center [530, 270] width 1061 height 541
type input "4"
click at [652, 489] on span "Сохранить и пересчитать" at bounding box center [663, 495] width 103 height 14
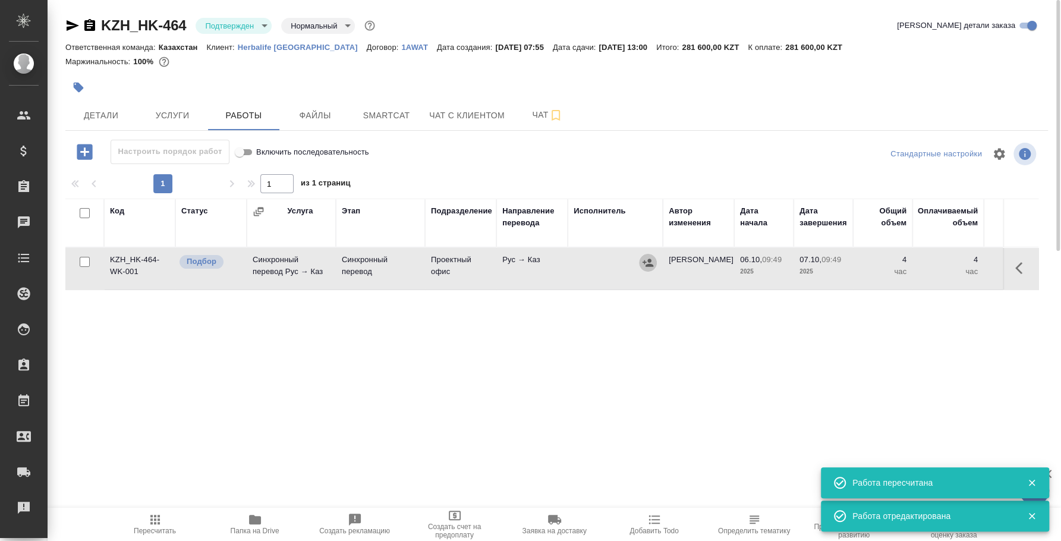
click at [642, 264] on icon "button" at bounding box center [648, 263] width 12 height 12
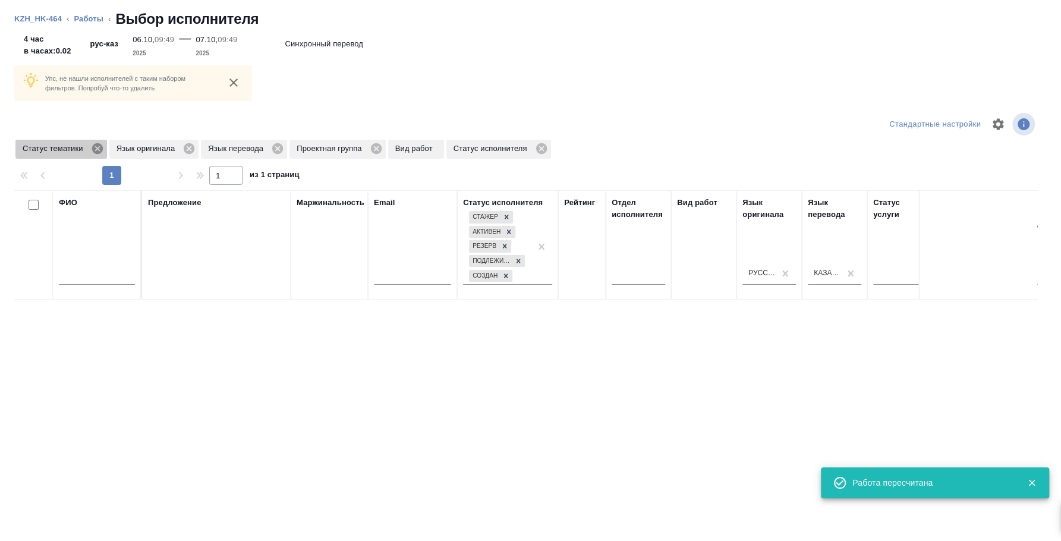
click at [98, 145] on icon at bounding box center [97, 148] width 11 height 11
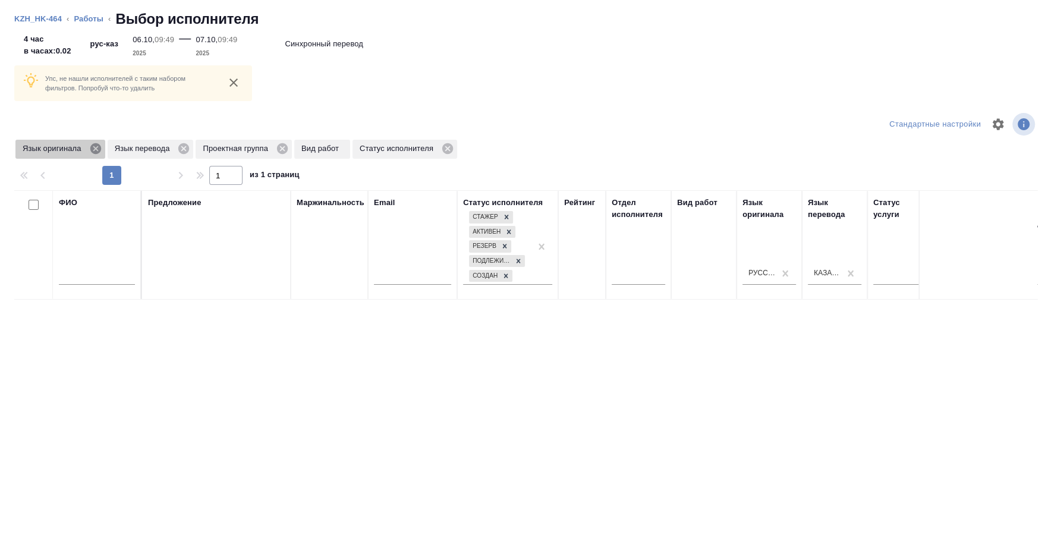
click at [97, 146] on icon at bounding box center [95, 148] width 11 height 11
click at [97, 147] on icon at bounding box center [92, 148] width 13 height 13
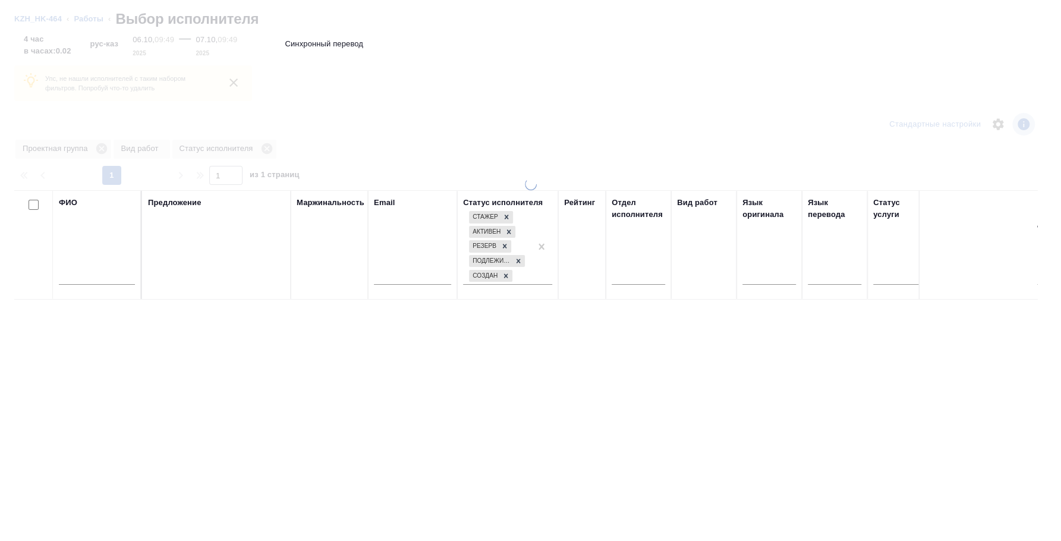
click at [102, 197] on div "ФИО" at bounding box center [97, 245] width 76 height 96
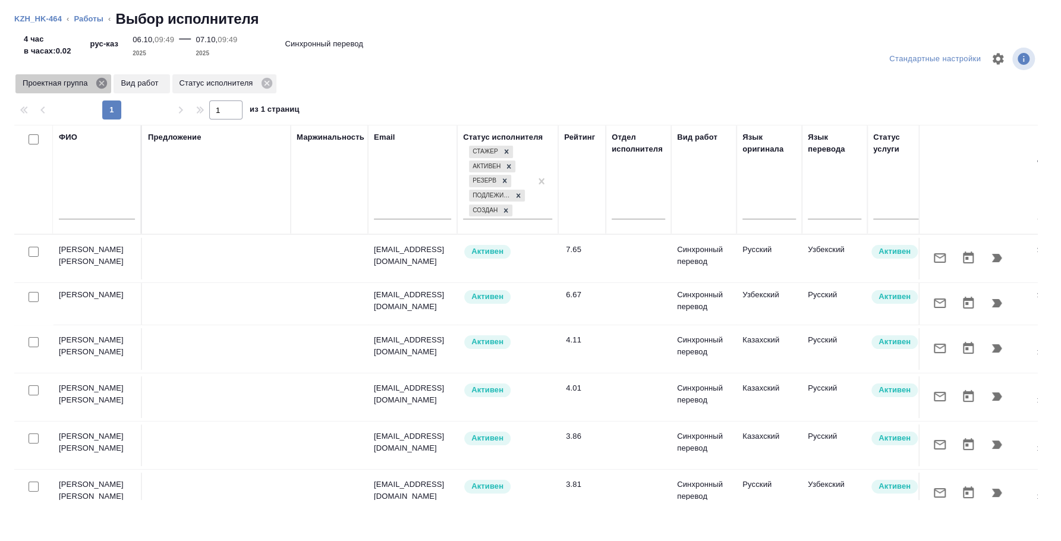
click at [101, 86] on icon at bounding box center [101, 83] width 11 height 11
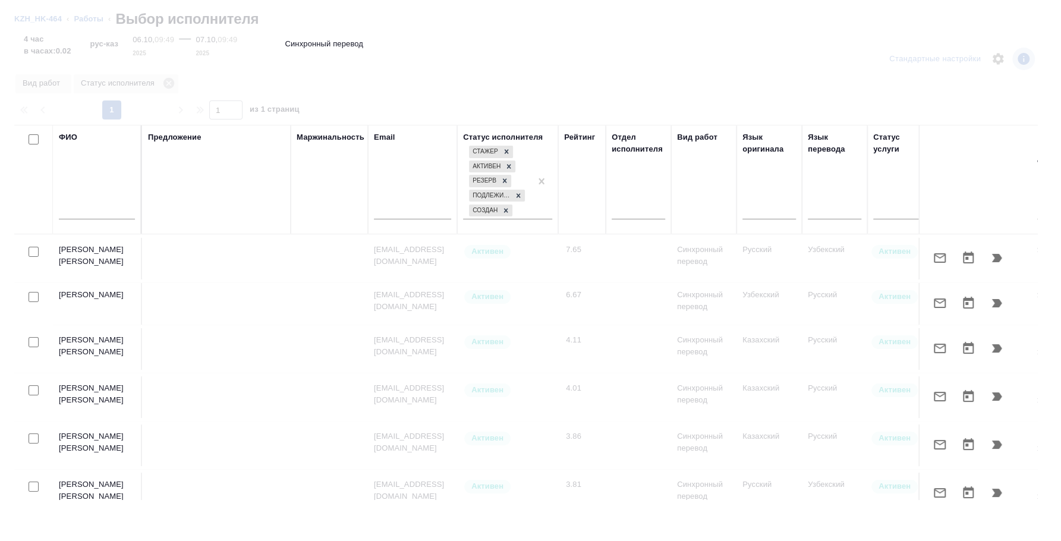
click at [92, 199] on div at bounding box center [97, 213] width 76 height 29
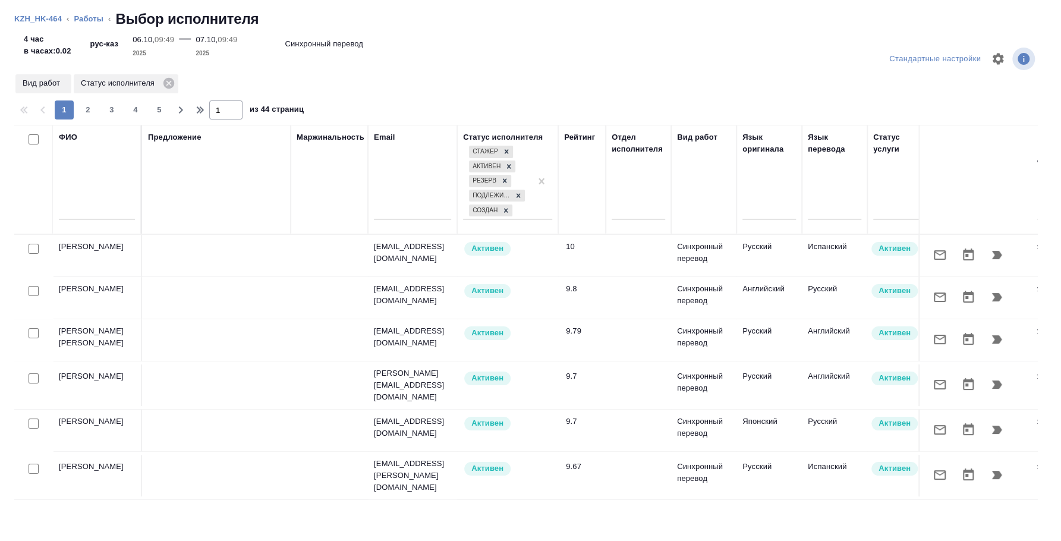
click at [77, 190] on div "ФИО" at bounding box center [97, 179] width 76 height 96
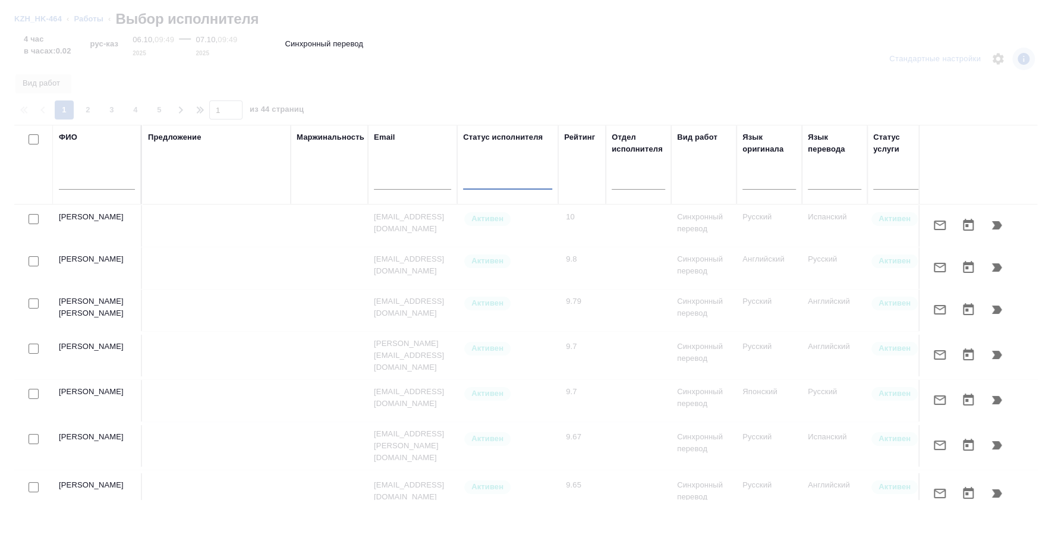
click at [91, 188] on input "text" at bounding box center [97, 182] width 76 height 15
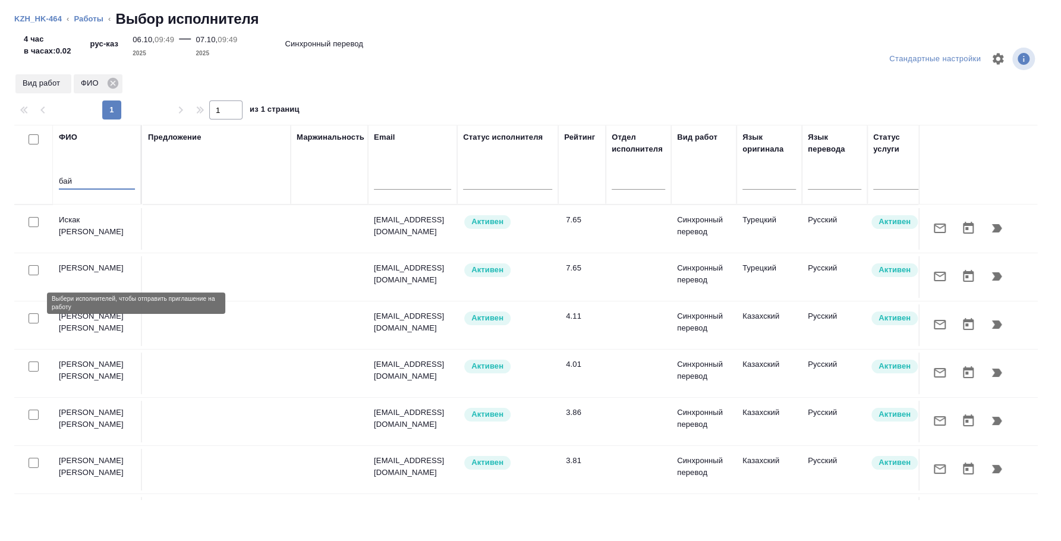
type input "бай"
click at [36, 313] on input "checkbox" at bounding box center [34, 318] width 10 height 10
checkbox input "true"
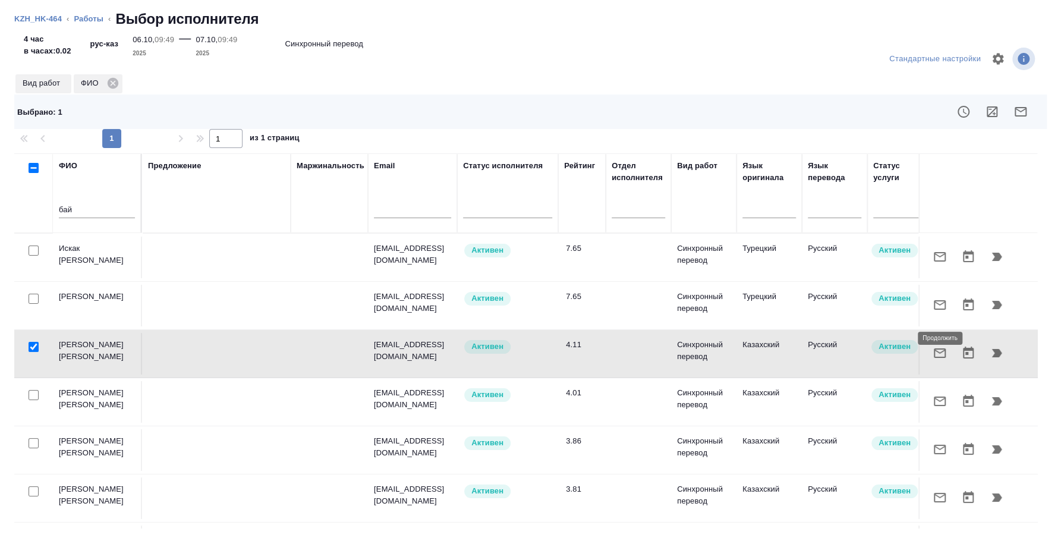
click at [990, 346] on icon "button" at bounding box center [997, 353] width 14 height 14
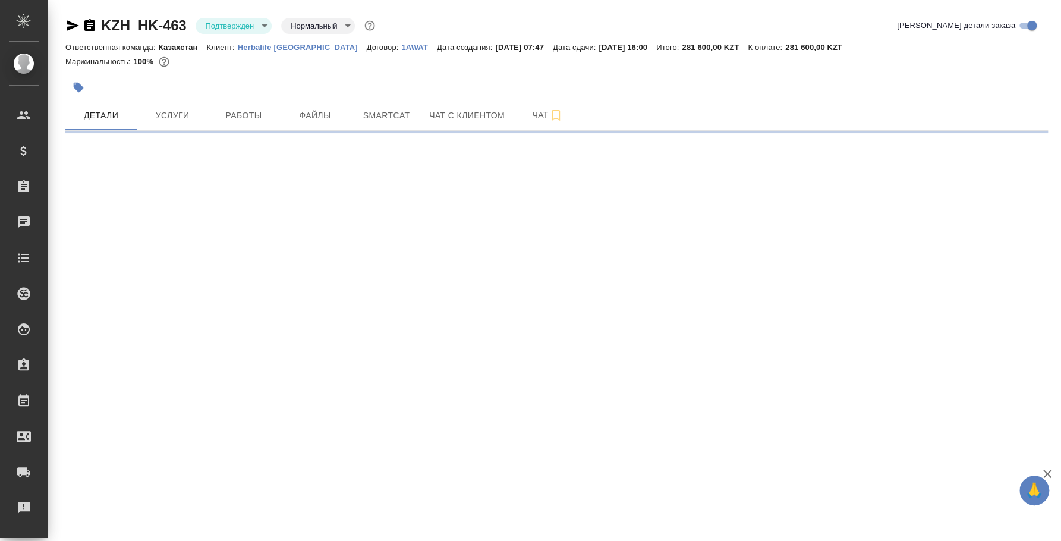
select select "RU"
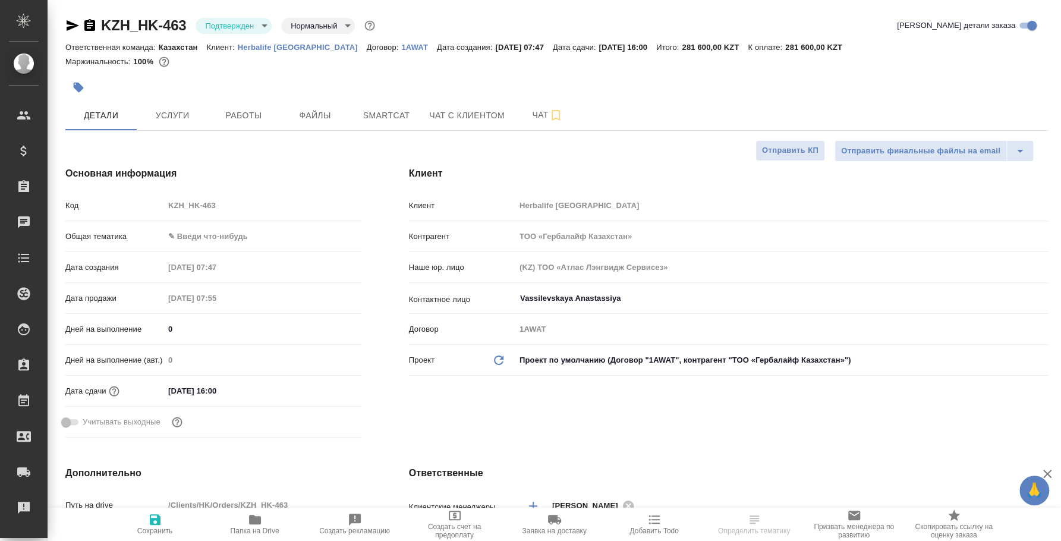
type textarea "x"
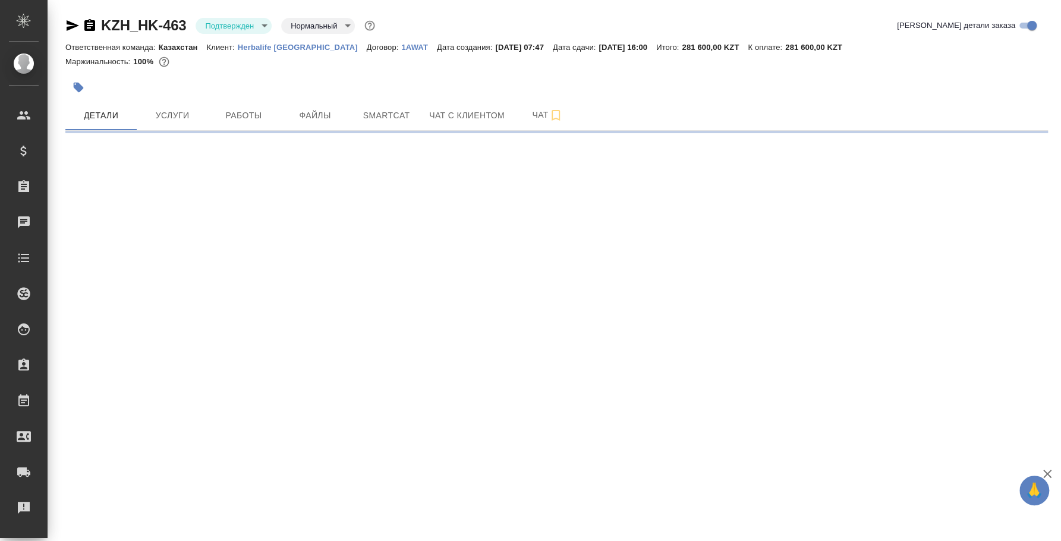
select select "RU"
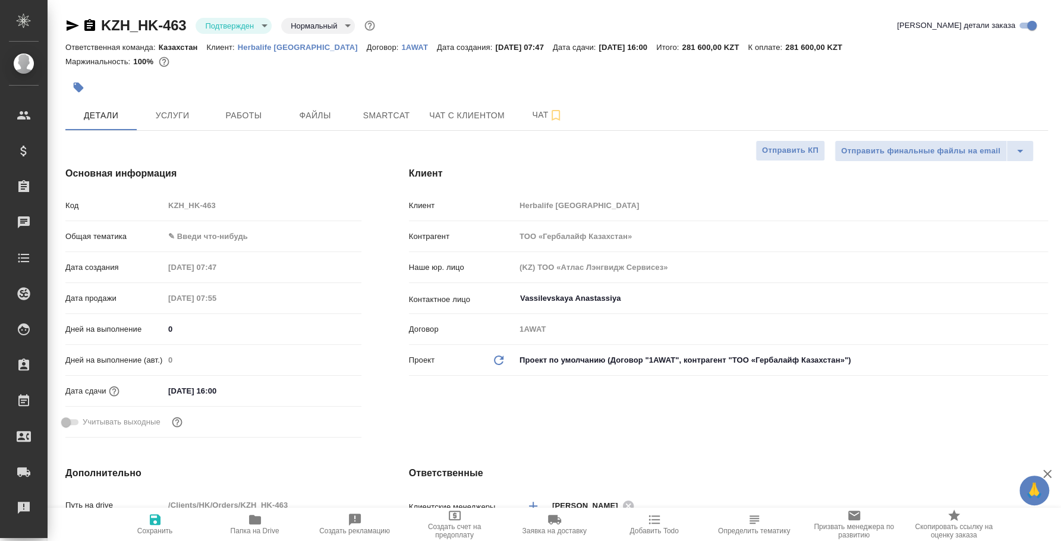
type textarea "x"
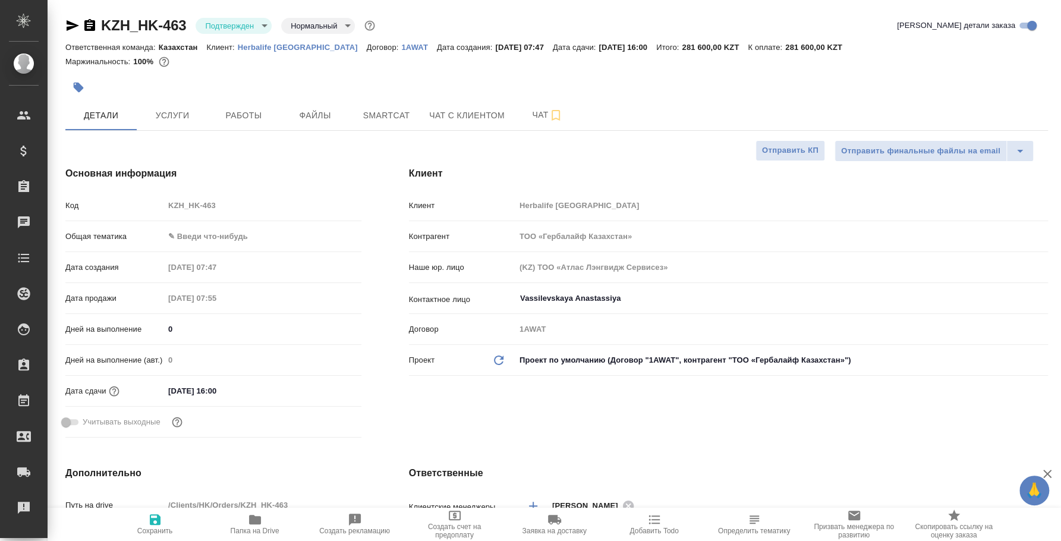
type textarea "x"
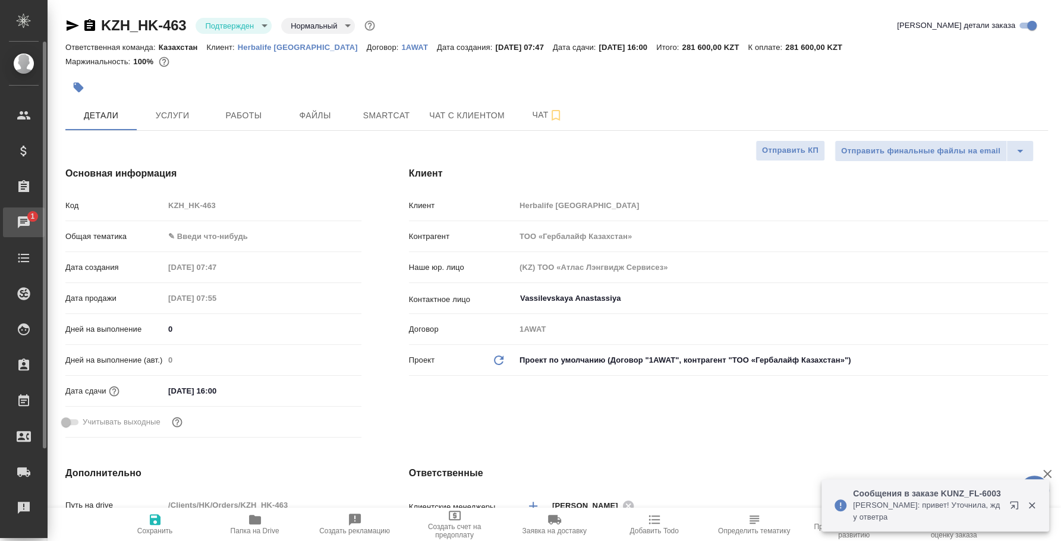
type textarea "x"
click at [30, 211] on span "1" at bounding box center [32, 217] width 18 height 12
type textarea "x"
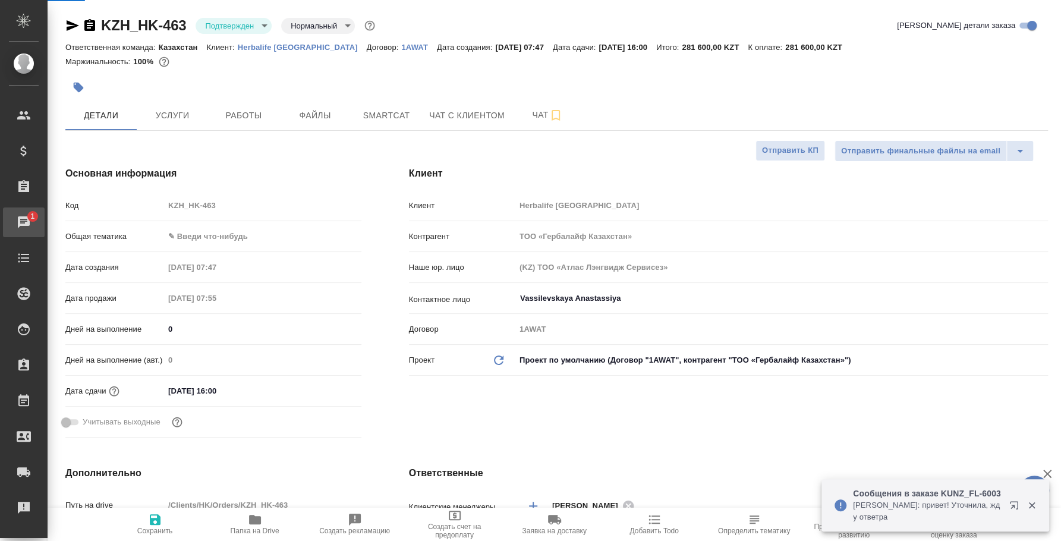
type textarea "x"
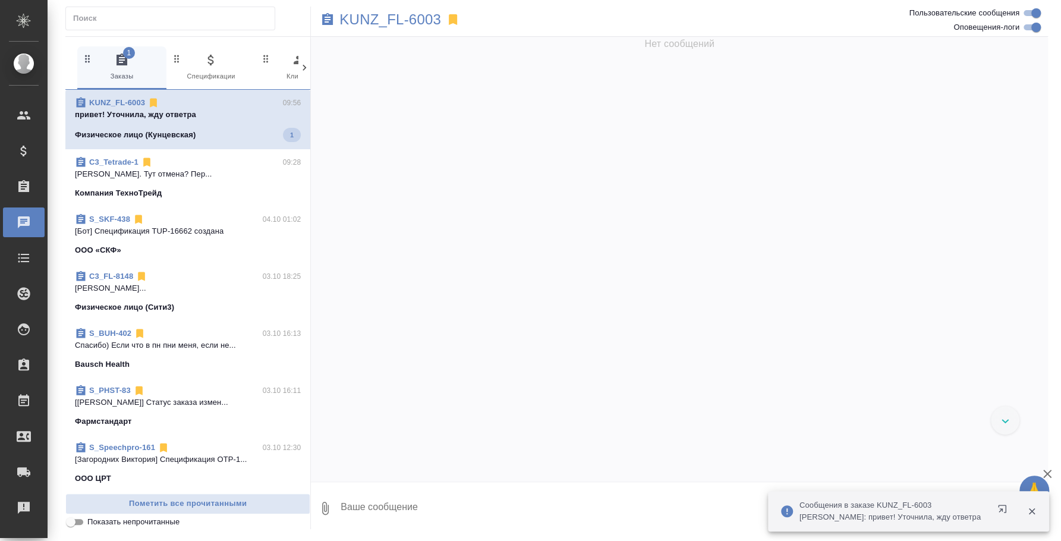
click at [1003, 511] on icon "button" at bounding box center [1005, 511] width 14 height 14
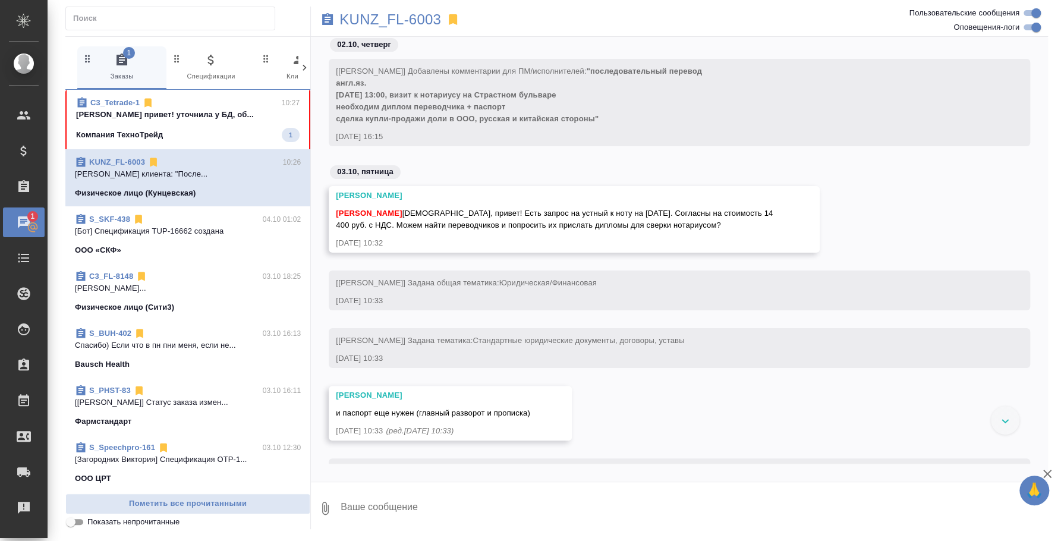
click at [230, 124] on span "C3_Tetrade-1 10:27 [PERSON_NAME] привет! уточнила у БД, об... Компания ТехноТре…" at bounding box center [188, 119] width 224 height 45
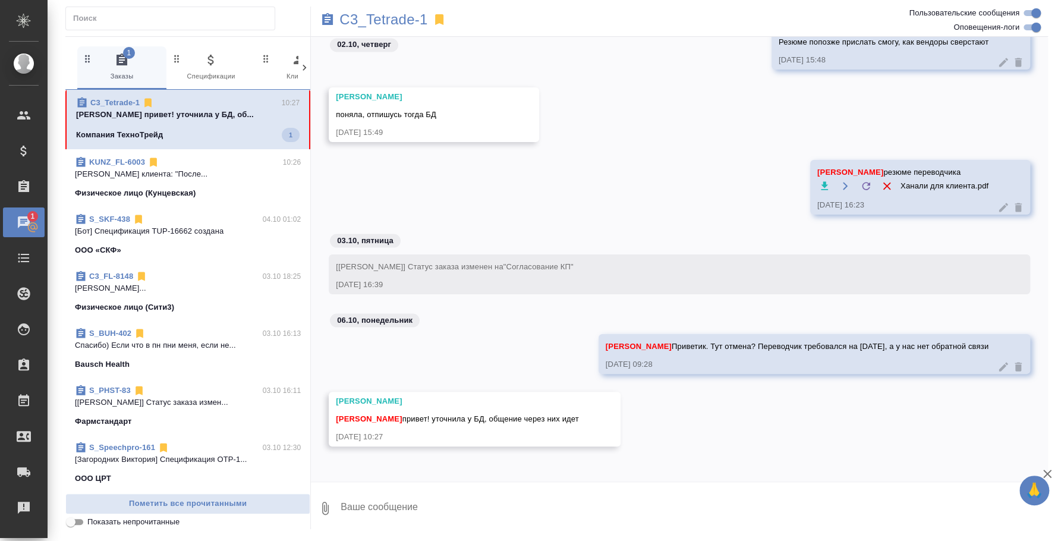
scroll to position [1402, 0]
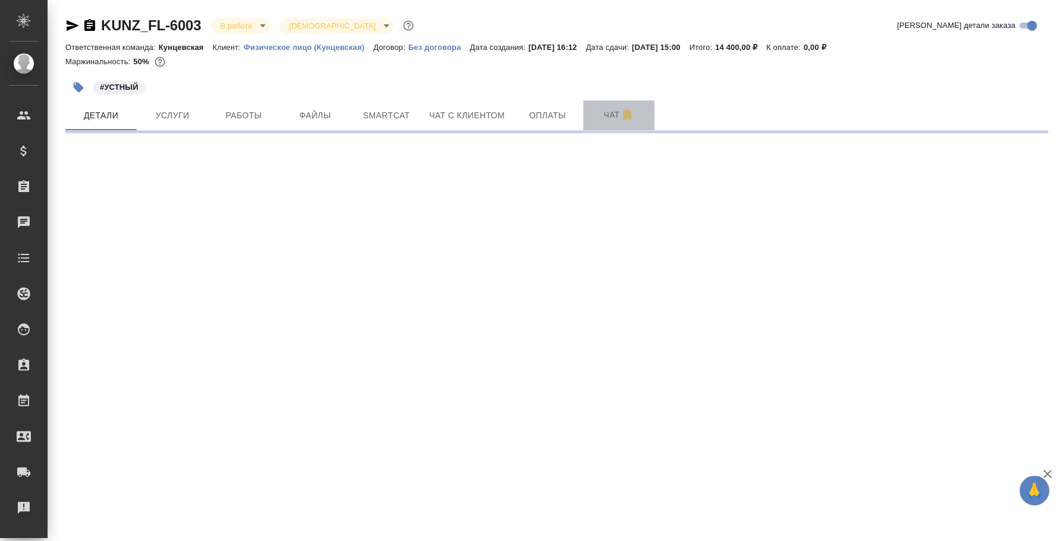
click at [614, 114] on span "Чат" at bounding box center [618, 115] width 57 height 15
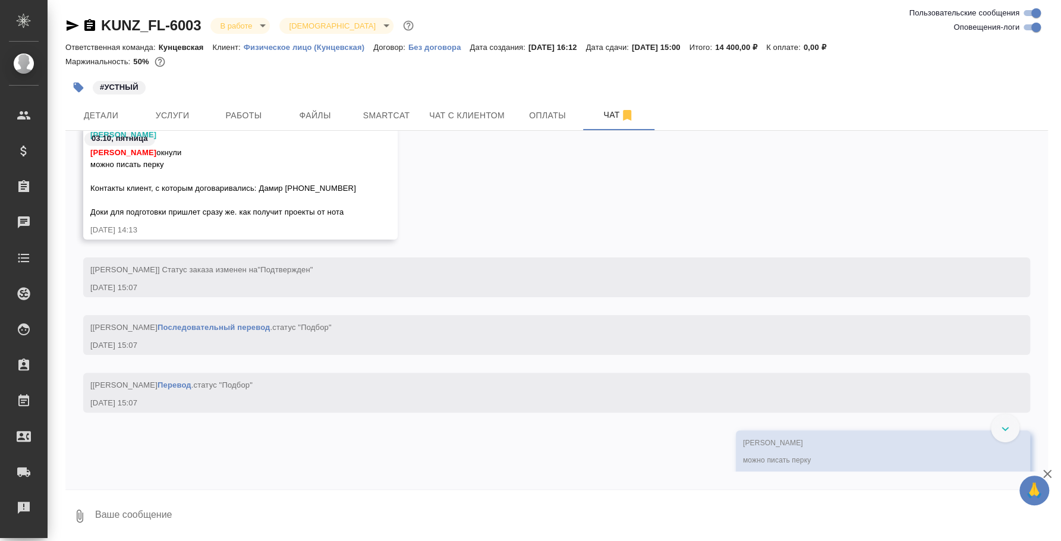
scroll to position [1040, 0]
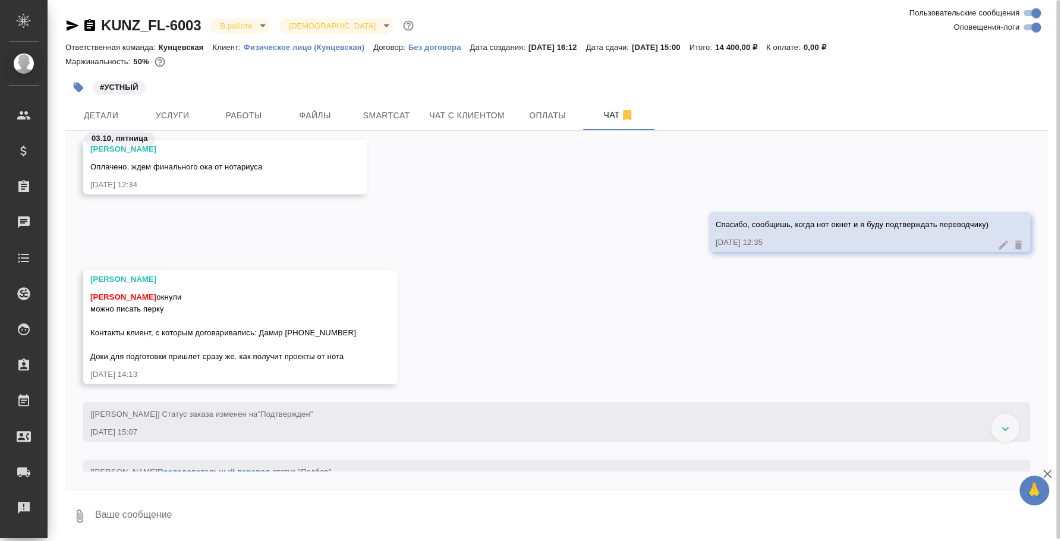
click at [238, 510] on textarea at bounding box center [571, 516] width 954 height 40
click at [235, 513] on textarea at bounding box center [571, 516] width 954 height 40
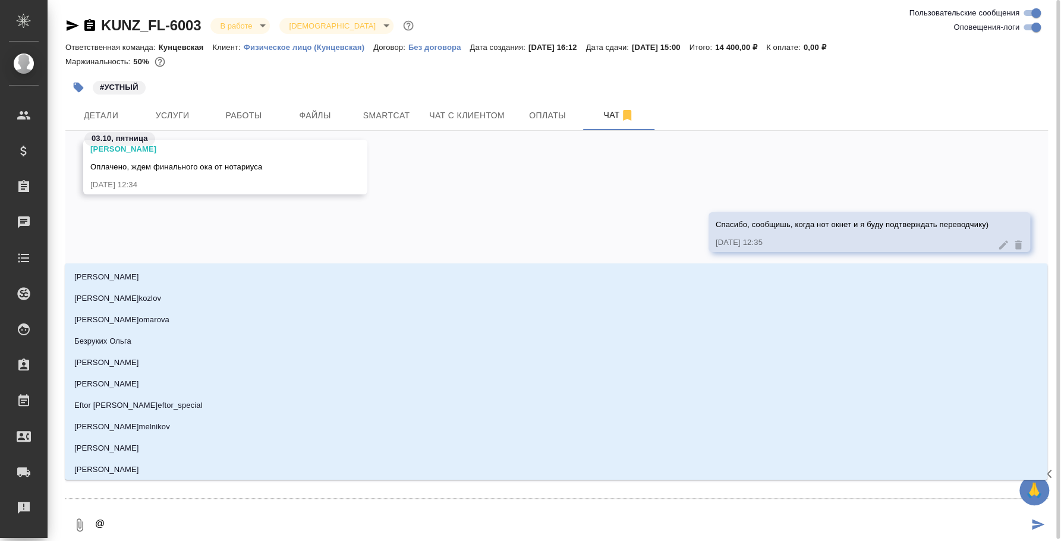
type textarea "@в"
type input "в"
type textarea "@ве"
type input "ве"
type textarea "@вес"
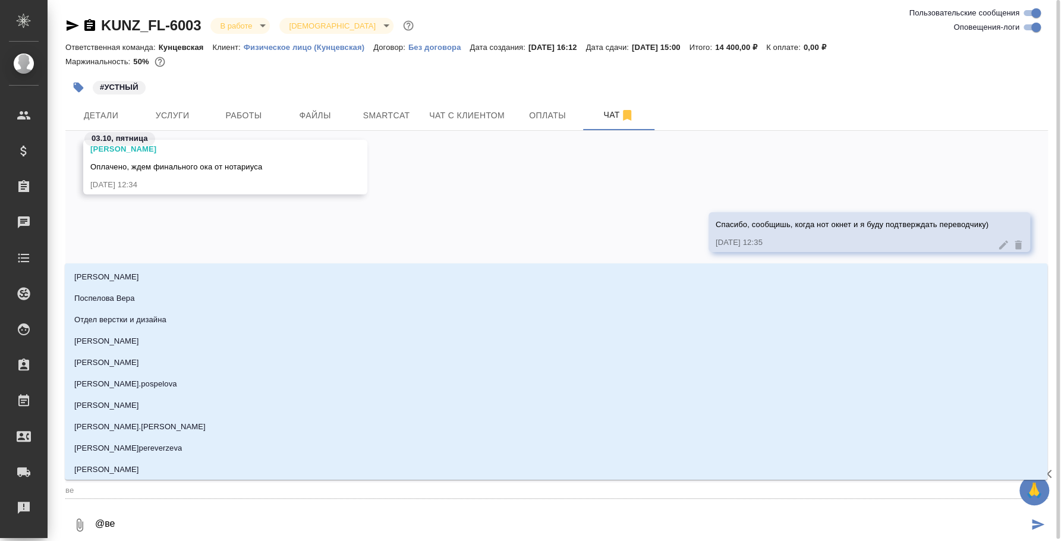
type input "вес"
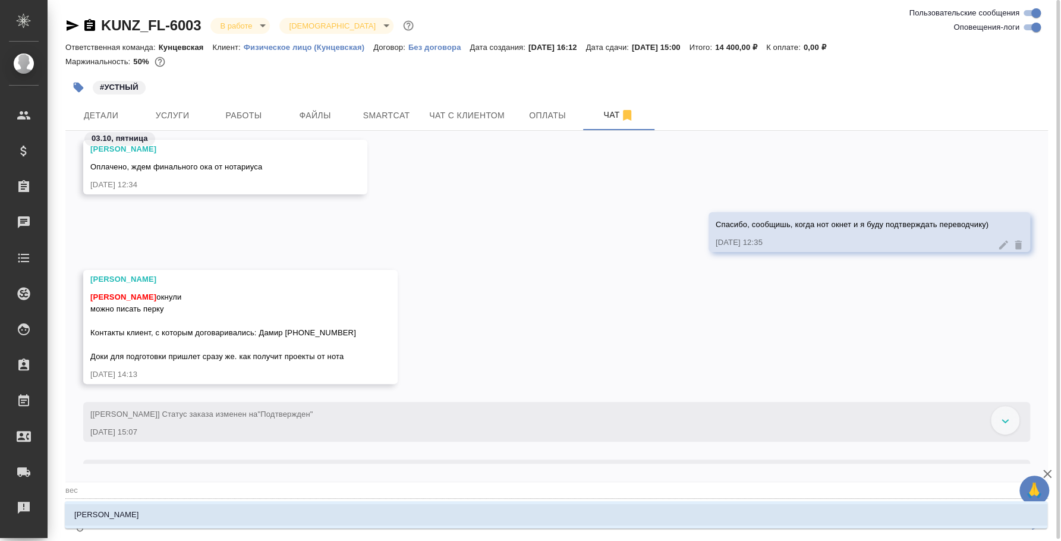
click at [235, 513] on li "[PERSON_NAME]" at bounding box center [556, 514] width 983 height 21
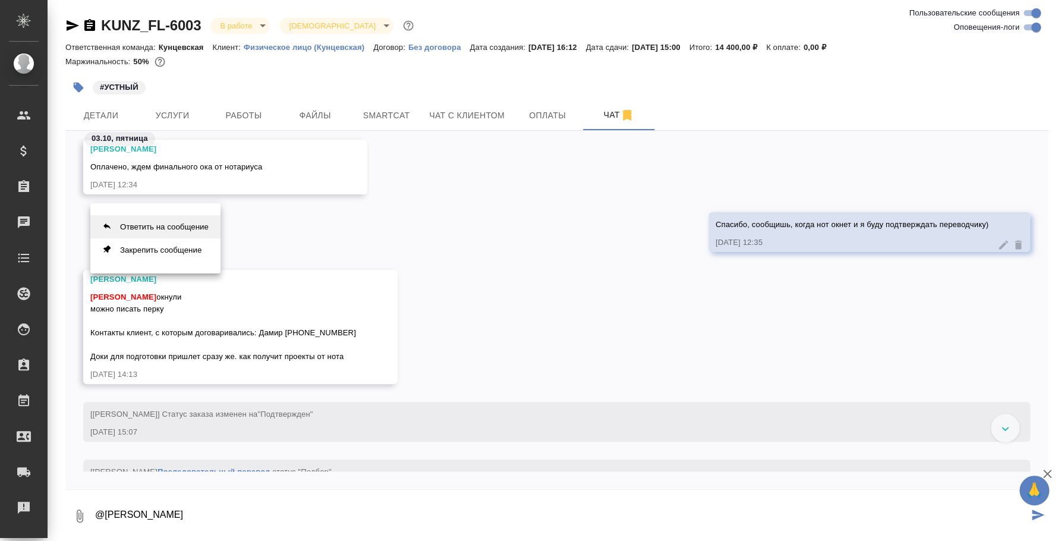
click at [182, 223] on button "Ответить на сообщение" at bounding box center [155, 226] width 130 height 23
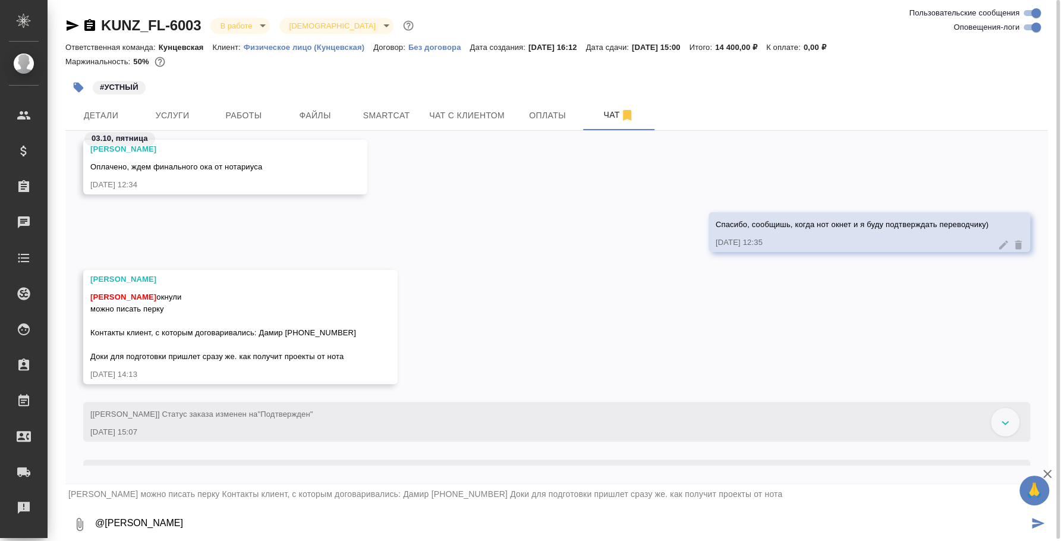
click at [265, 515] on textarea "@[PERSON_NAME]" at bounding box center [561, 524] width 935 height 40
type textarea "@[PERSON_NAME] [PERSON_NAME], привет! Есть ли какие-то документы для подготовки…"
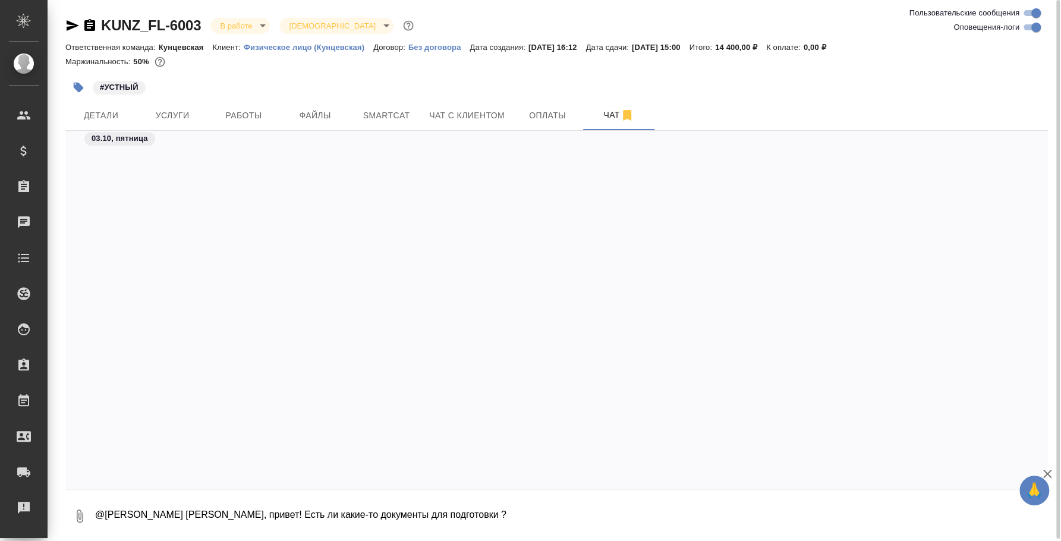
scroll to position [2050, 0]
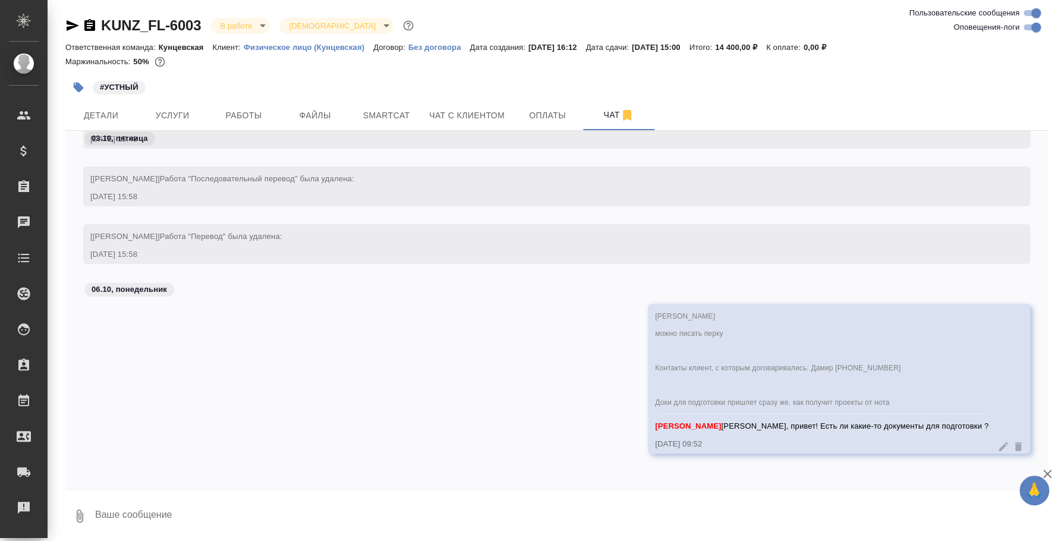
click at [75, 26] on icon "button" at bounding box center [73, 25] width 12 height 11
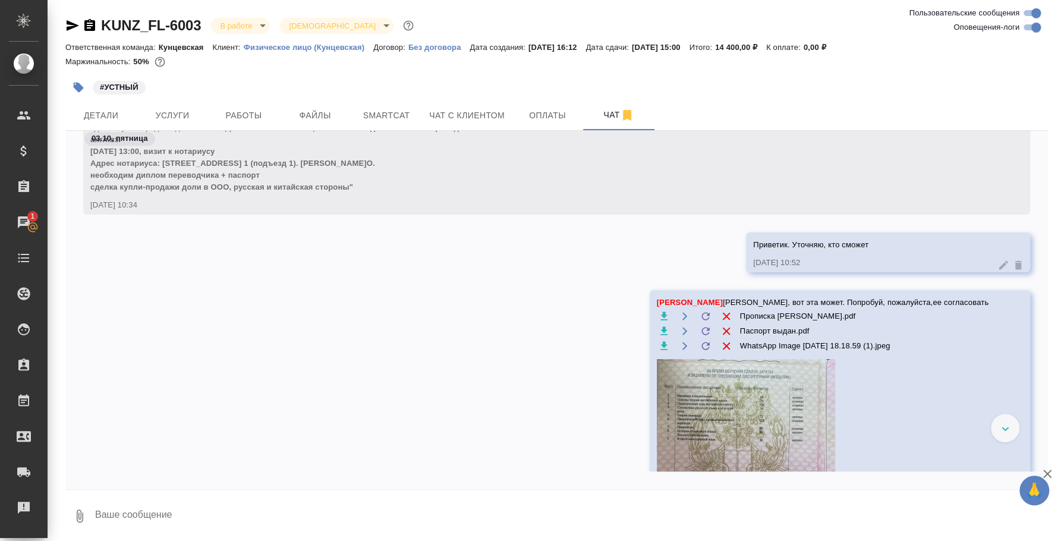
scroll to position [466, 0]
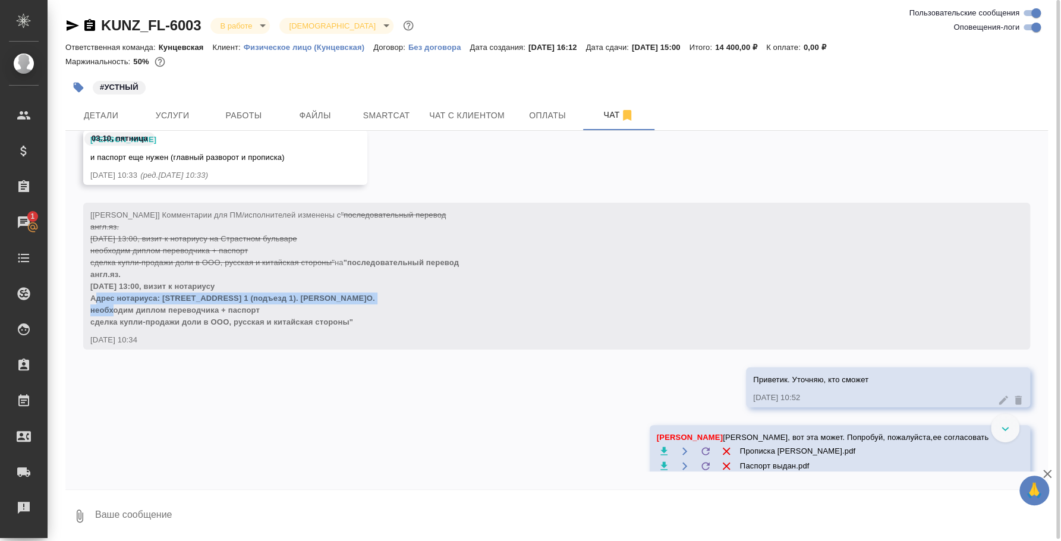
drag, startPoint x: 92, startPoint y: 295, endPoint x: 375, endPoint y: 301, distance: 283.1
click at [375, 301] on div "[[PERSON_NAME]] Комментарии для ПМ/исполнителей изменены с "последовательный пе…" at bounding box center [539, 267] width 898 height 122
copy span "Адрес нотариуса: [STREET_ADDRESS] 1 (подъезд 1). [PERSON_NAME]О."
copy span "Адрес нотариуса: Страстной бул., 7, стр. 1 (подъезд 1). Чернигов И.О."
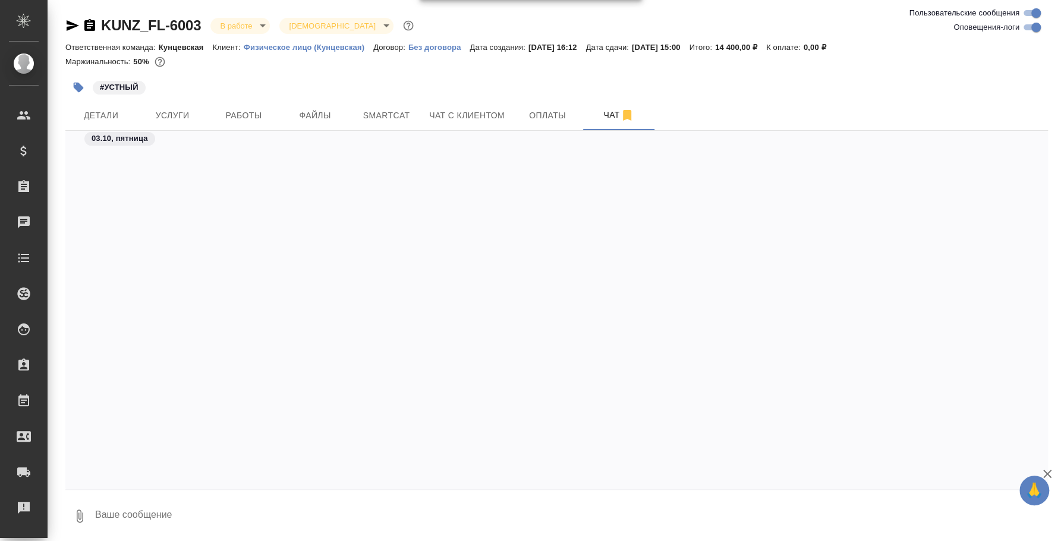
scroll to position [2036, 0]
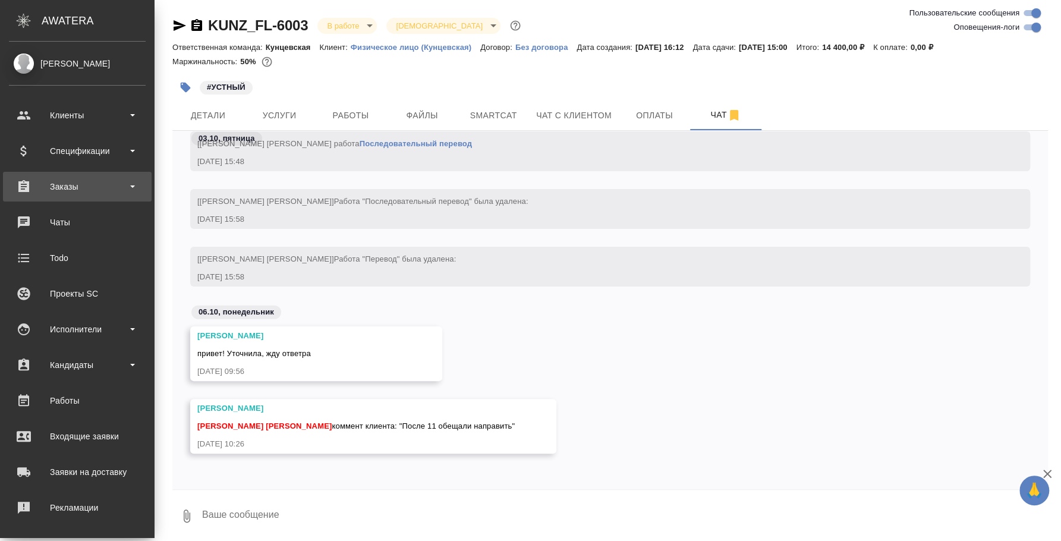
click at [59, 185] on div "Заказы" at bounding box center [77, 187] width 137 height 18
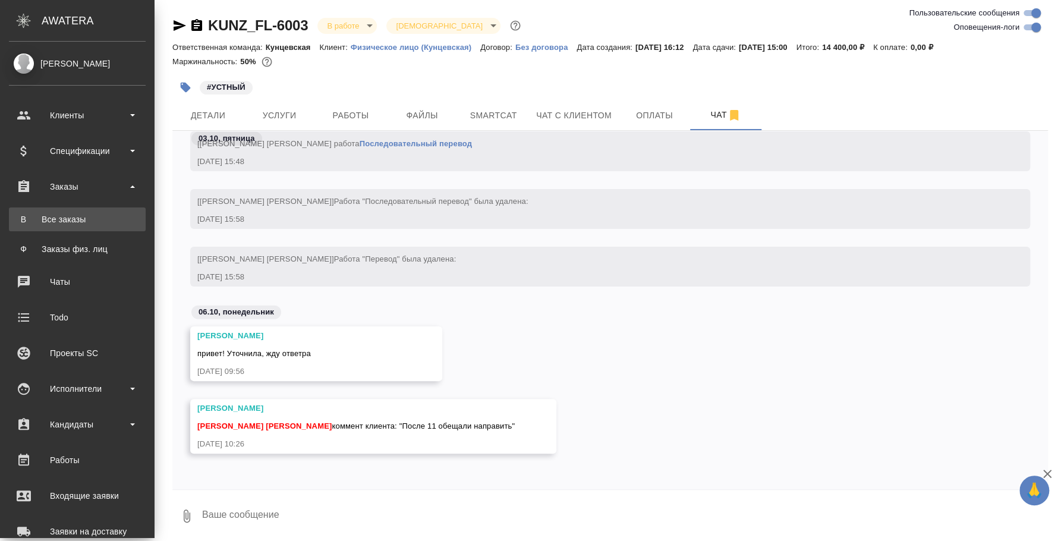
click at [61, 228] on link "В Все заказы" at bounding box center [77, 220] width 137 height 24
